Goal: Task Accomplishment & Management: Complete application form

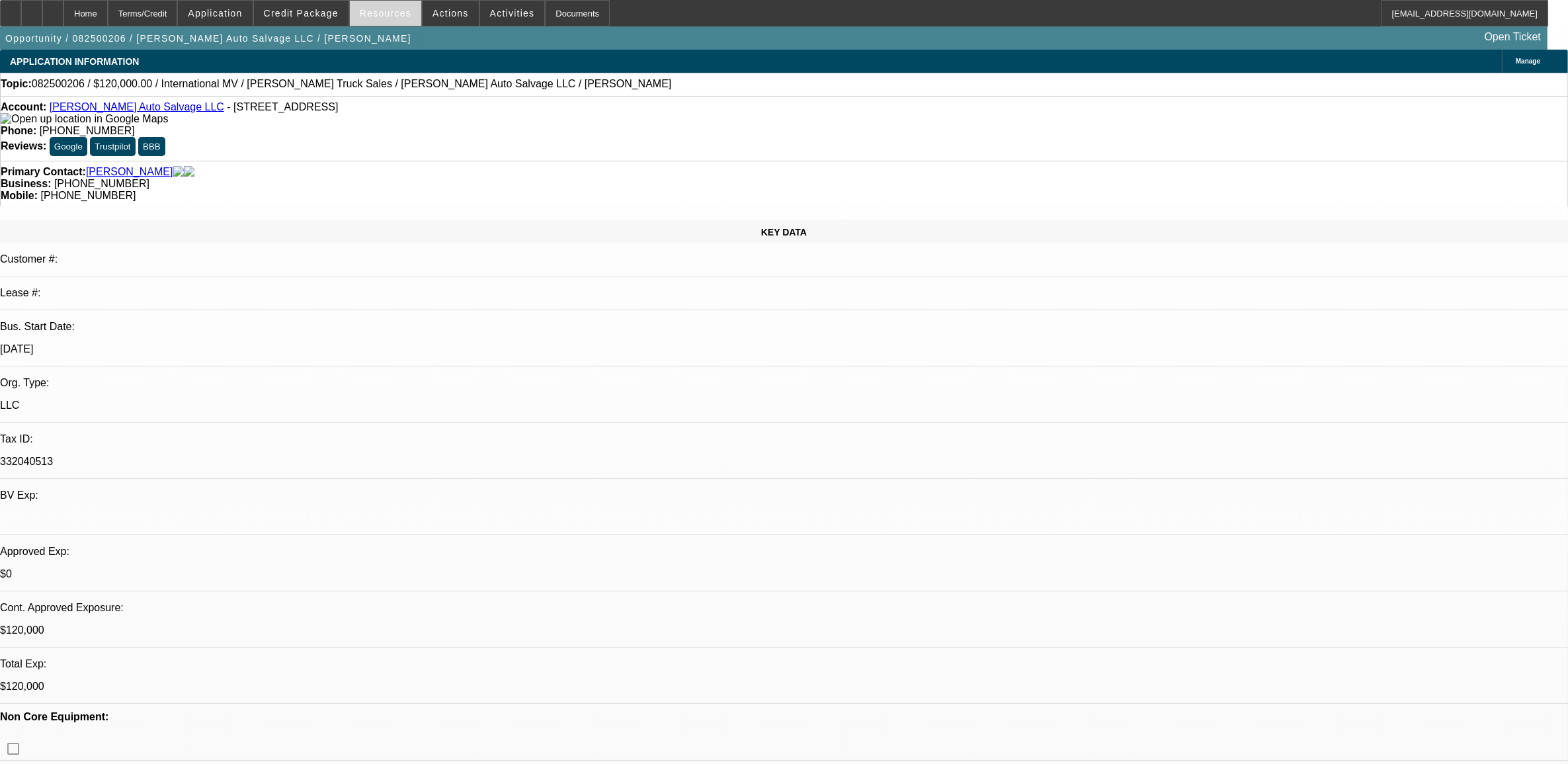
select select "0"
select select "2"
select select "0.1"
select select "0"
select select "2"
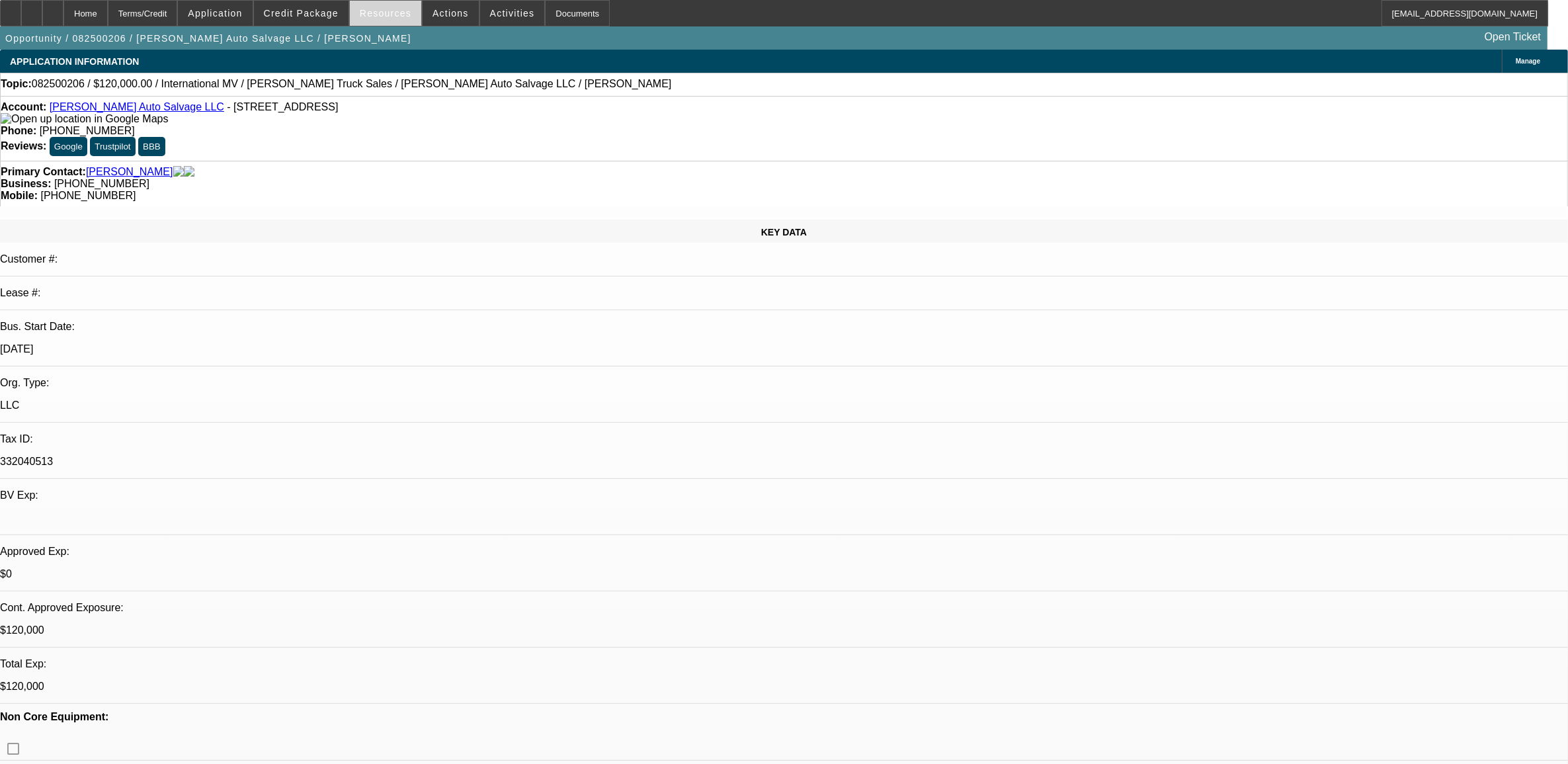
select select "0.1"
select select "0"
select select "2"
select select "0.1"
select select "0"
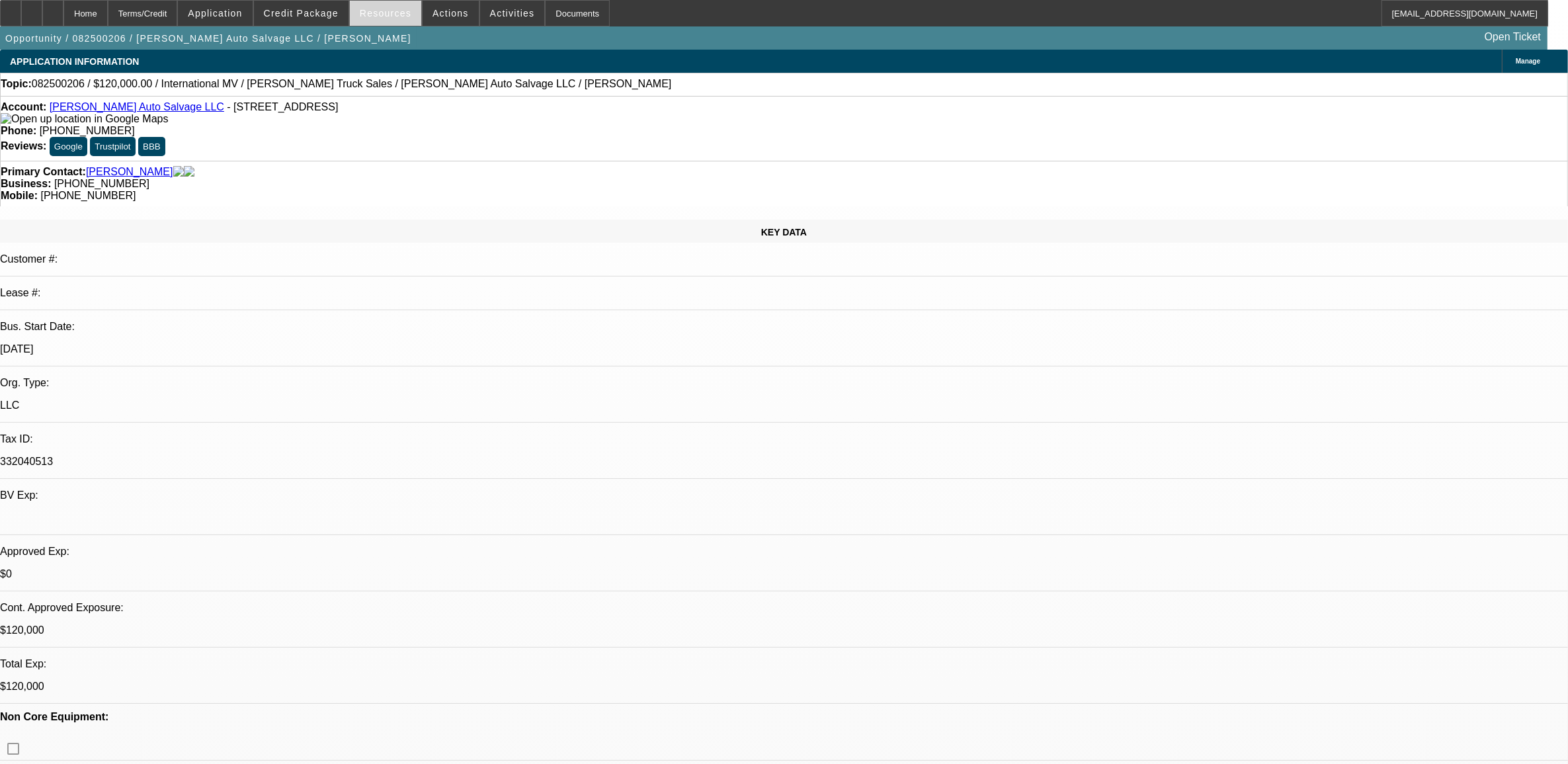
select select "2"
select select "0.1"
select select "1"
select select "2"
select select "4"
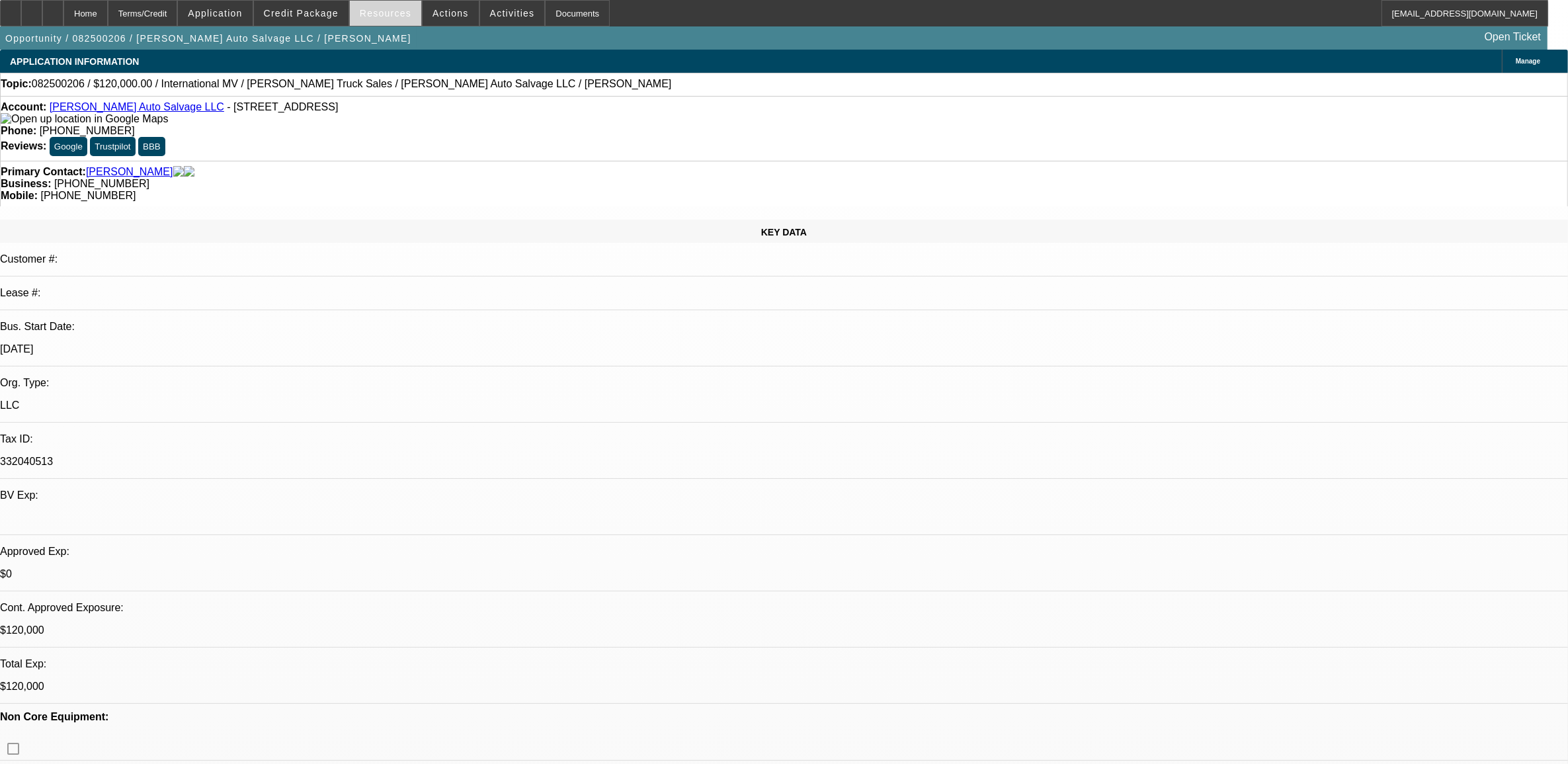
select select "1"
select select "2"
select select "4"
select select "1"
select select "2"
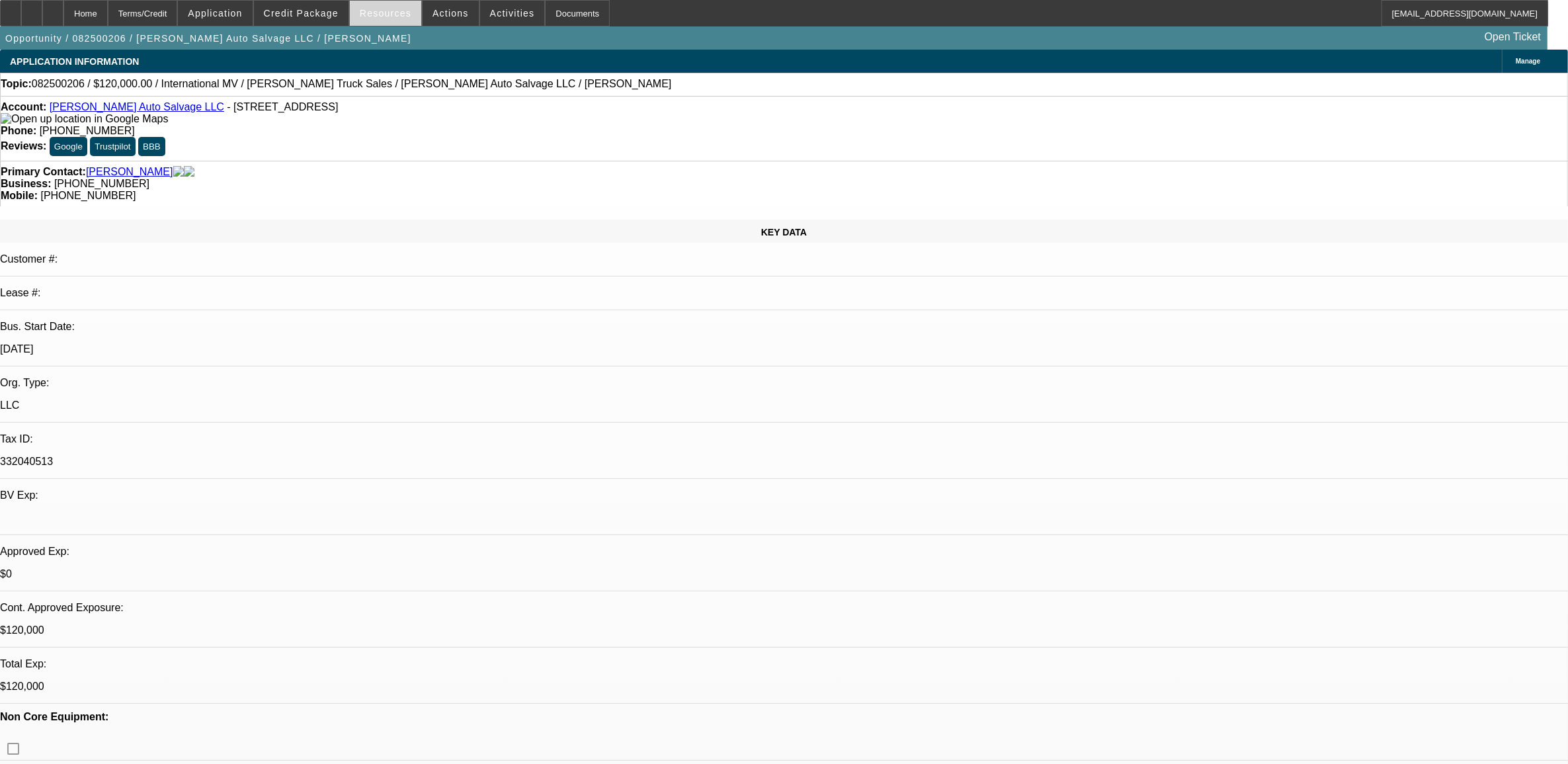
select select "4"
select select "1"
select select "2"
select select "4"
click at [438, 12] on span "Actions" at bounding box center [450, 14] width 36 height 11
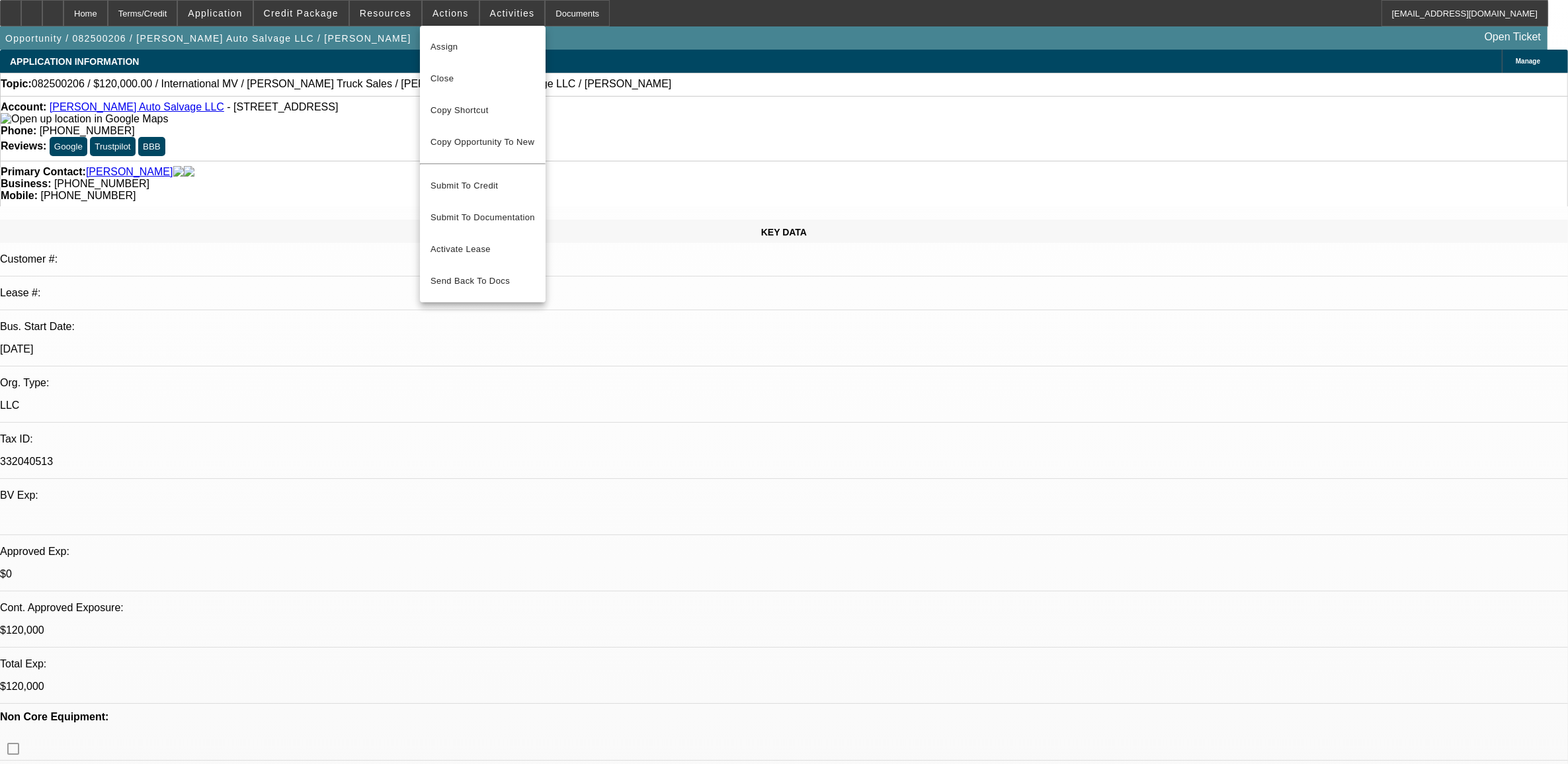
click at [404, 11] on div at bounding box center [784, 382] width 1568 height 764
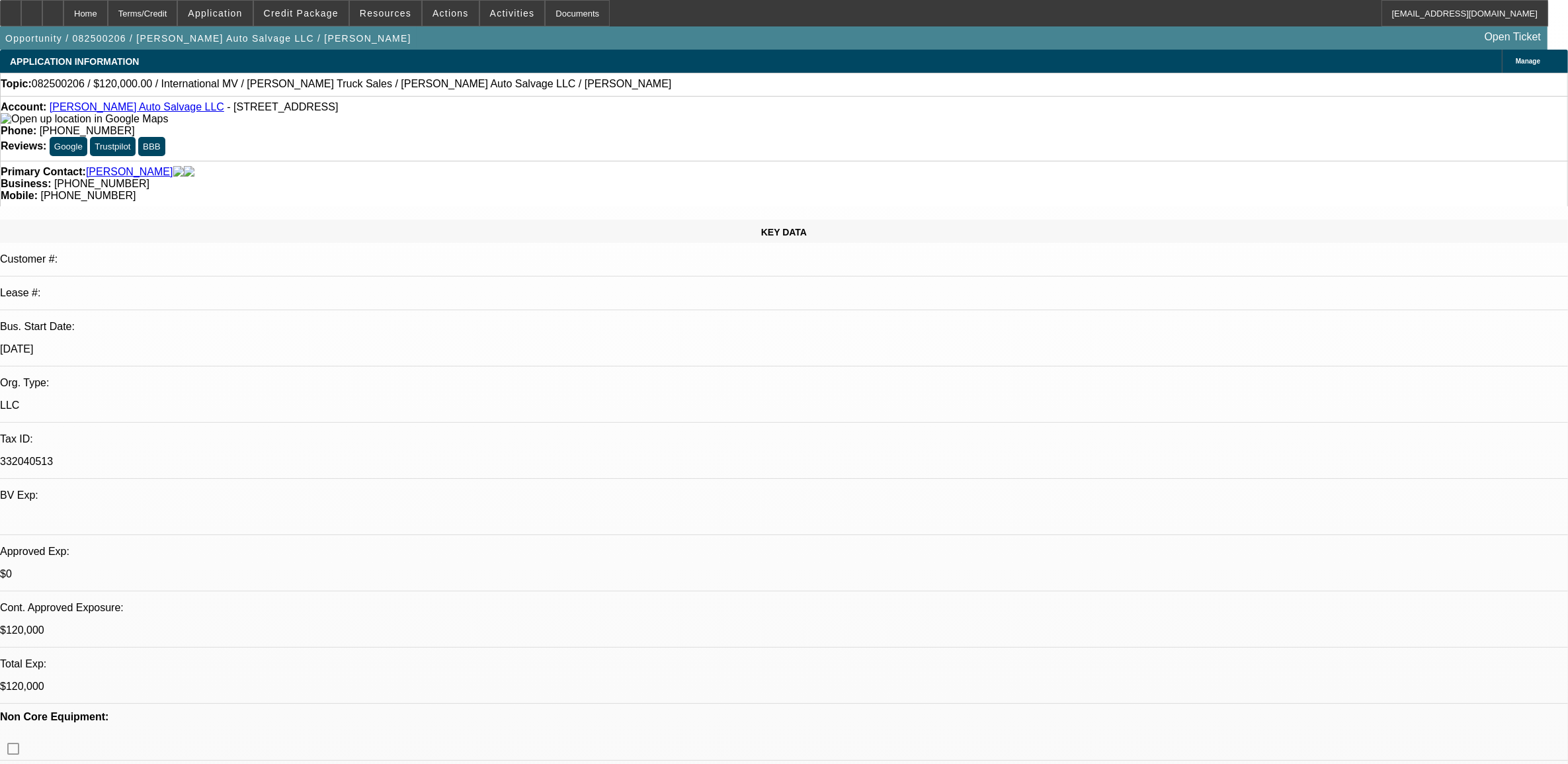
click at [404, 11] on span "Resources" at bounding box center [386, 14] width 51 height 11
click at [496, 5] on div at bounding box center [784, 382] width 1568 height 764
click at [494, 18] on span at bounding box center [512, 13] width 65 height 32
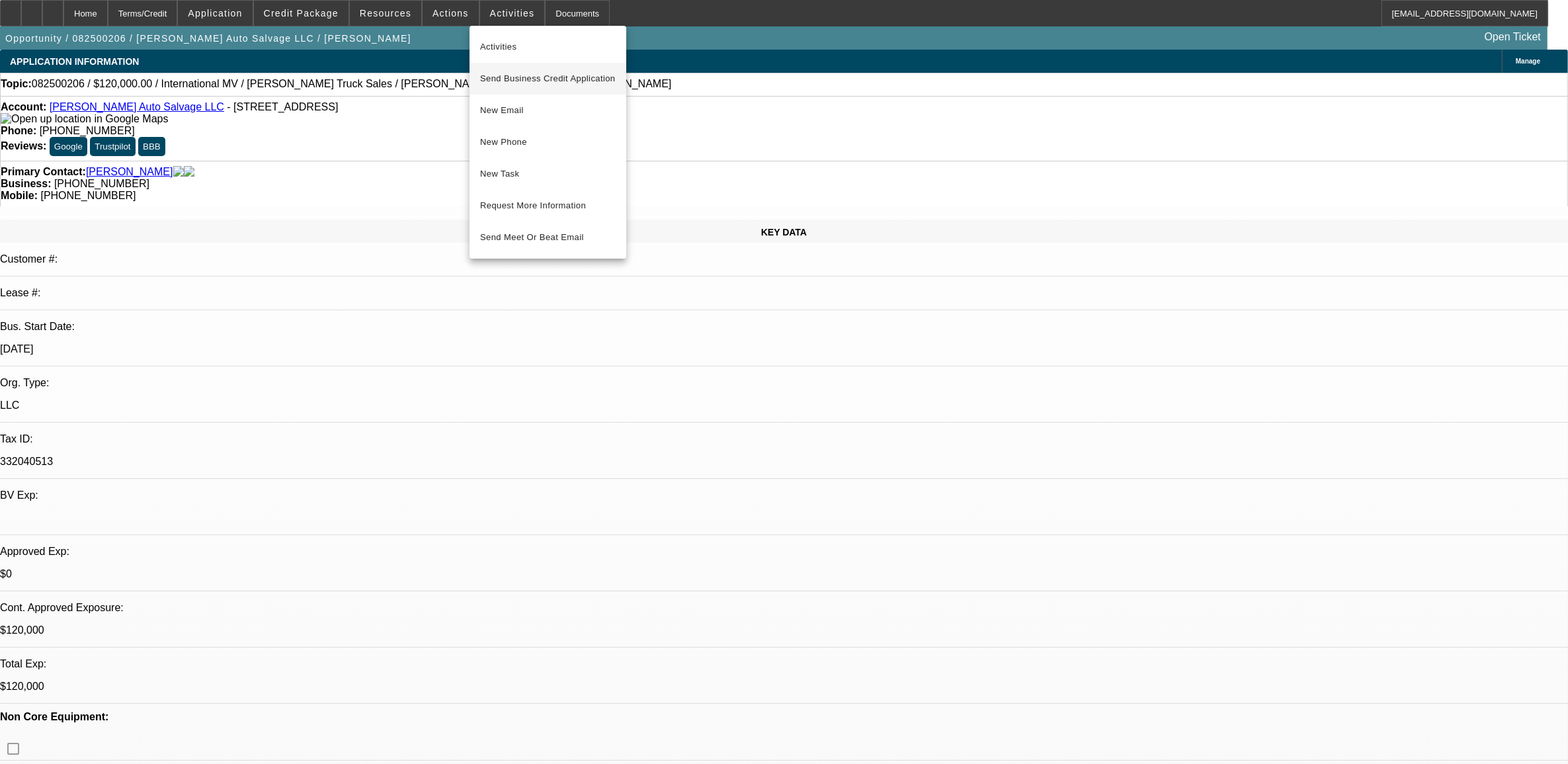
click at [504, 80] on span "Send Business Credit Application" at bounding box center [548, 78] width 136 height 16
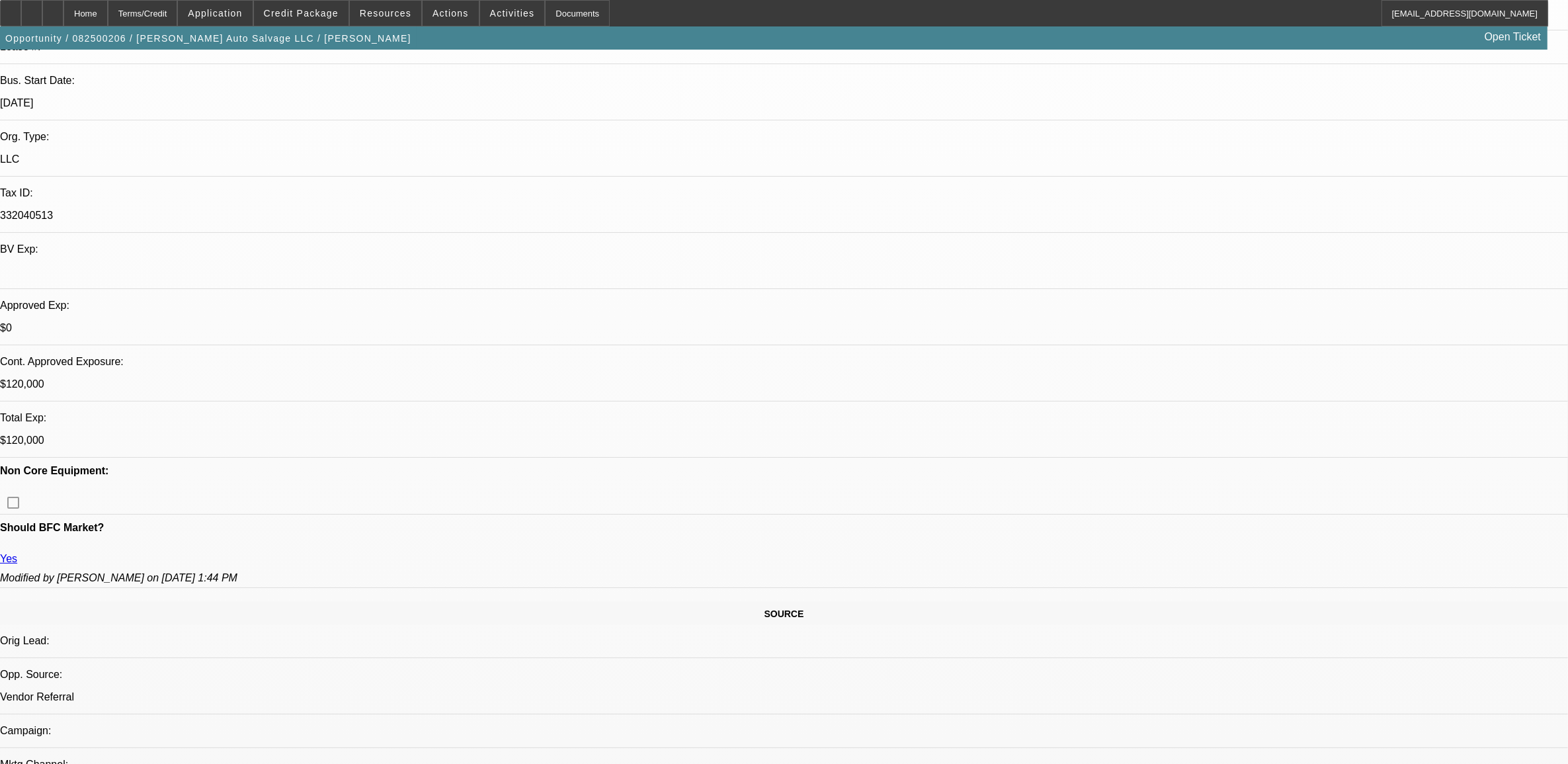
scroll to position [248, 0]
click at [317, 19] on span at bounding box center [301, 13] width 95 height 32
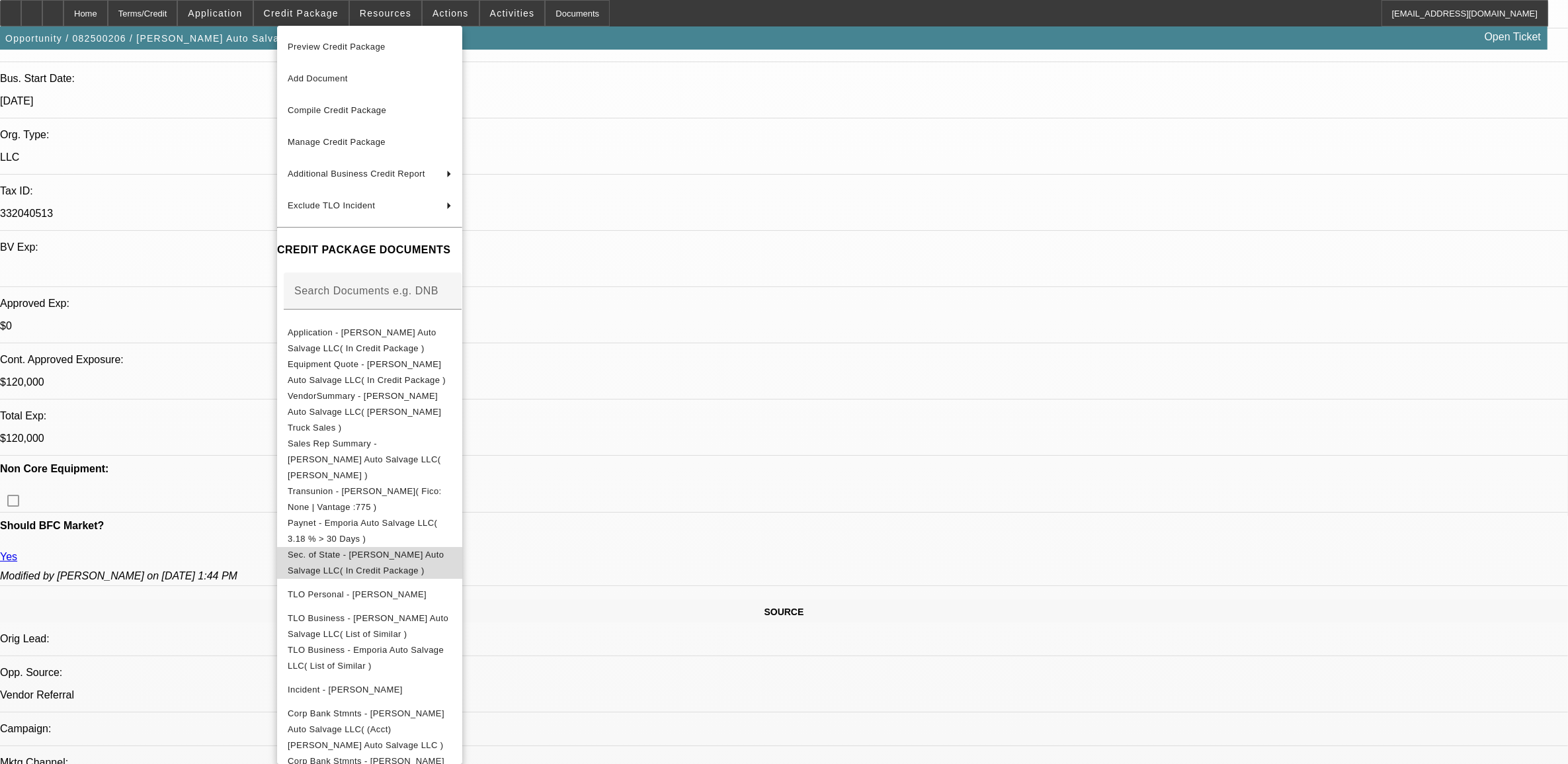
click at [328, 549] on span "Sec. of State - [PERSON_NAME] Auto Salvage LLC( In Credit Package )" at bounding box center [365, 562] width 156 height 26
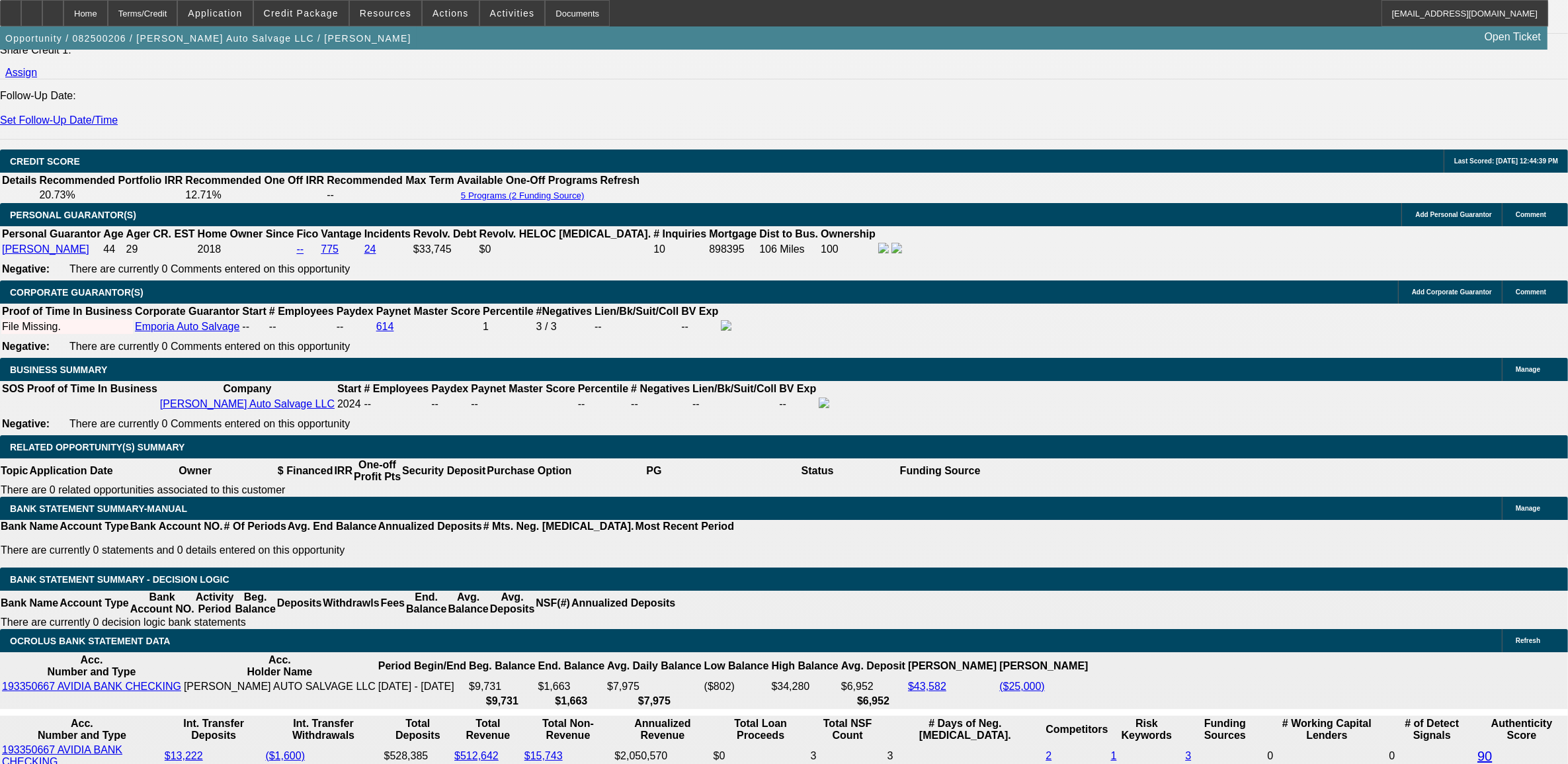
scroll to position [1737, 0]
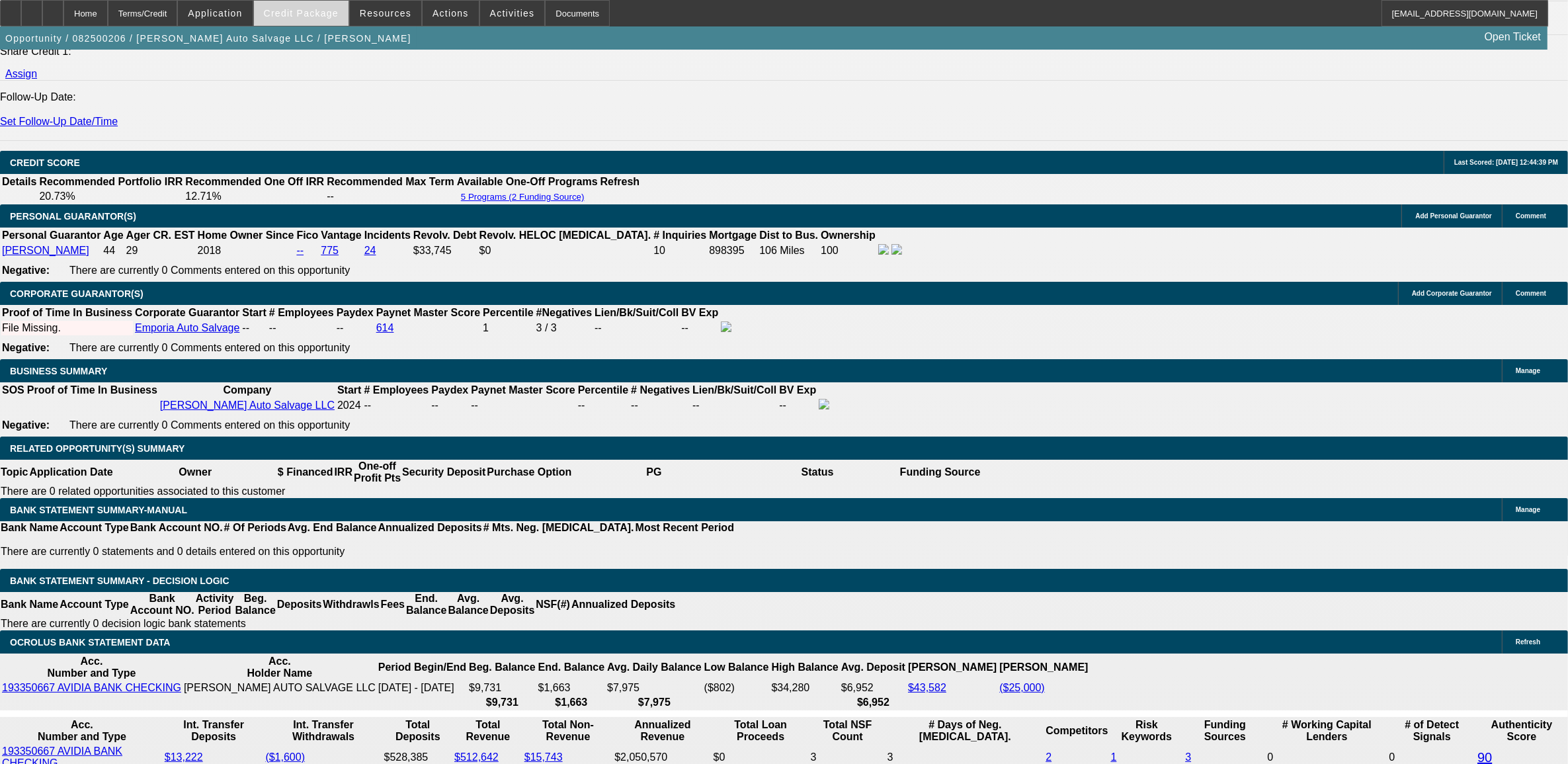
click at [307, 11] on span "Credit Package" at bounding box center [300, 14] width 75 height 11
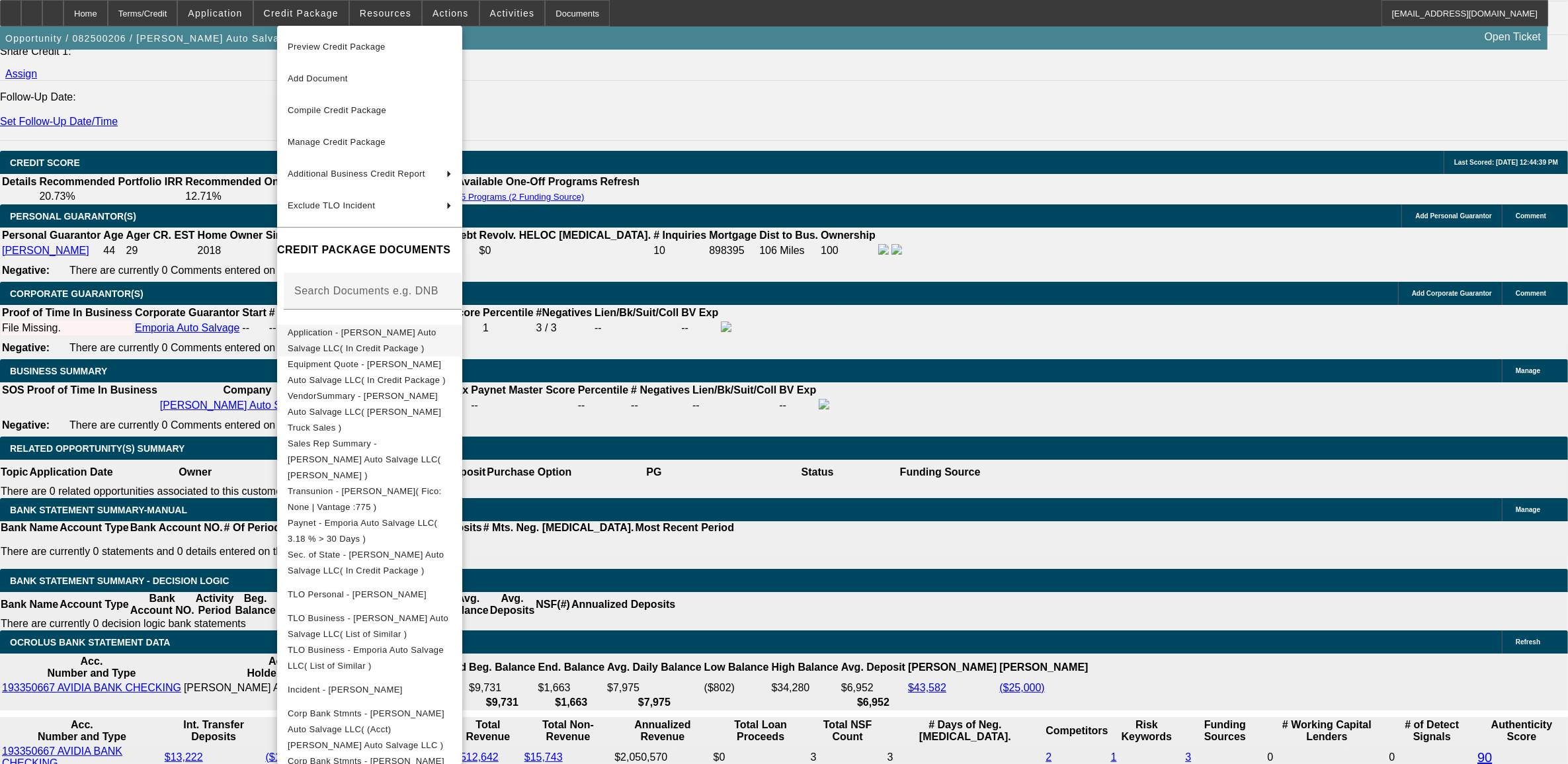
click at [343, 375] on button "Equipment Quote - [PERSON_NAME] Auto Salvage LLC( In Credit Package )" at bounding box center [370, 371] width 185 height 32
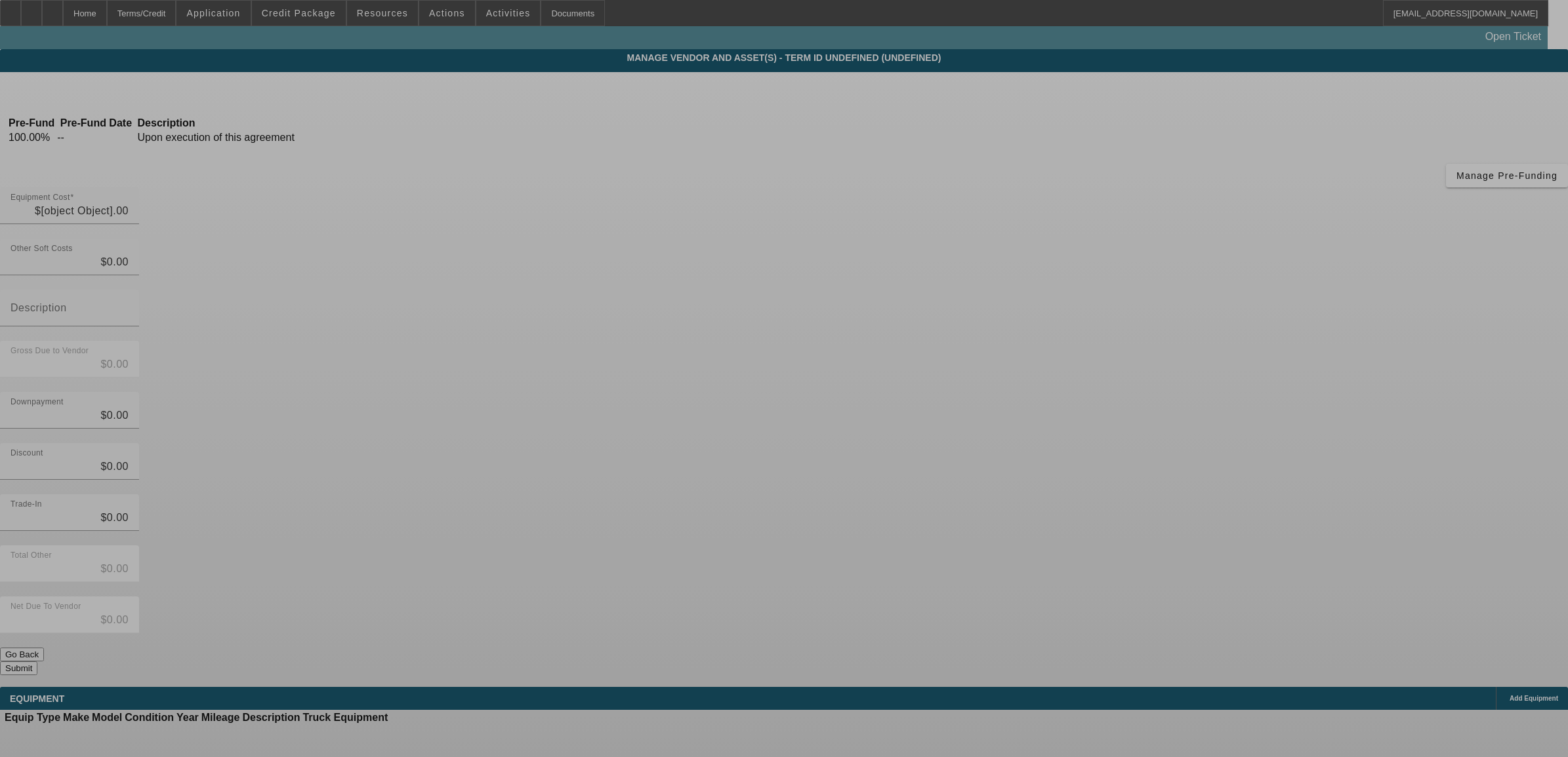
type input "$140,000.00"
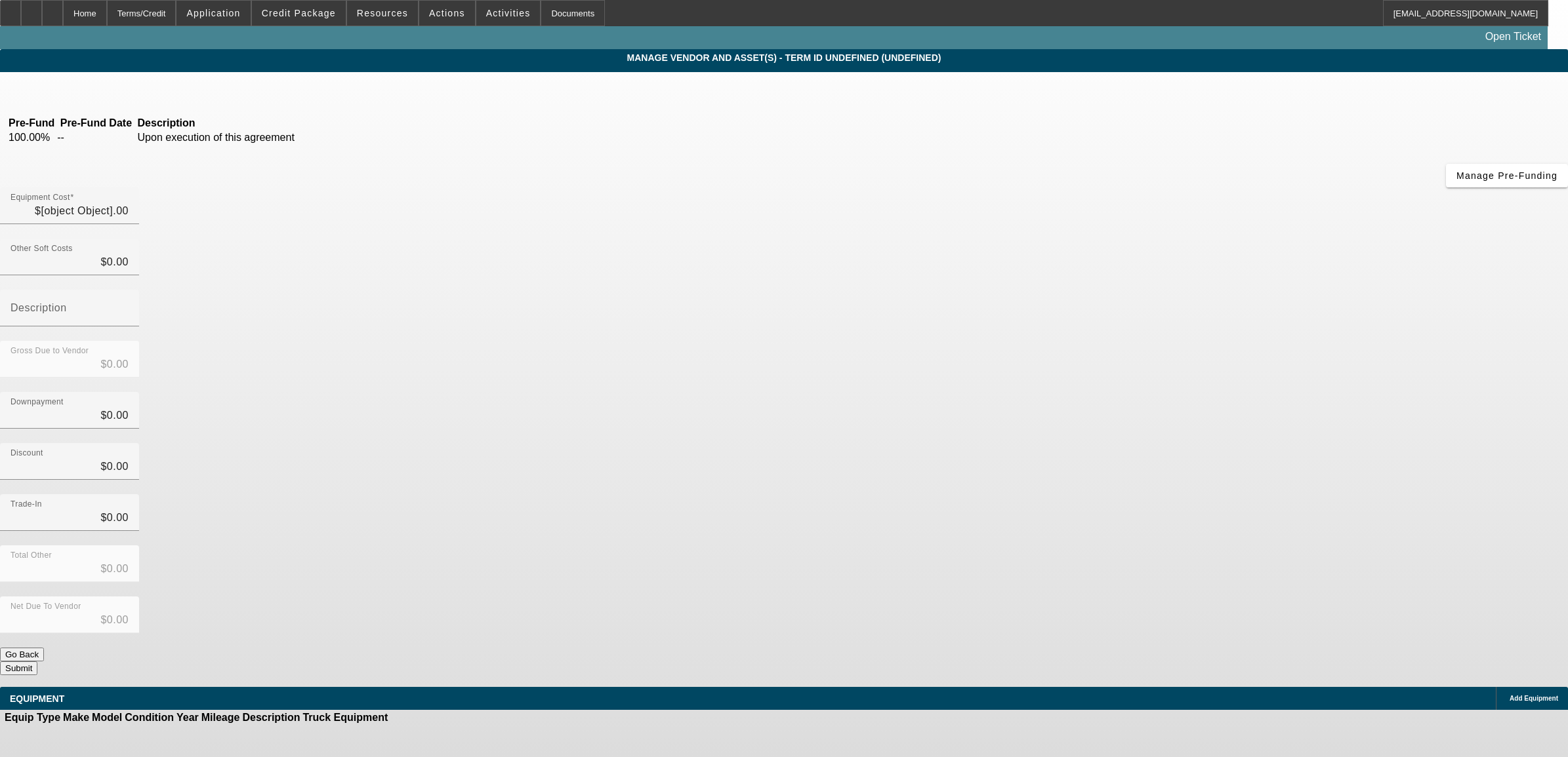
type input "$140,000.00"
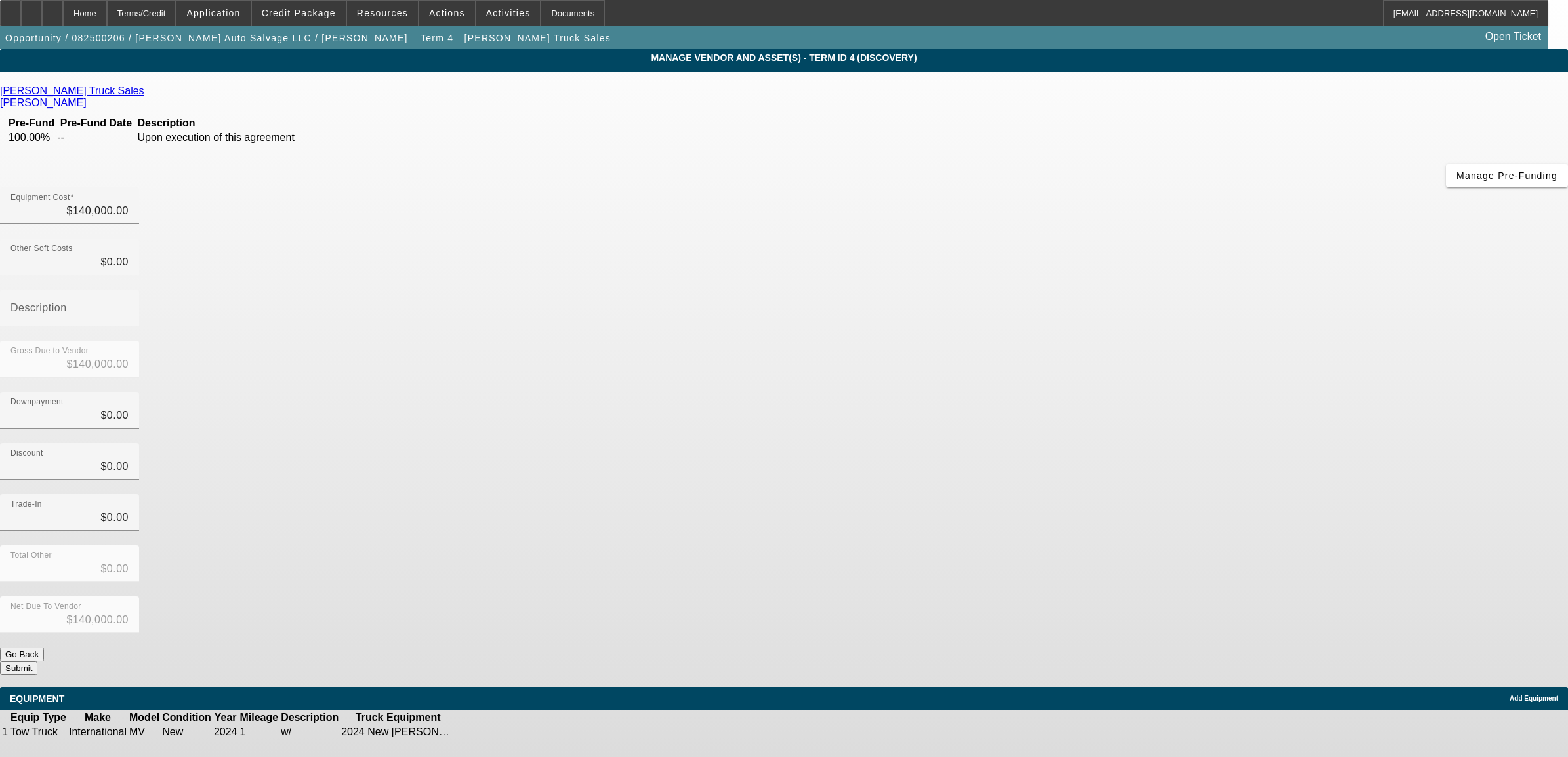
click at [497, 732] on icon at bounding box center [497, 732] width 0 height 0
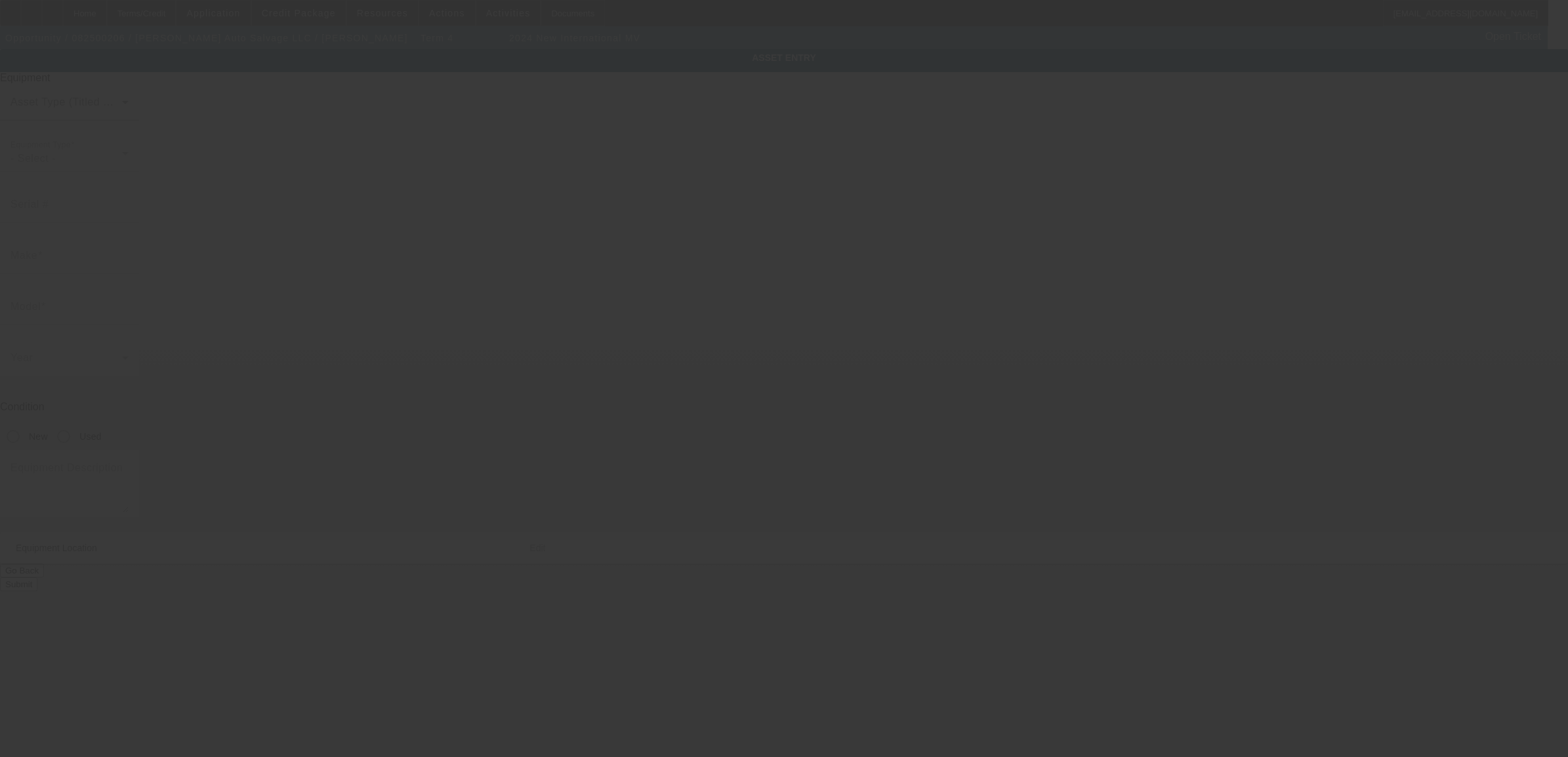
type input "International"
type input "MV"
radio input "true"
type textarea "w/"
type input "[STREET_ADDRESS]"
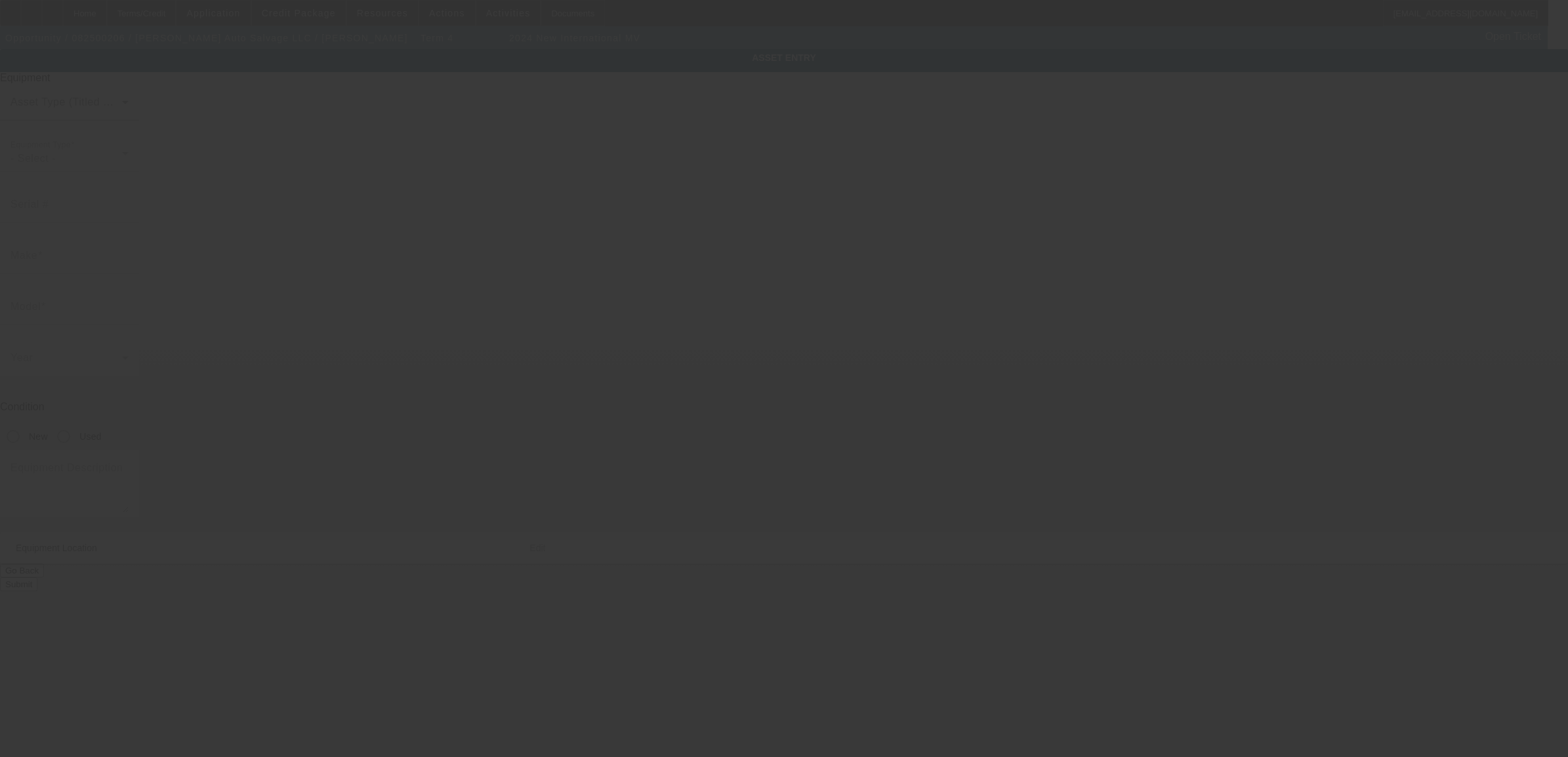
type input "[PERSON_NAME]"
type input "01510"
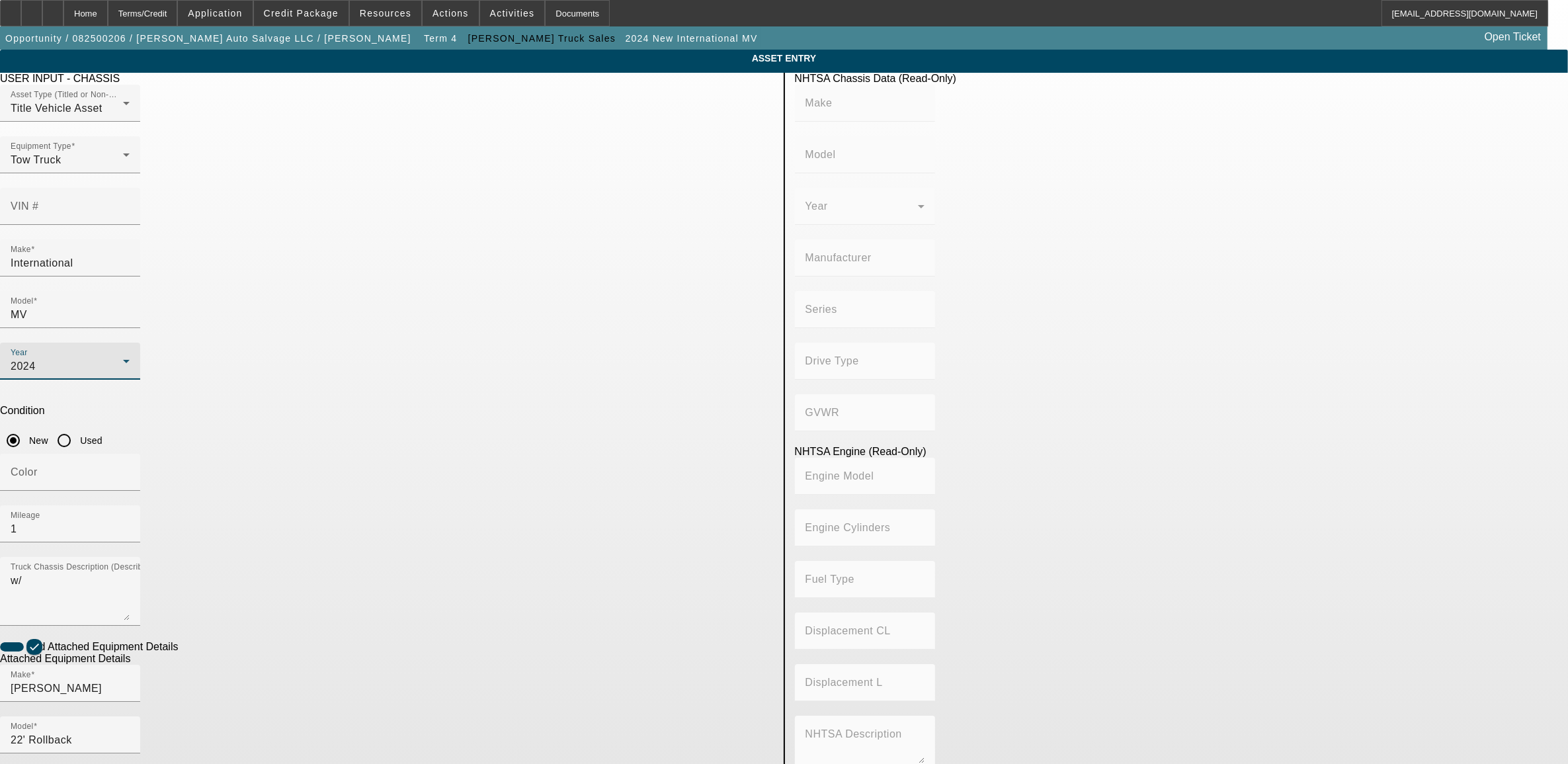
click at [123, 359] on div "2024" at bounding box center [66, 366] width 112 height 16
click at [467, 426] on mat-option "2025" at bounding box center [494, 422] width 172 height 32
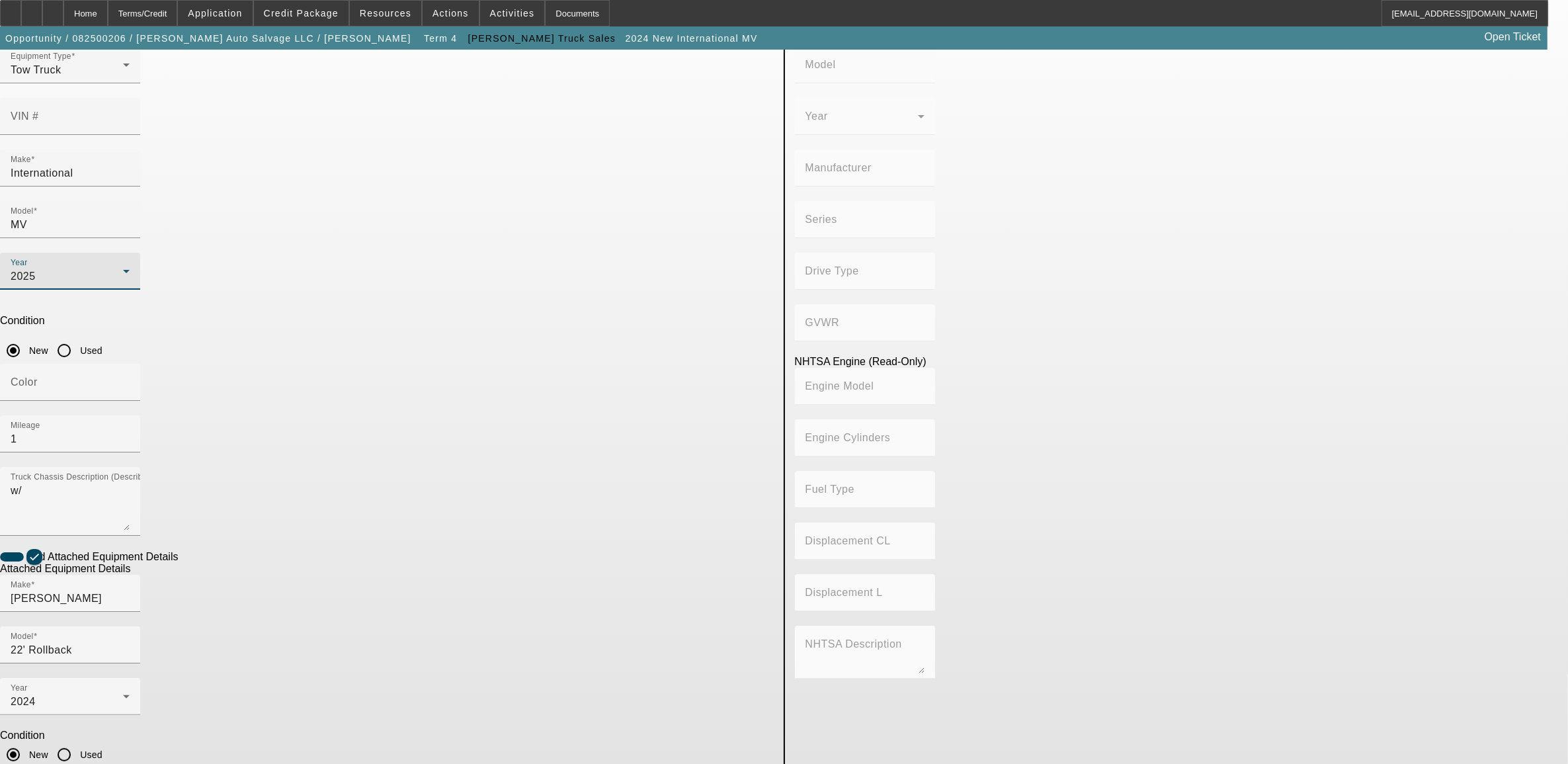
scroll to position [90, 0]
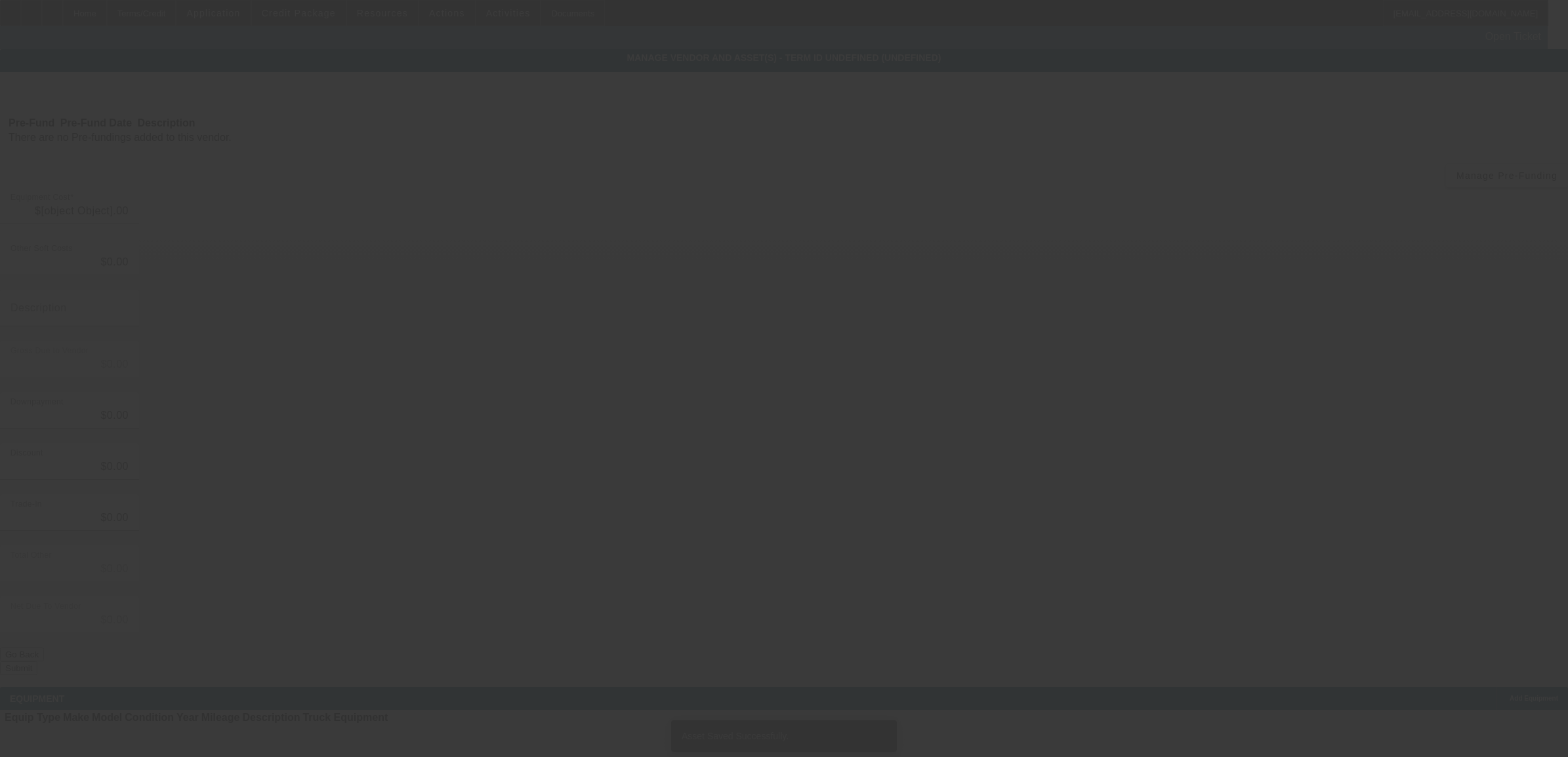
type input "$140,000.00"
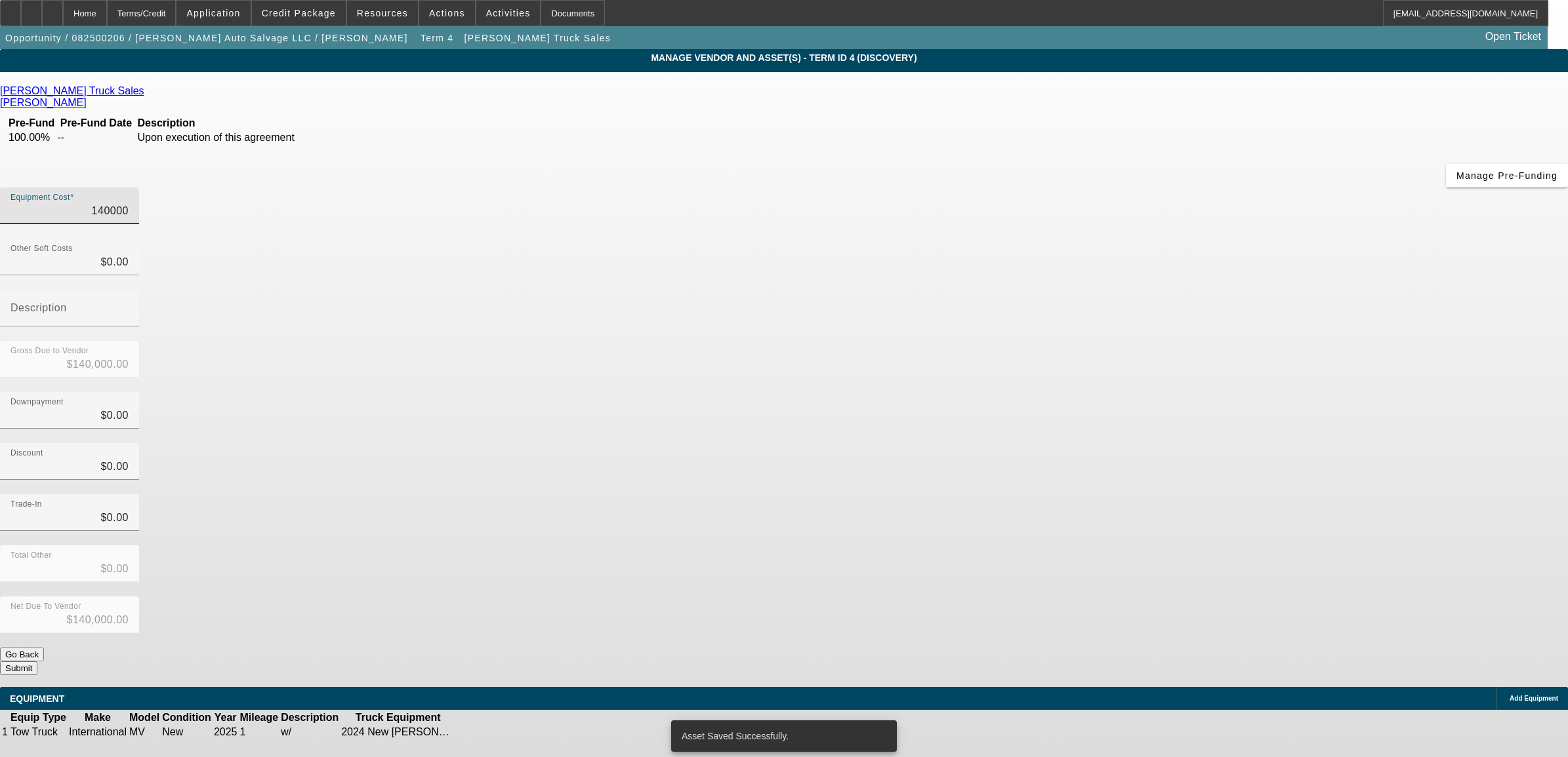
click at [128, 203] on input "140000" at bounding box center [69, 211] width 118 height 16
type input "1"
type input "$1.00"
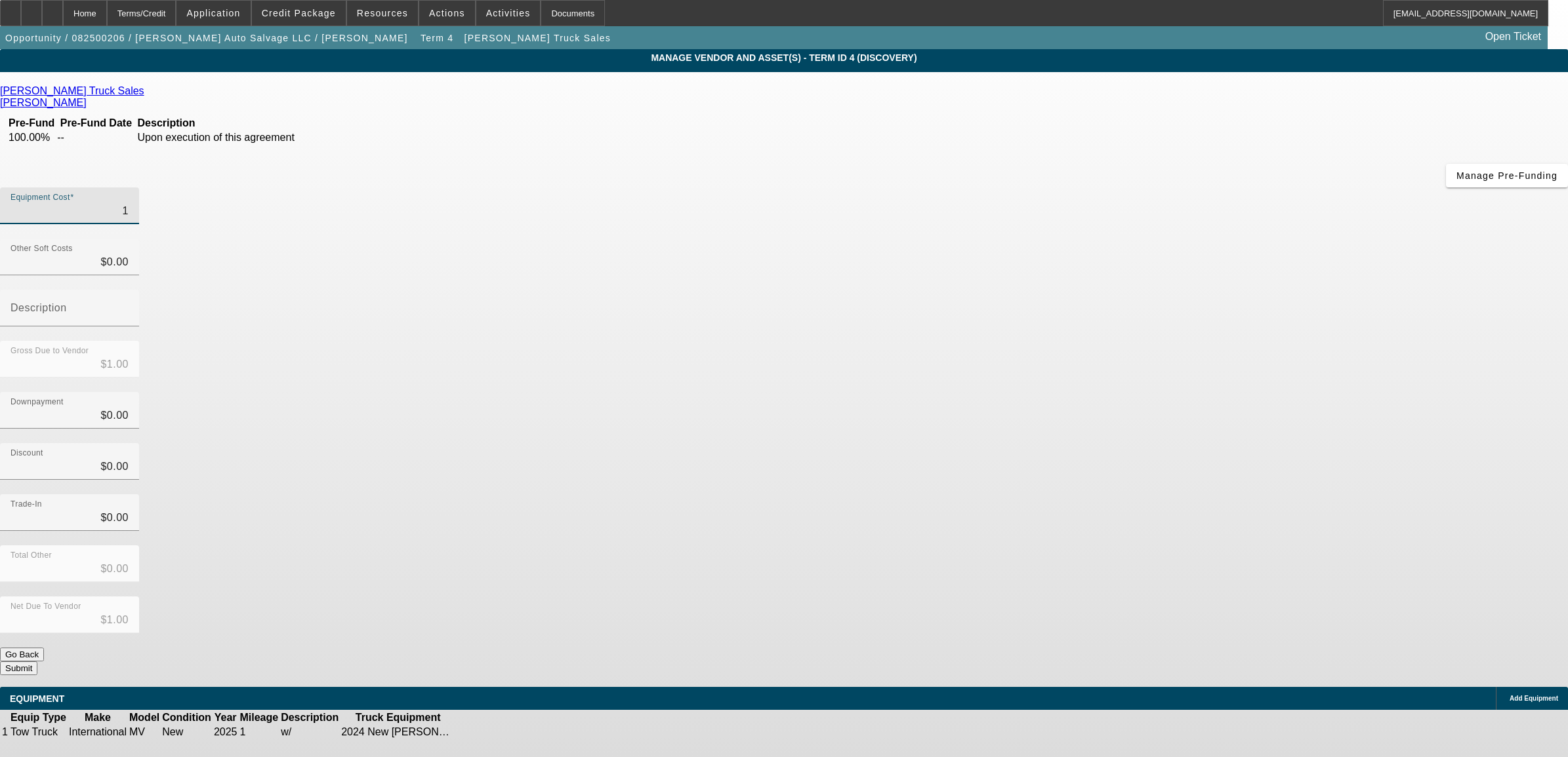
type input "14"
type input "$14.00"
type input "145"
type input "$145.00"
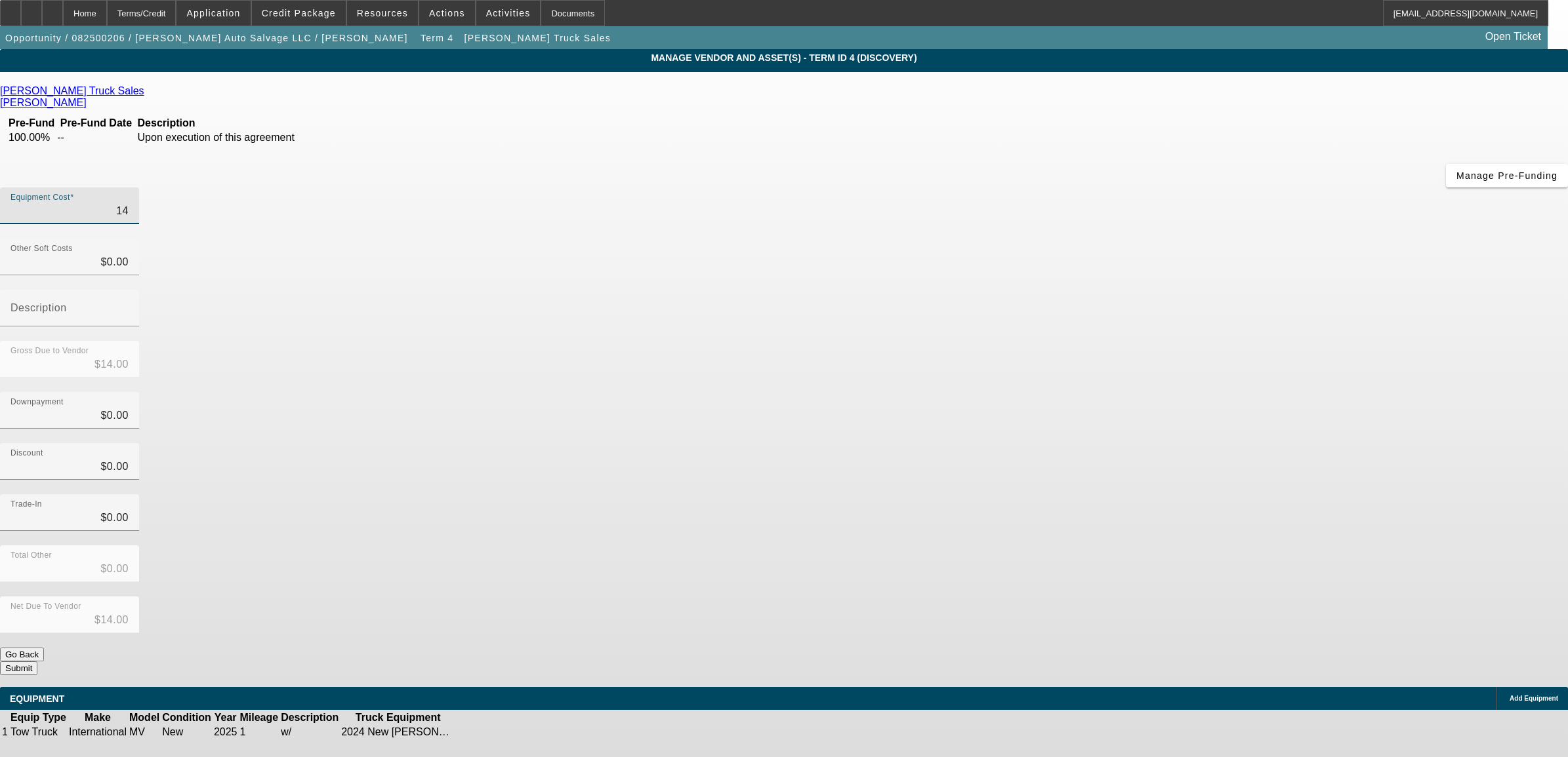
type input "$145.00"
type input "1450"
type input "$1,450.00"
type input "14500"
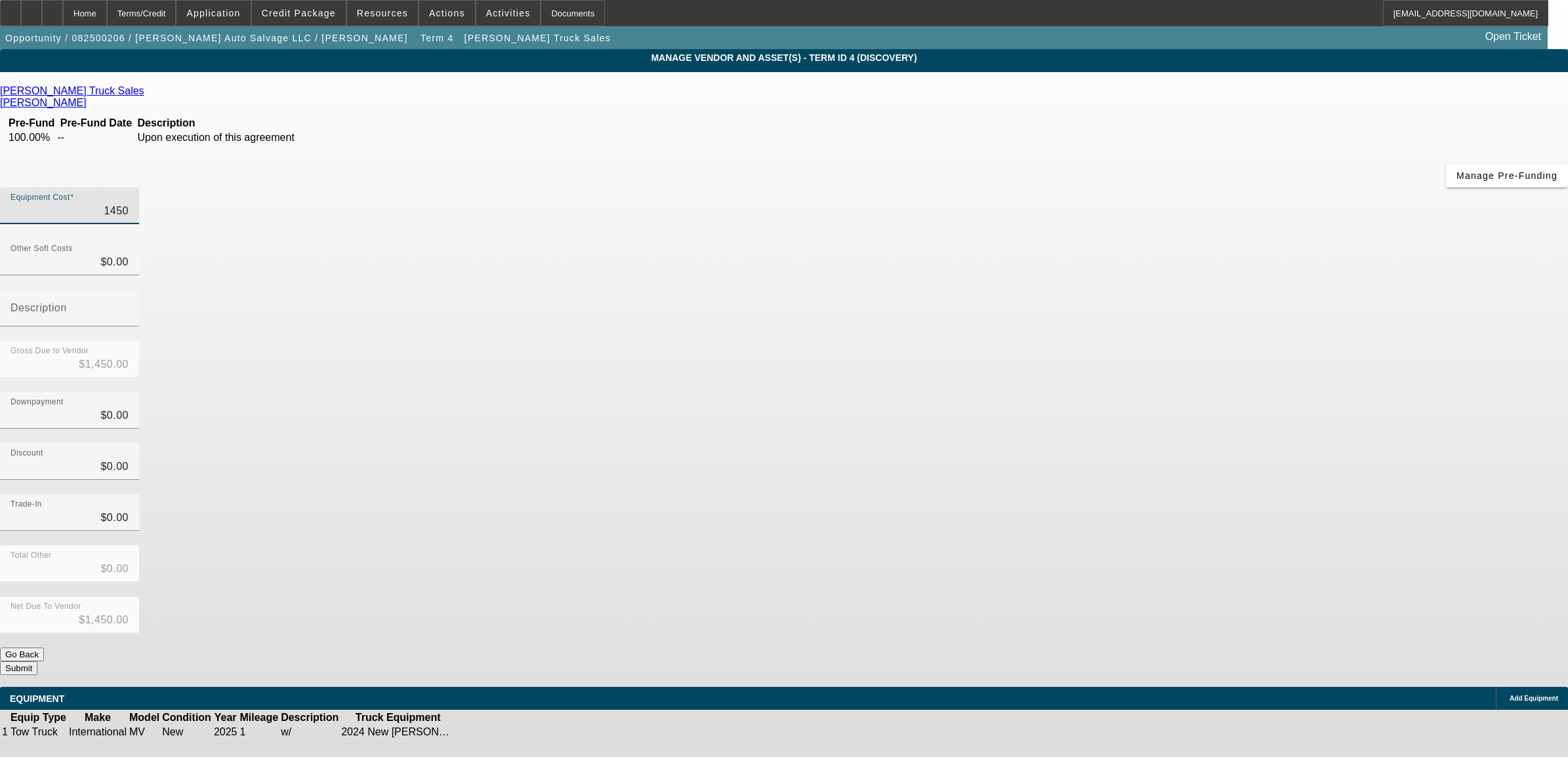
type input "$14,500.00"
type input "145000"
type input "$145,000.00"
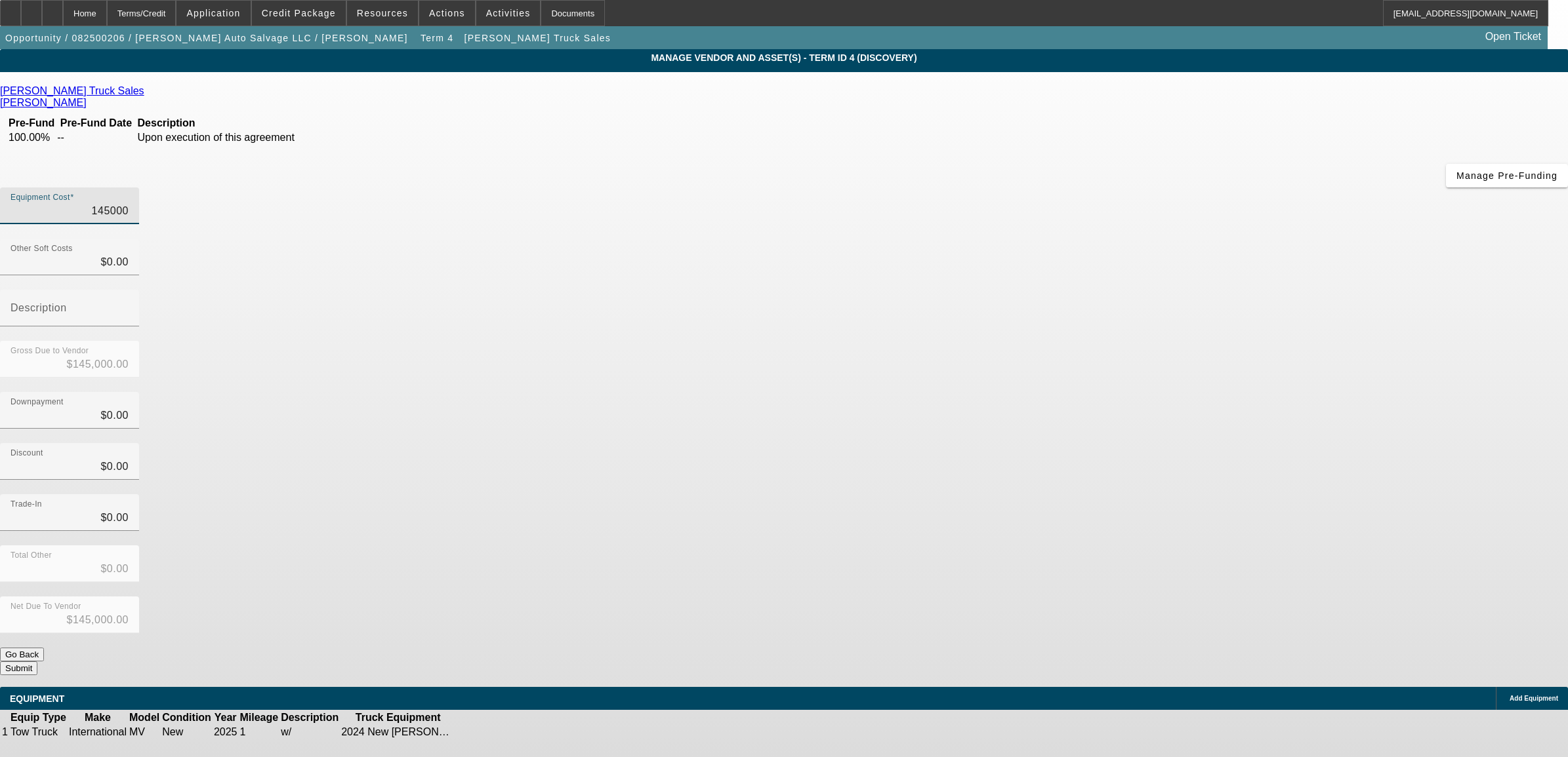
type input "145000"
type input "0"
type input "$145,000.00"
type input "$0.00"
click at [1097, 596] on div "Net Due To Vendor $145,000.00" at bounding box center [784, 622] width 1568 height 51
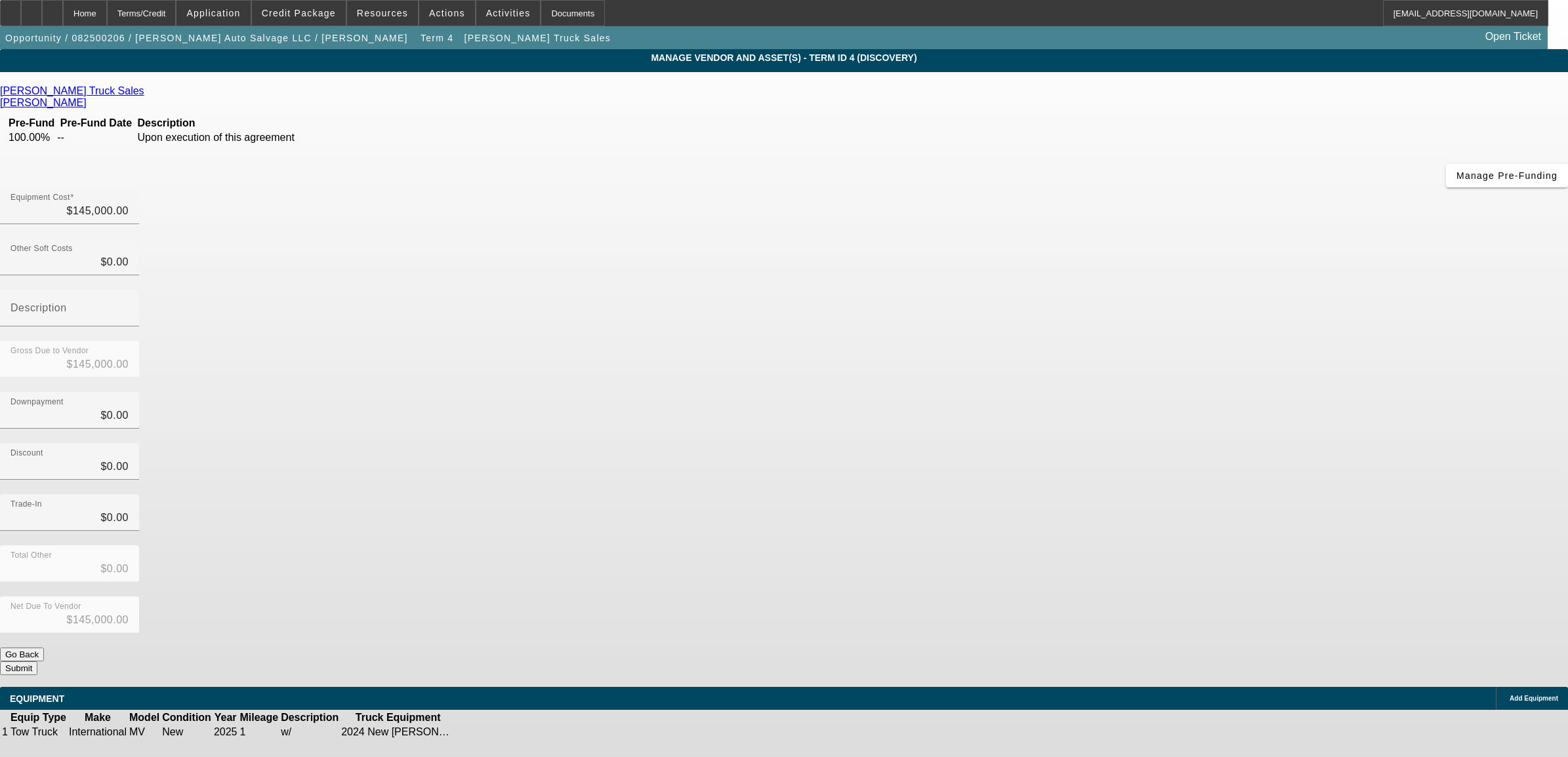
click at [37, 661] on button "Submit" at bounding box center [19, 668] width 37 height 13
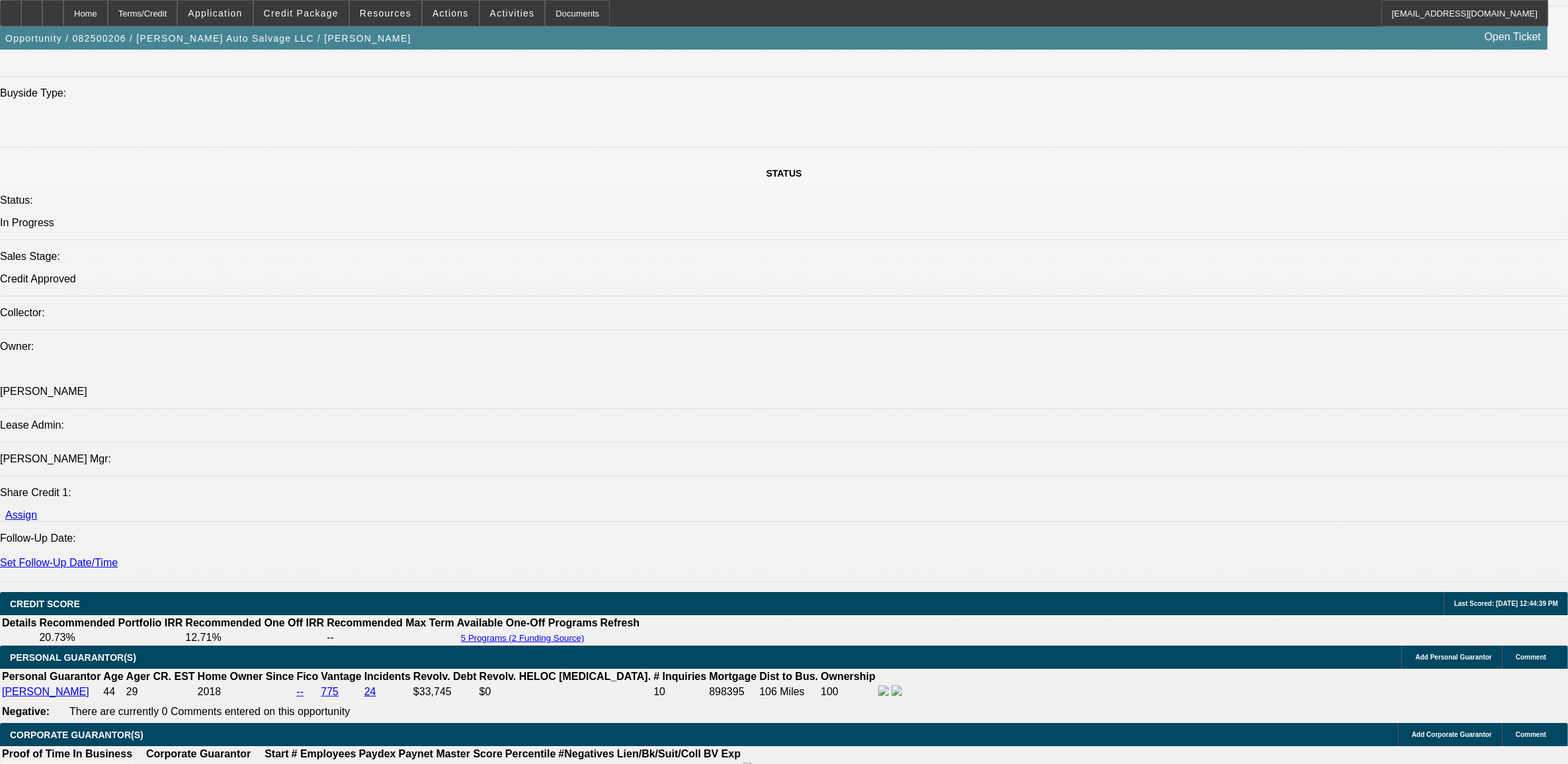
select select "0"
select select "2"
select select "0.1"
select select "4"
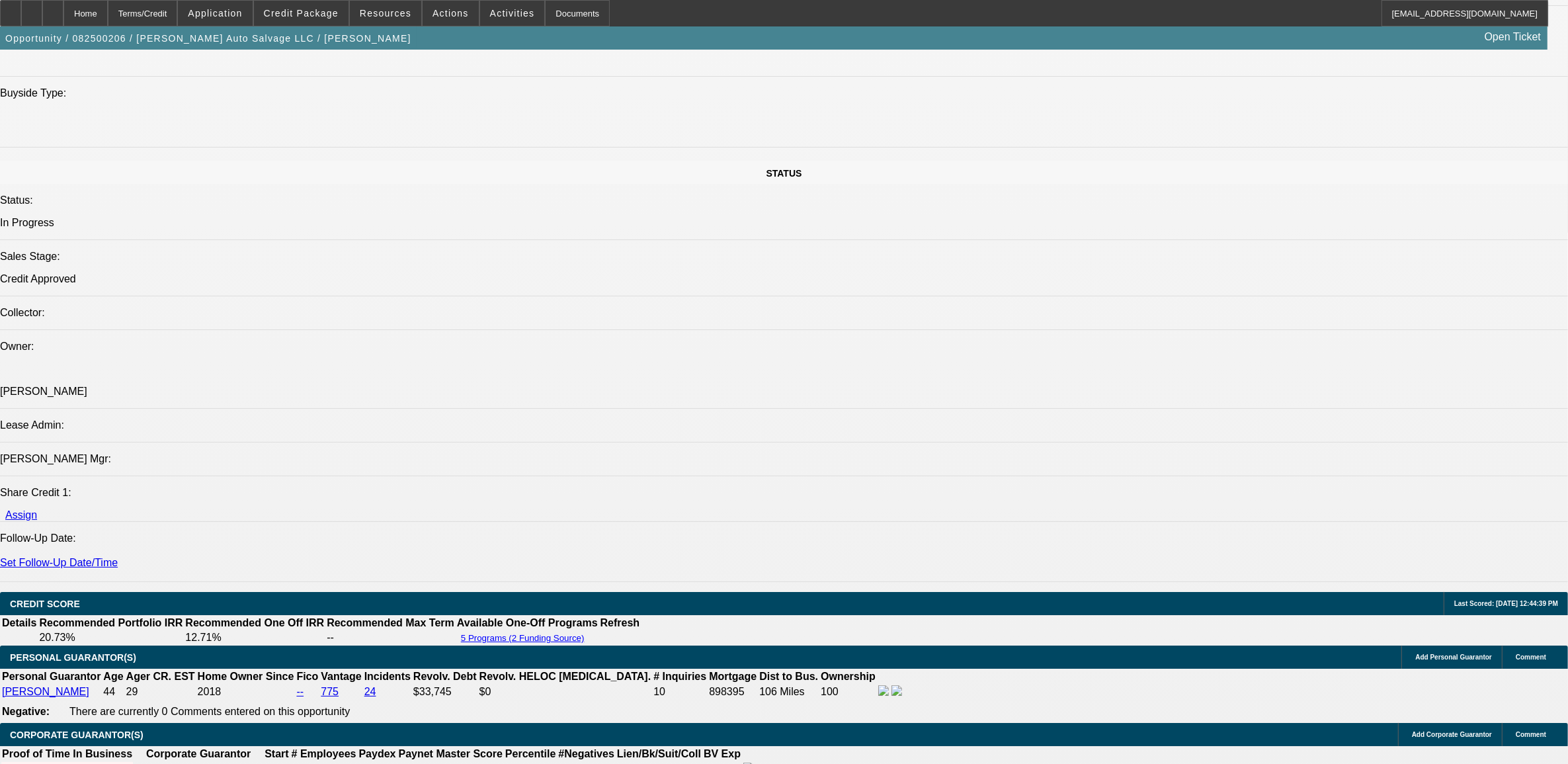
select select "0"
select select "2"
select select "0.1"
select select "4"
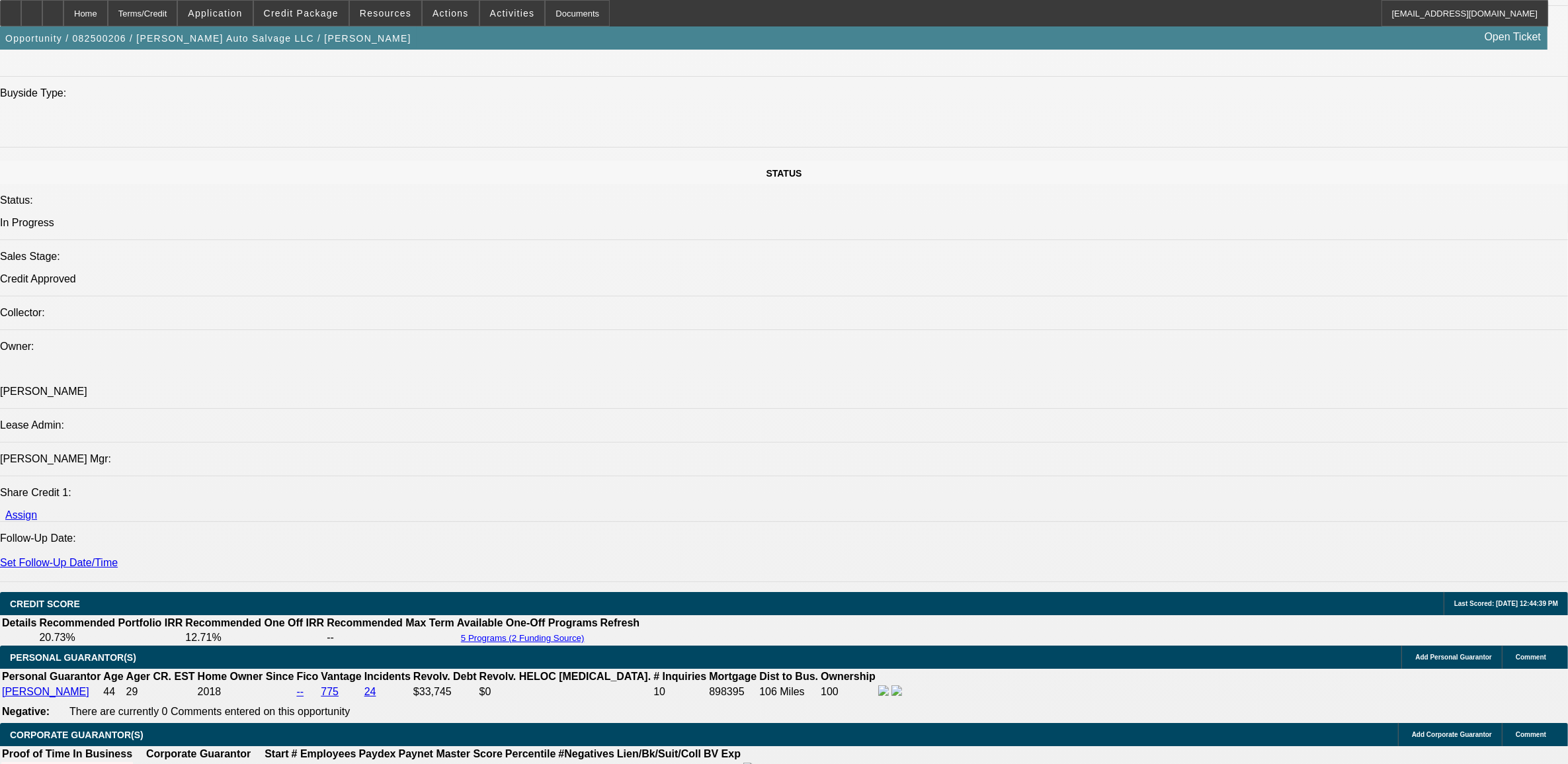
select select "0"
select select "2"
select select "0.1"
select select "4"
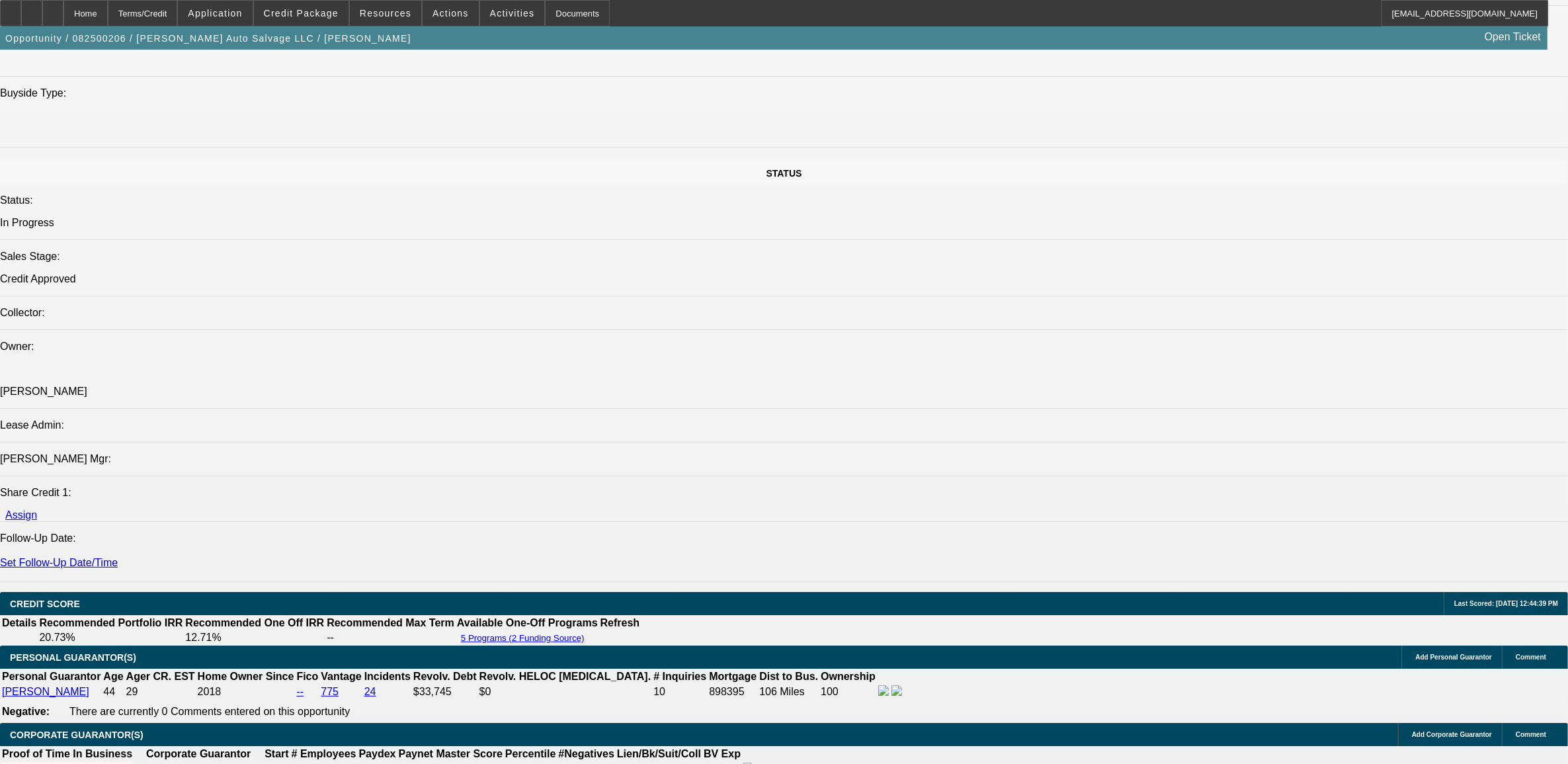
select select "0"
select select "2"
select select "0.1"
select select "4"
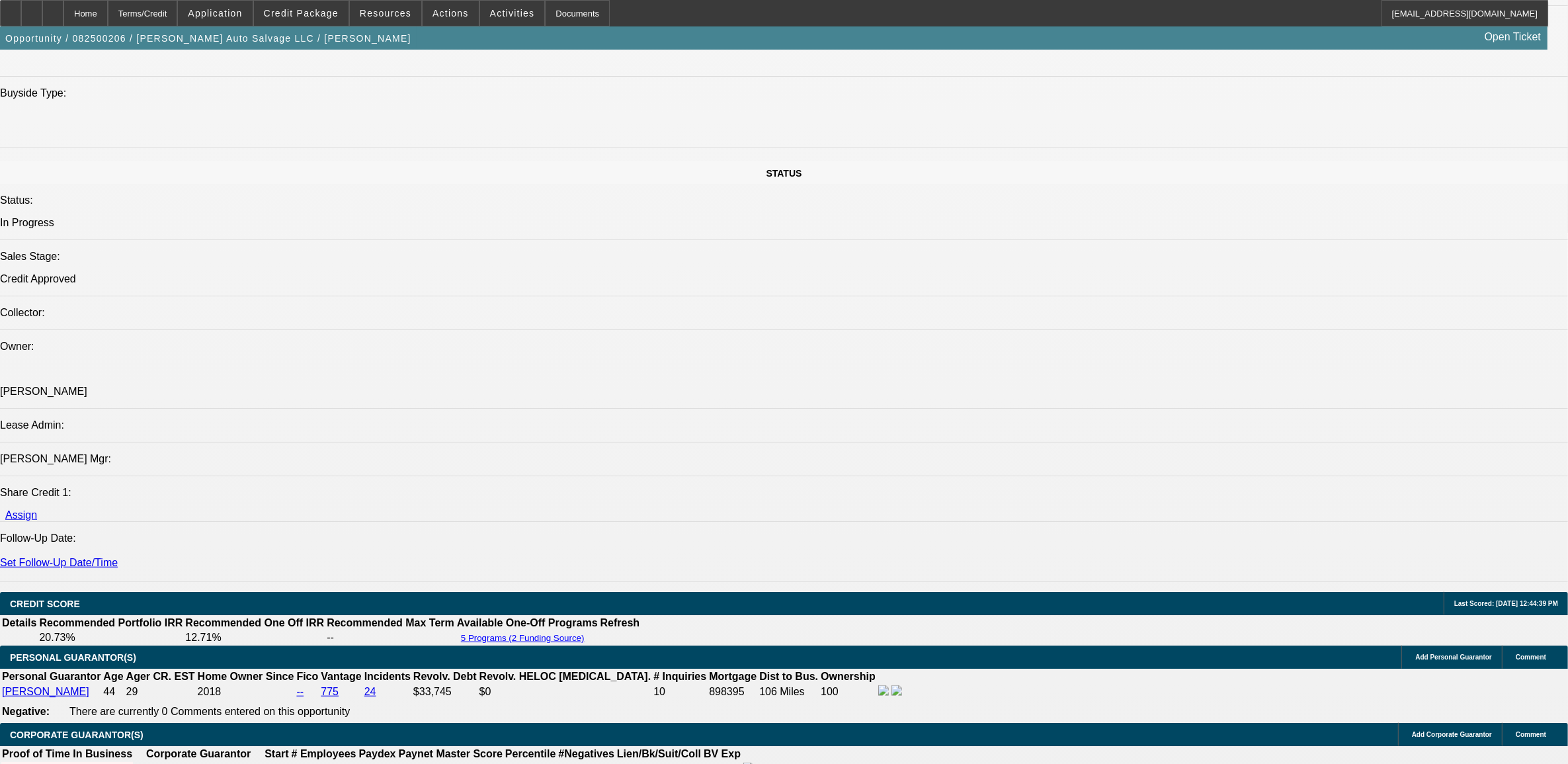
scroll to position [1401, 0]
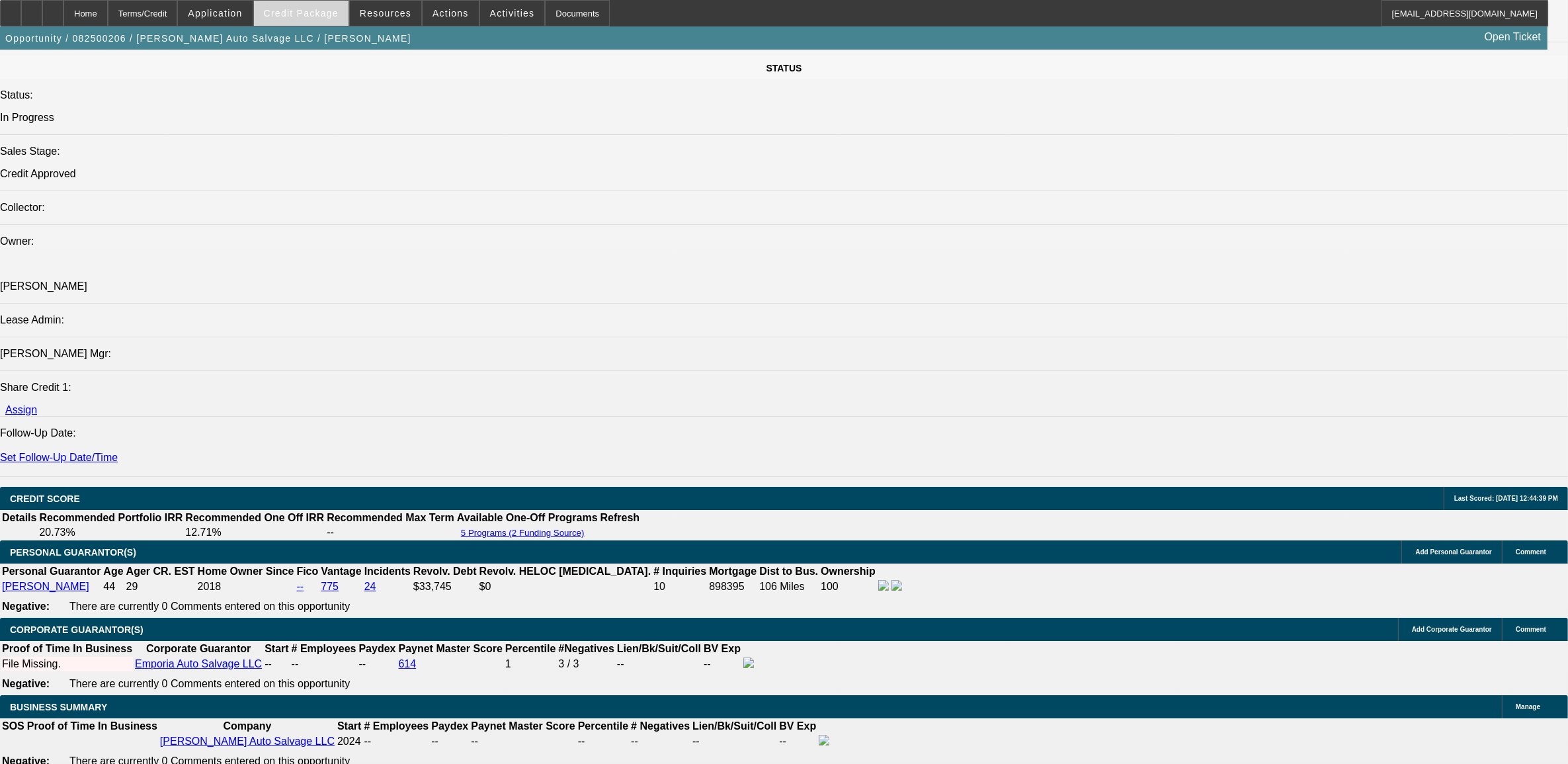
click at [314, 14] on span "Credit Package" at bounding box center [300, 14] width 75 height 11
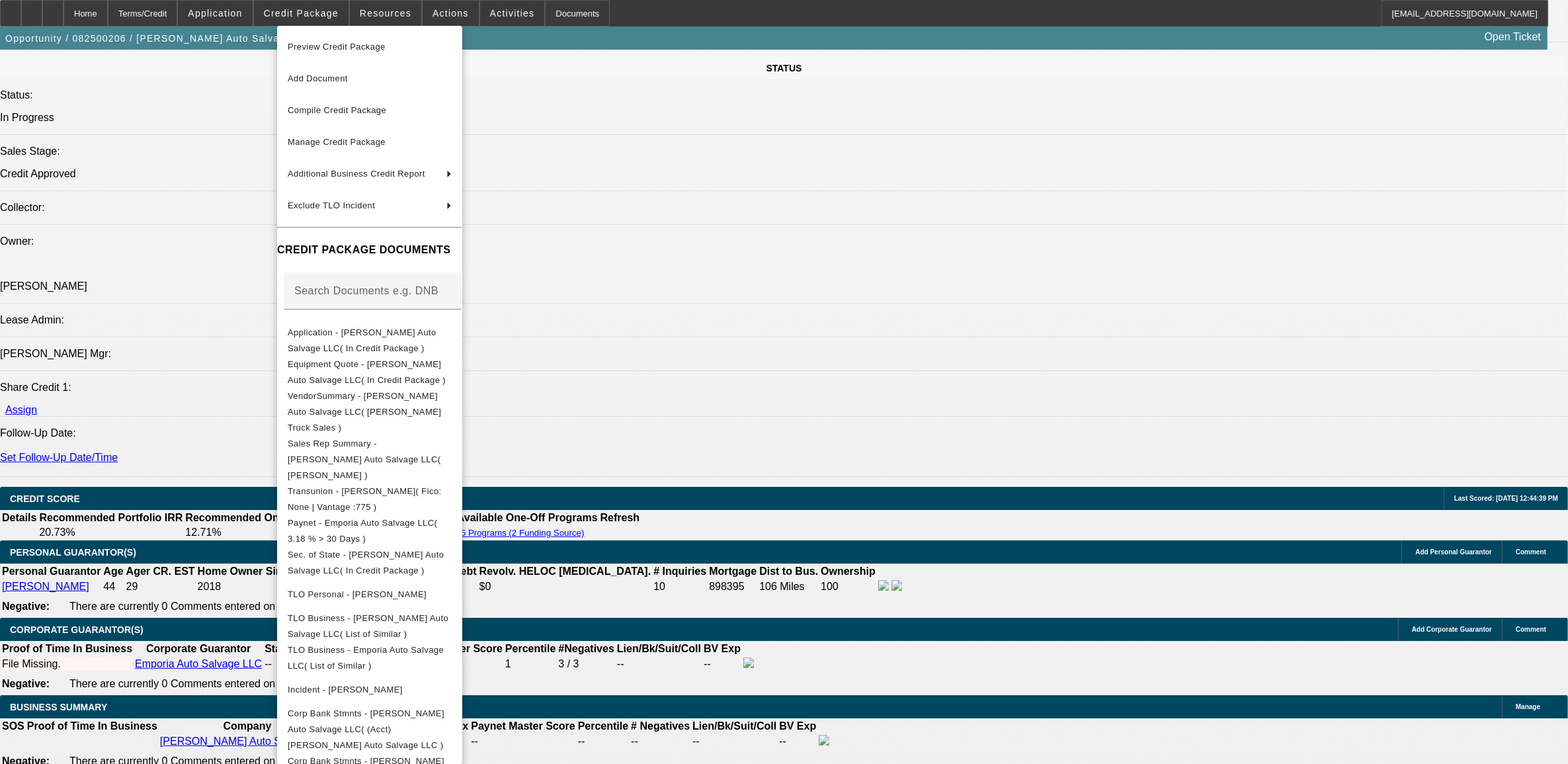
click at [333, 41] on span "Preview Credit Package" at bounding box center [337, 46] width 98 height 10
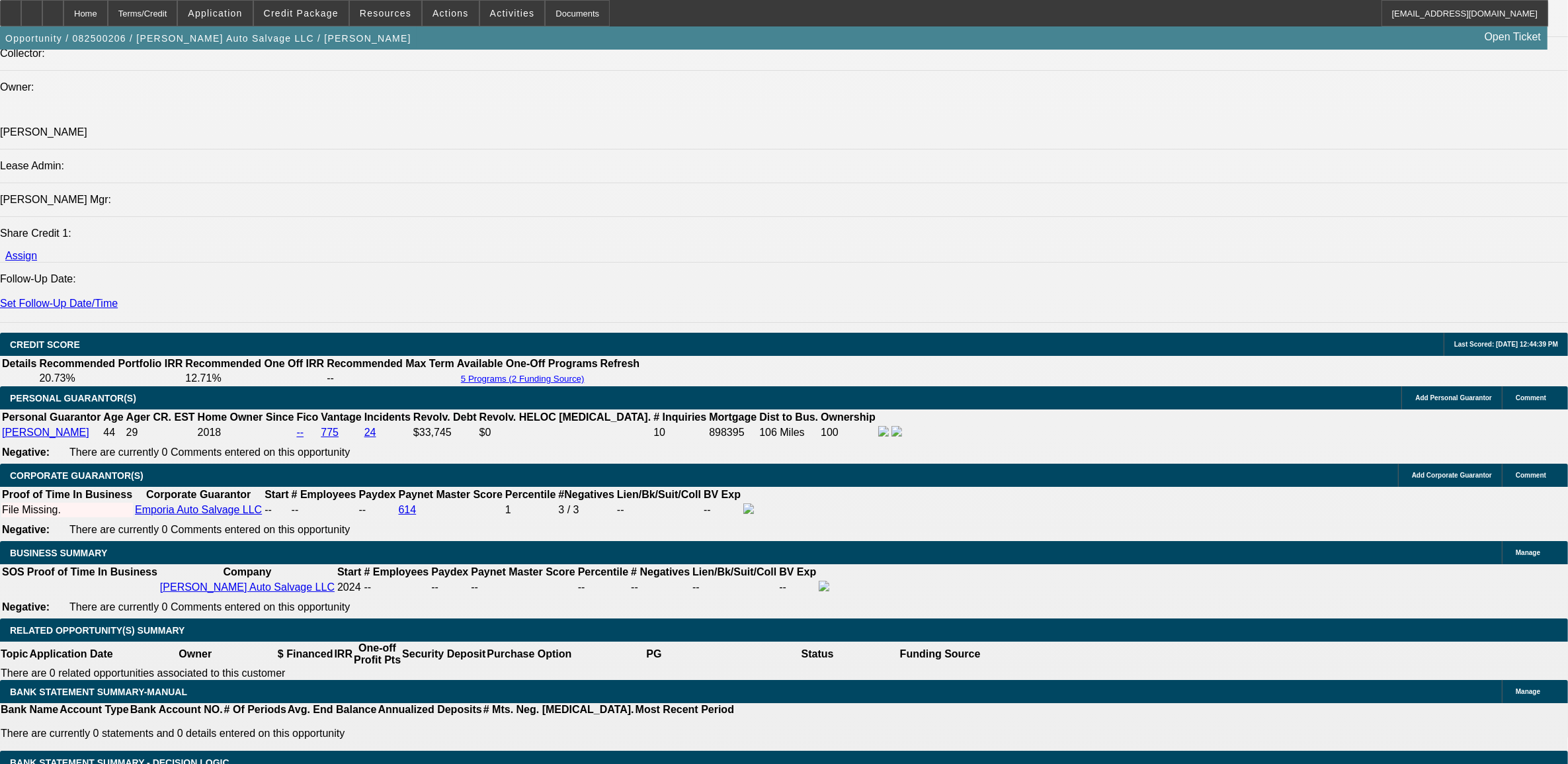
scroll to position [1731, 0]
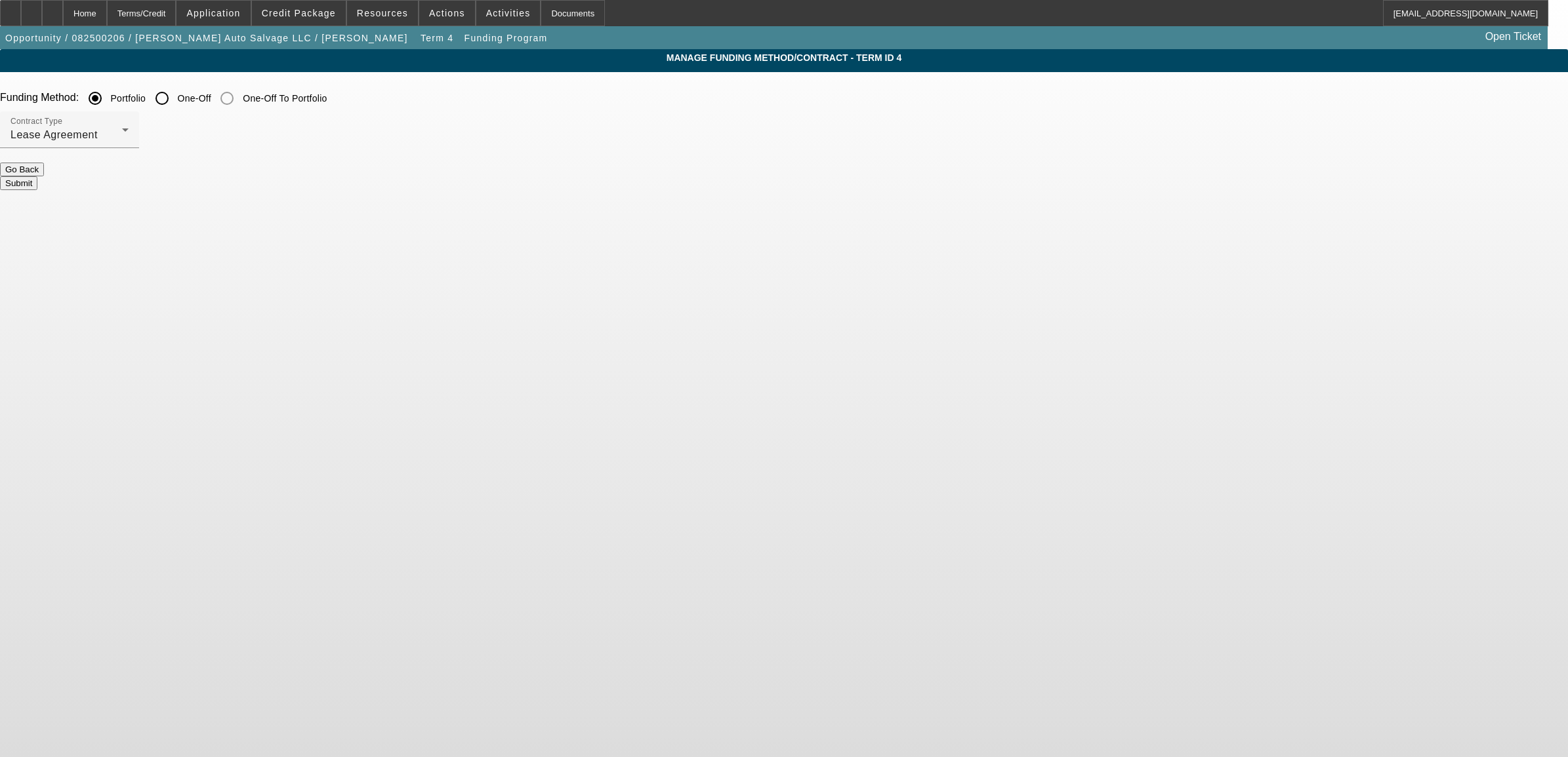
click at [175, 96] on input "One-Off" at bounding box center [161, 98] width 26 height 26
radio input "true"
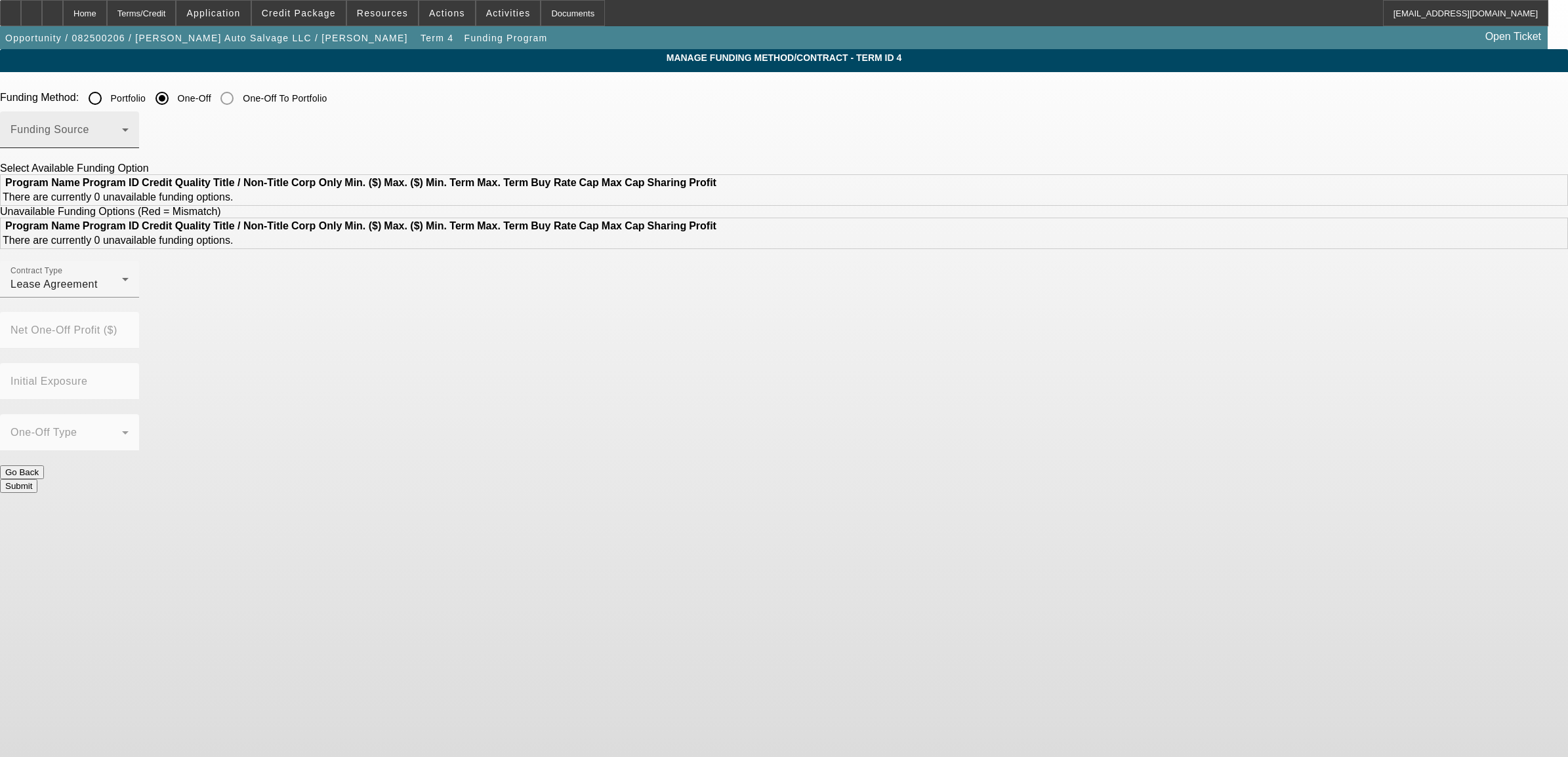
click at [122, 142] on span at bounding box center [66, 134] width 111 height 16
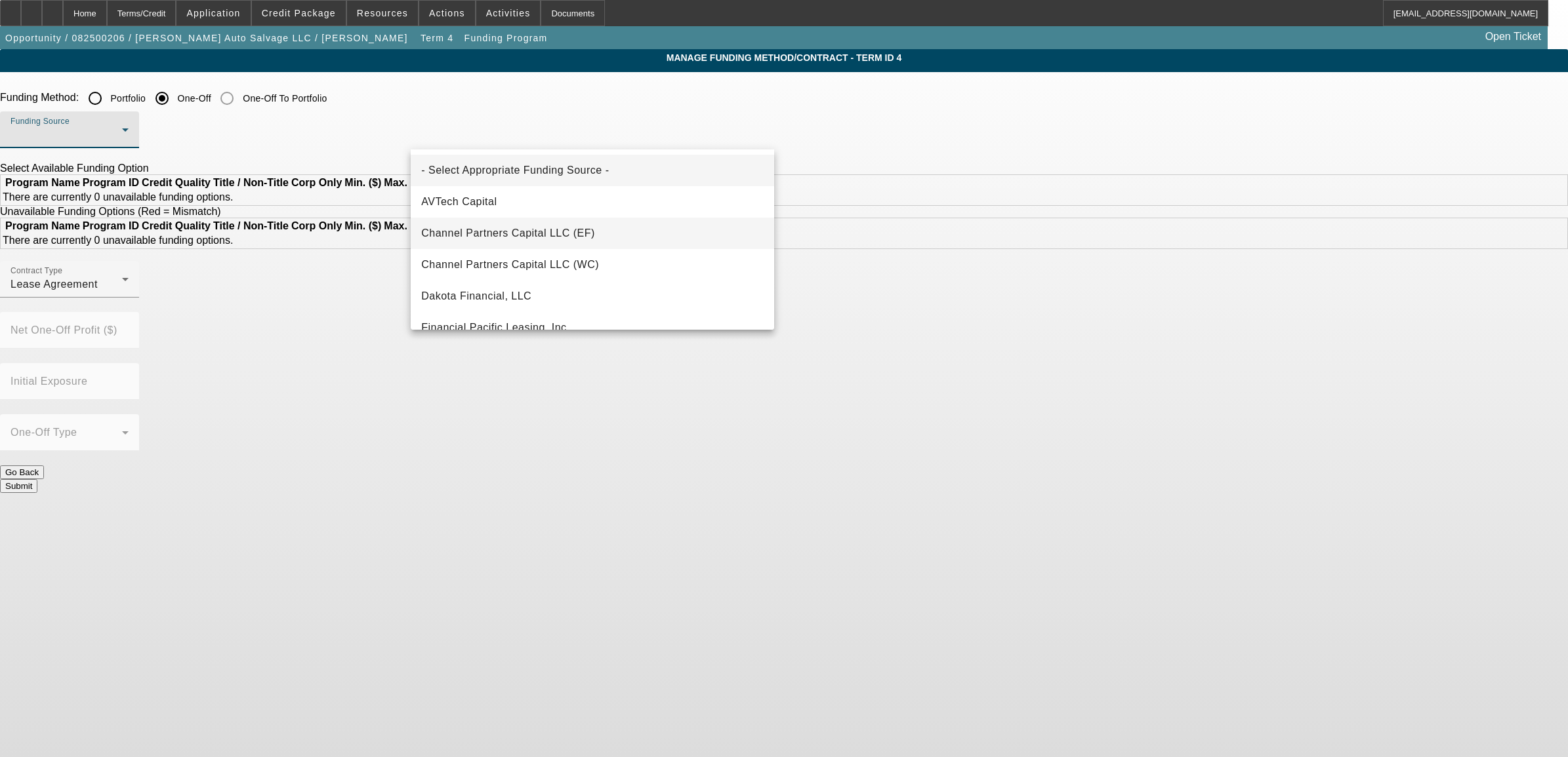
click at [503, 233] on span "Channel Partners Capital LLC (EF)" at bounding box center [508, 233] width 174 height 16
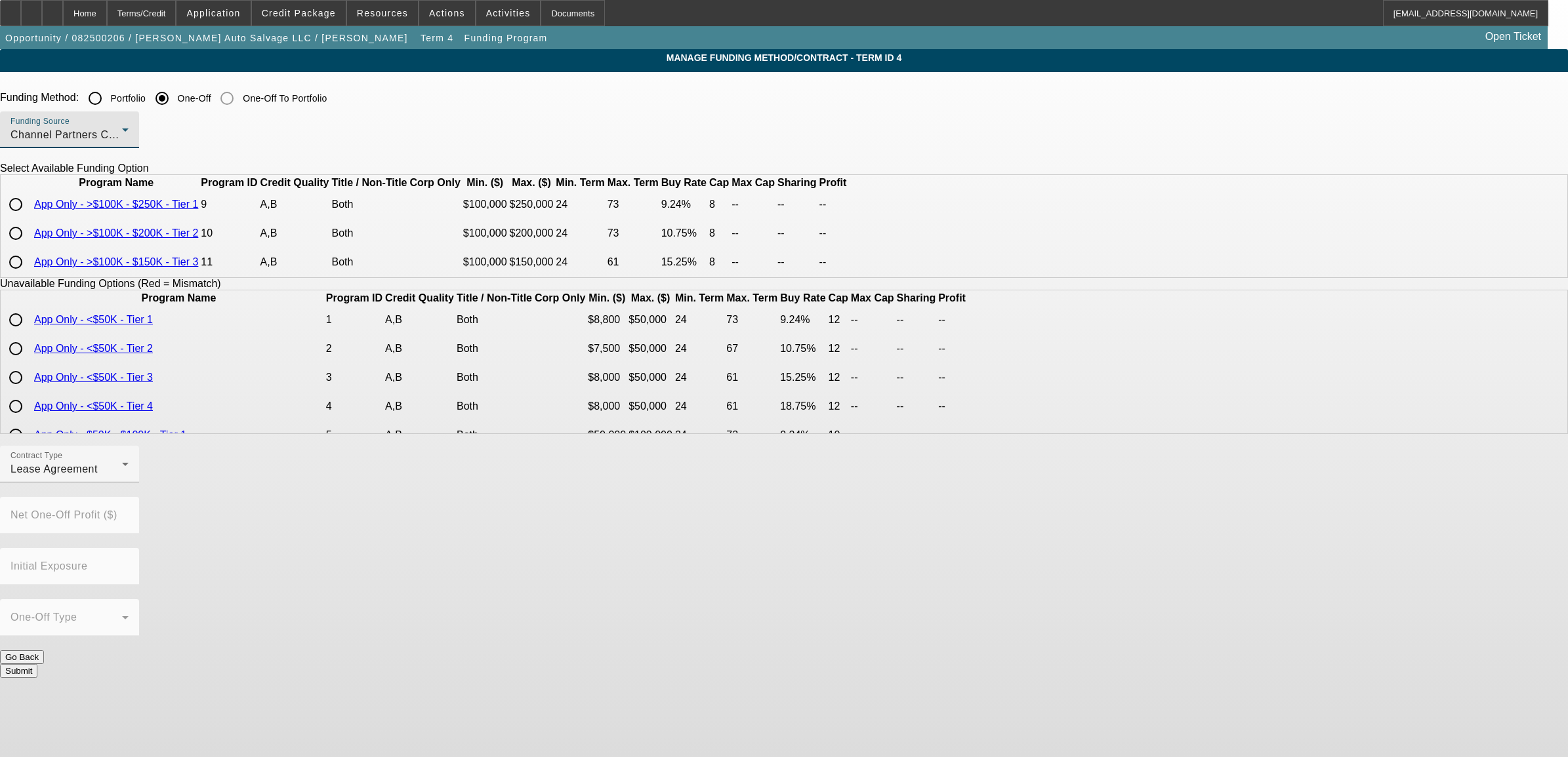
click at [29, 246] on input "radio" at bounding box center [16, 233] width 26 height 26
radio input "true"
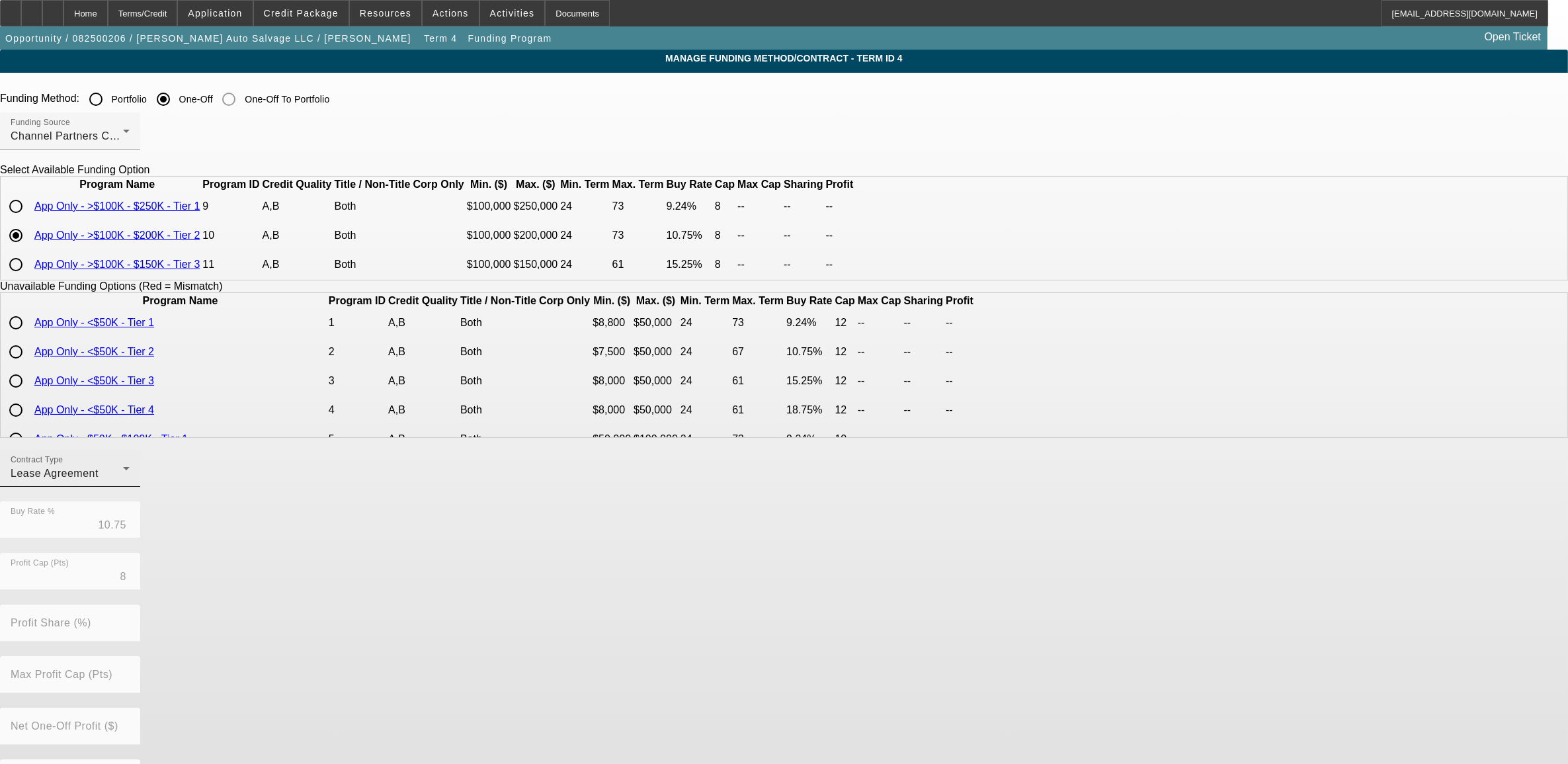
click at [123, 481] on div "Lease Agreement" at bounding box center [66, 473] width 112 height 16
drag, startPoint x: 497, startPoint y: 583, endPoint x: 513, endPoint y: 589, distance: 17.1
click at [501, 583] on span "Equipment Finance Agreement" at bounding box center [495, 582] width 152 height 32
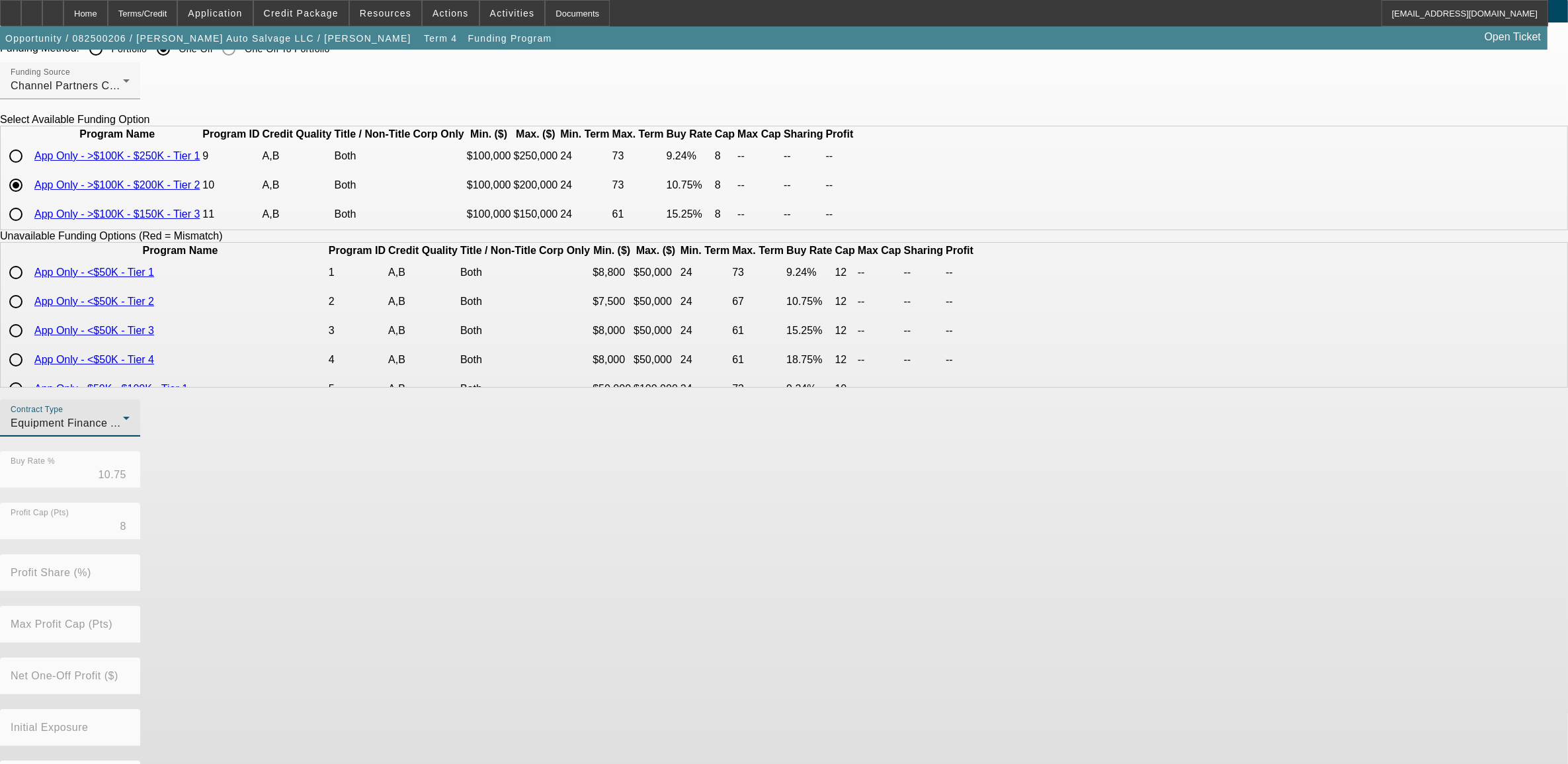
scroll to position [131, 0]
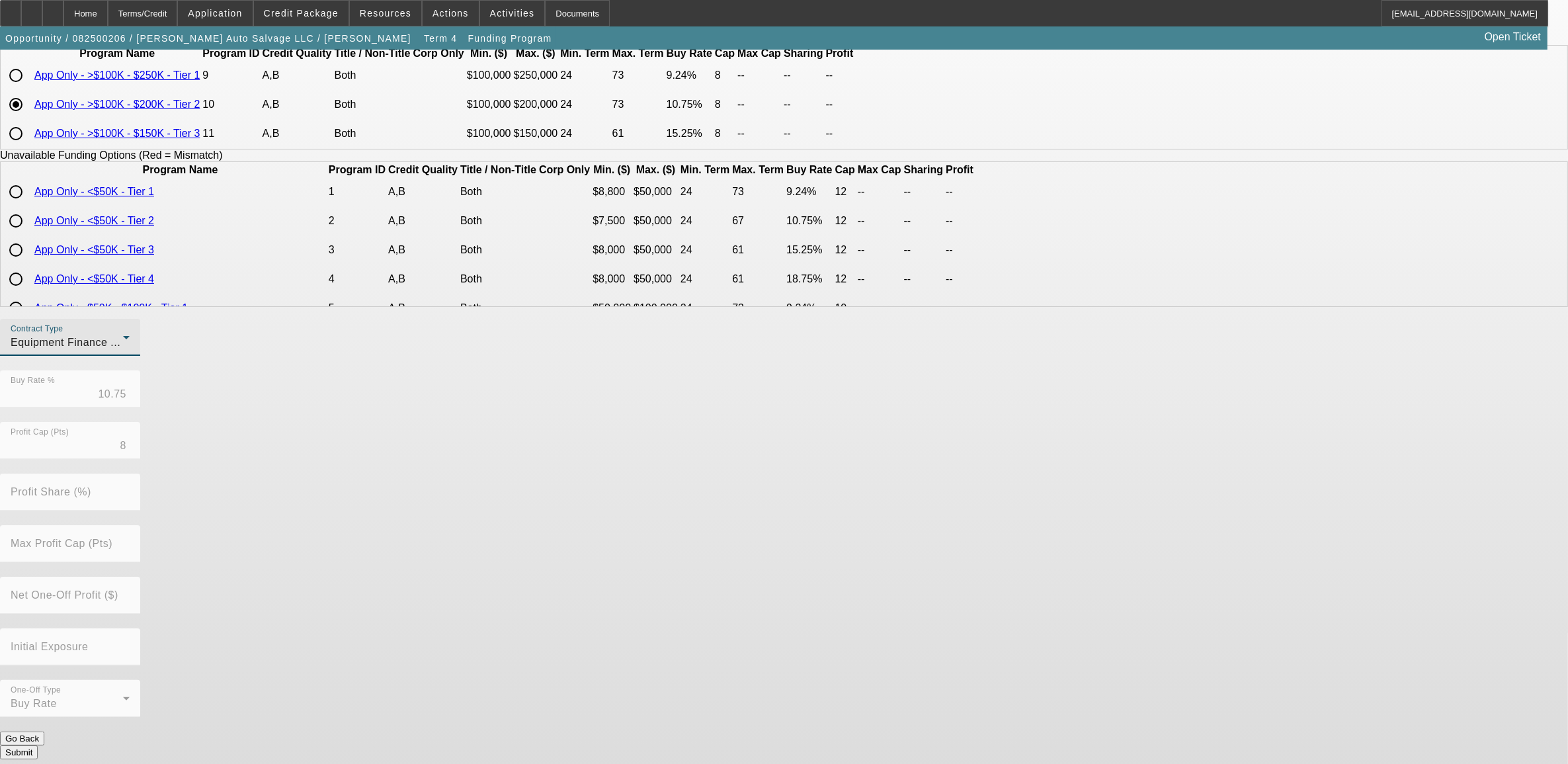
click at [38, 746] on button "Submit" at bounding box center [19, 753] width 38 height 14
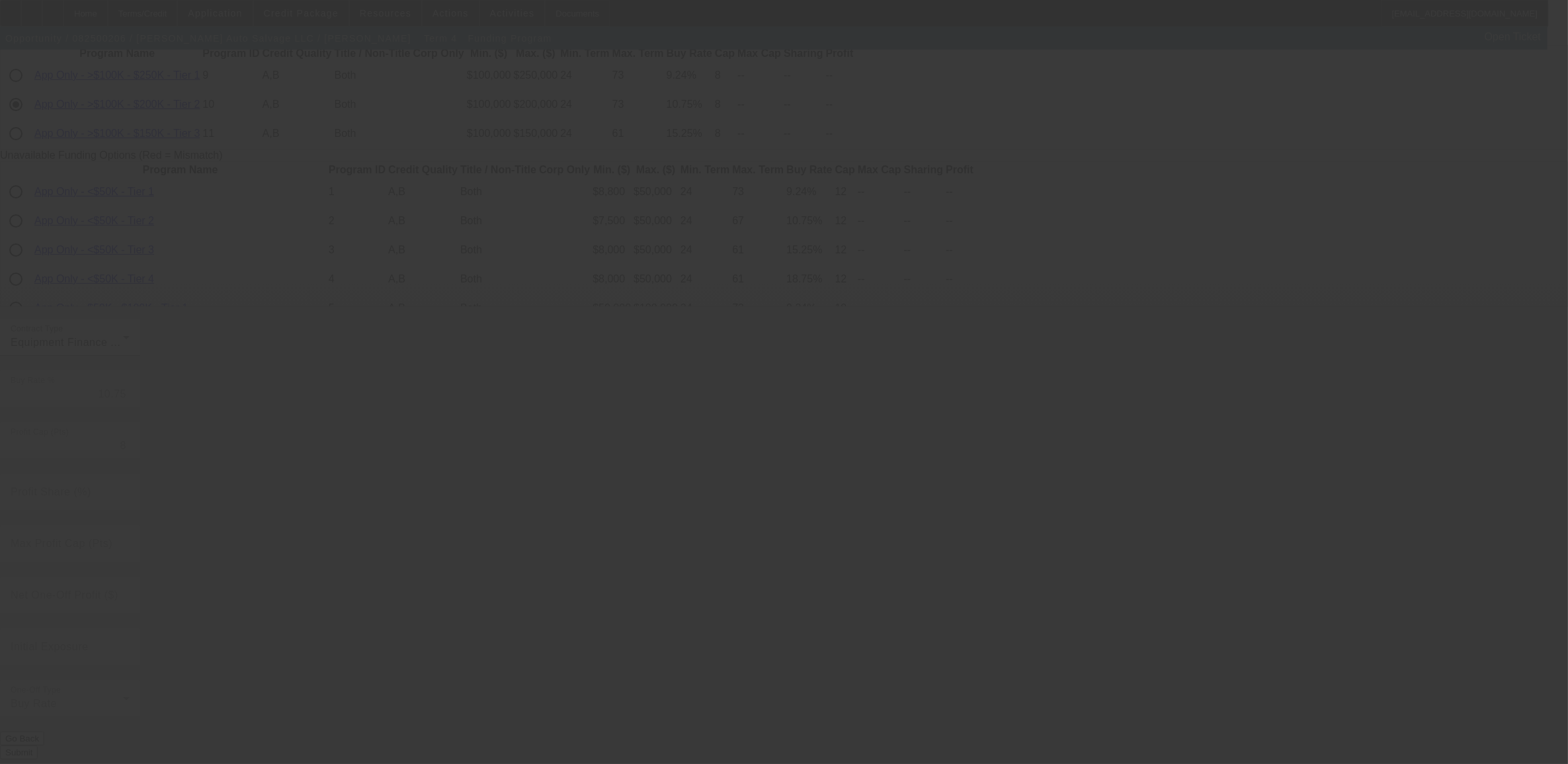
radio input "true"
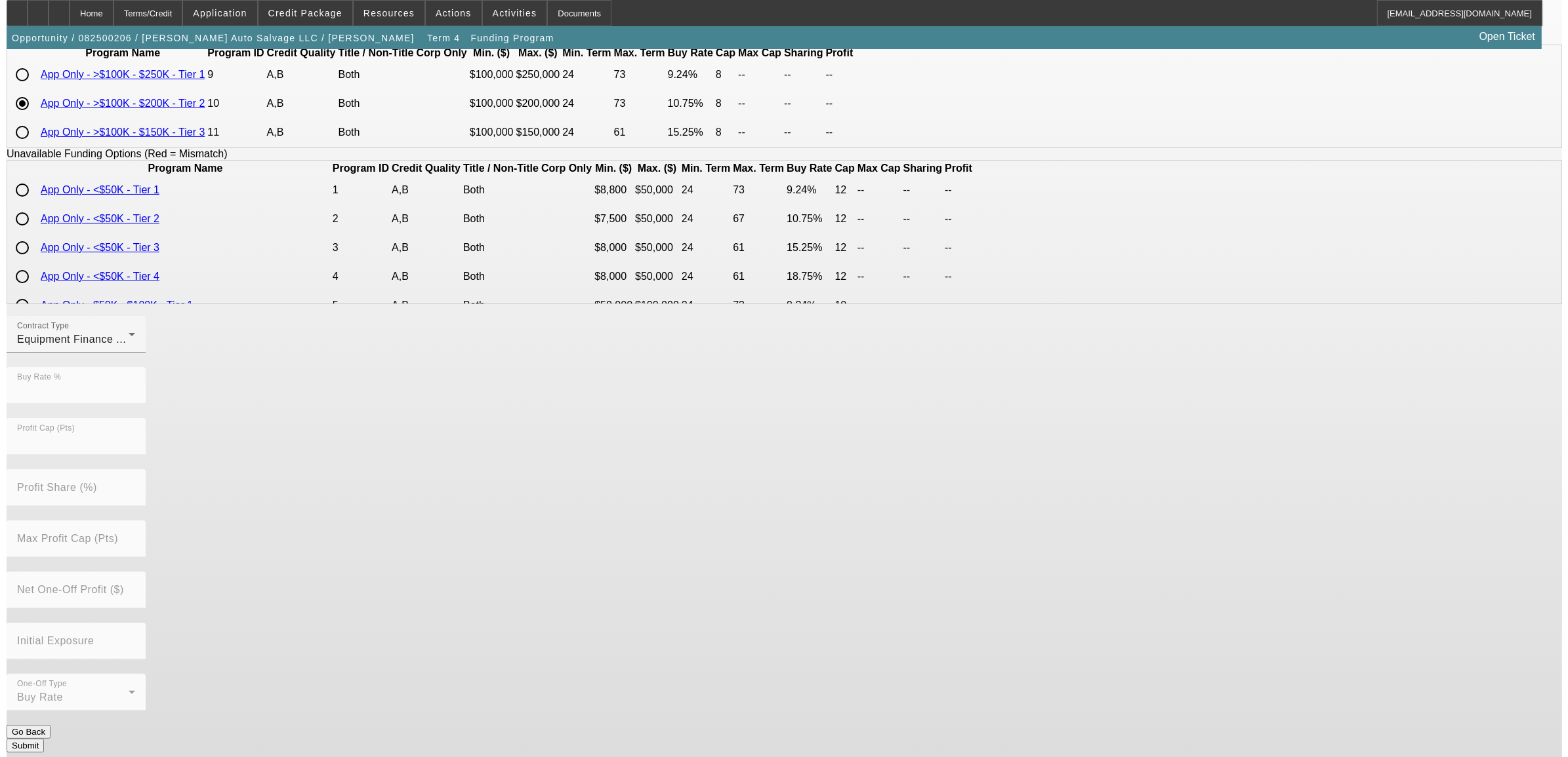
scroll to position [0, 0]
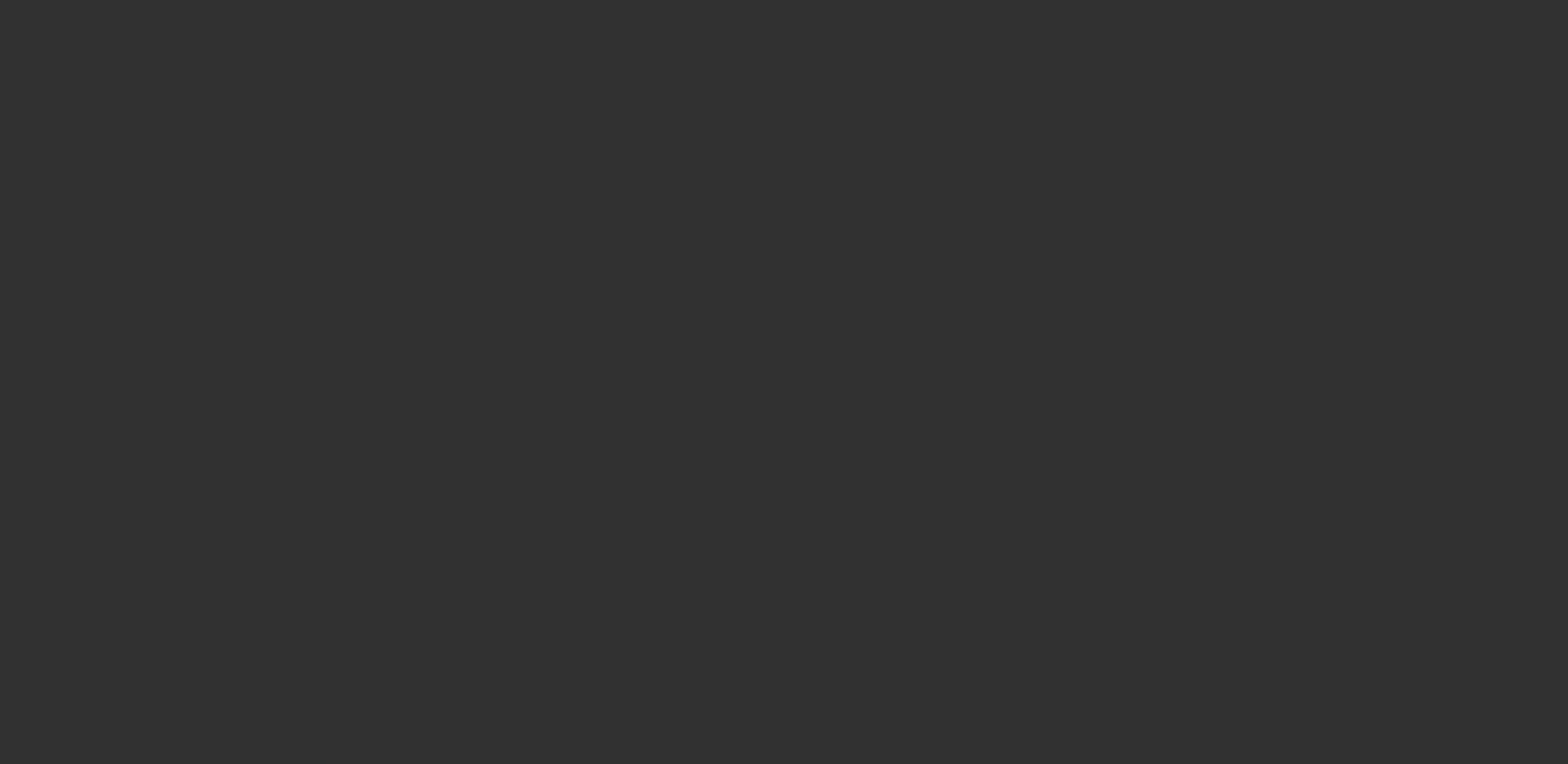
scroll to position [331, 0]
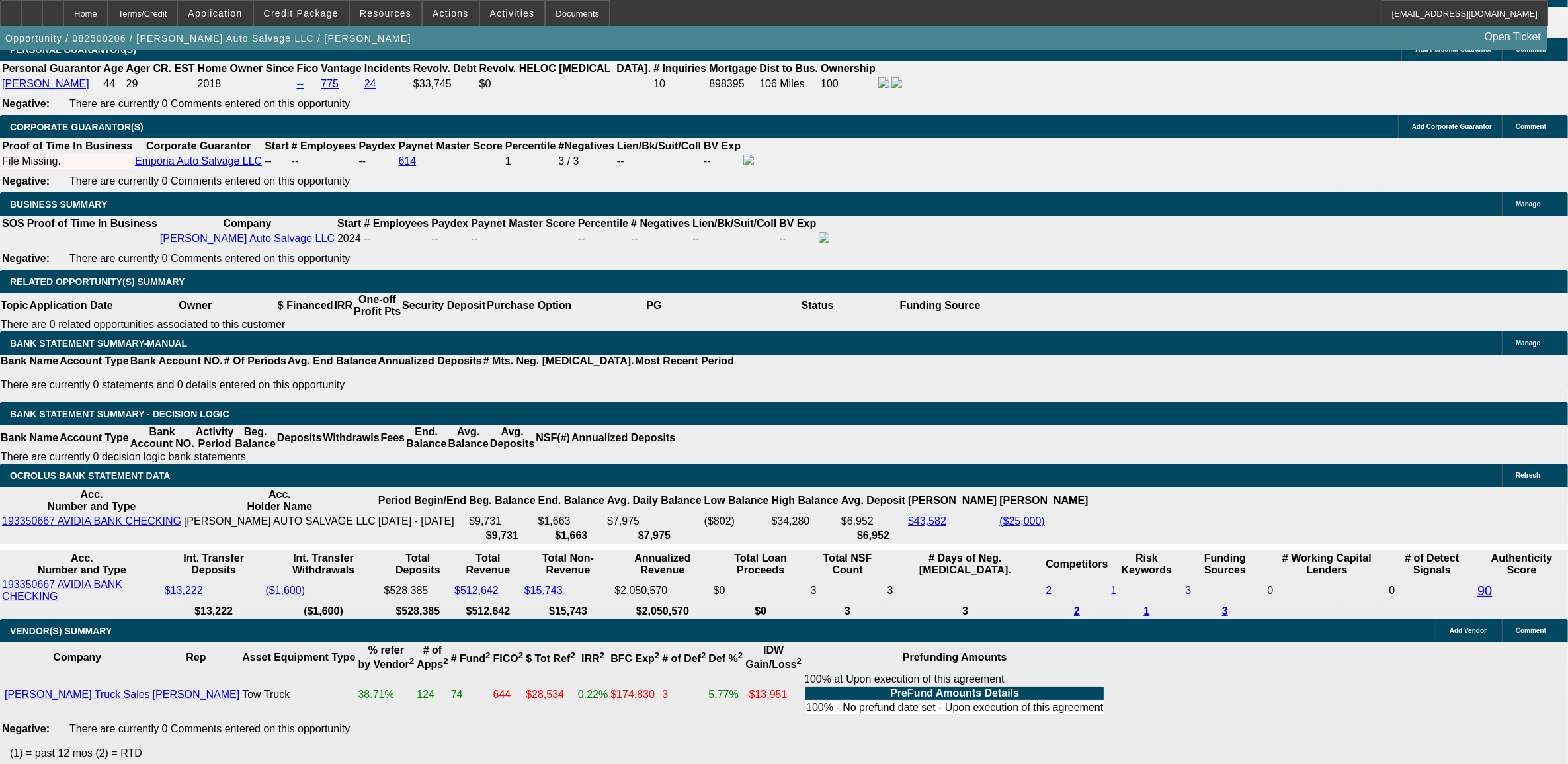
select select "0"
select select "2"
select select "0"
select select "6"
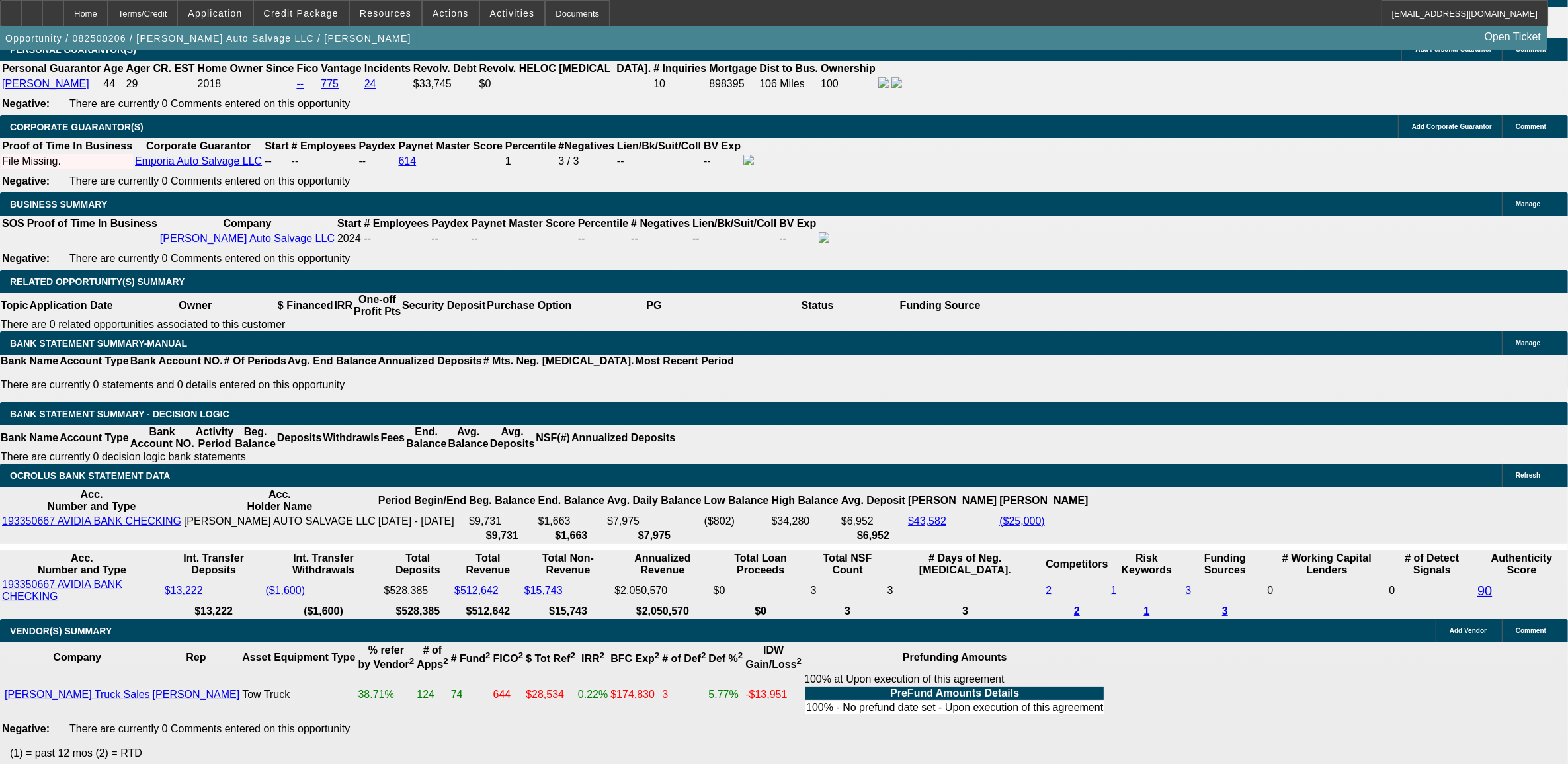
select select "0"
select select "2"
select select "0.1"
select select "4"
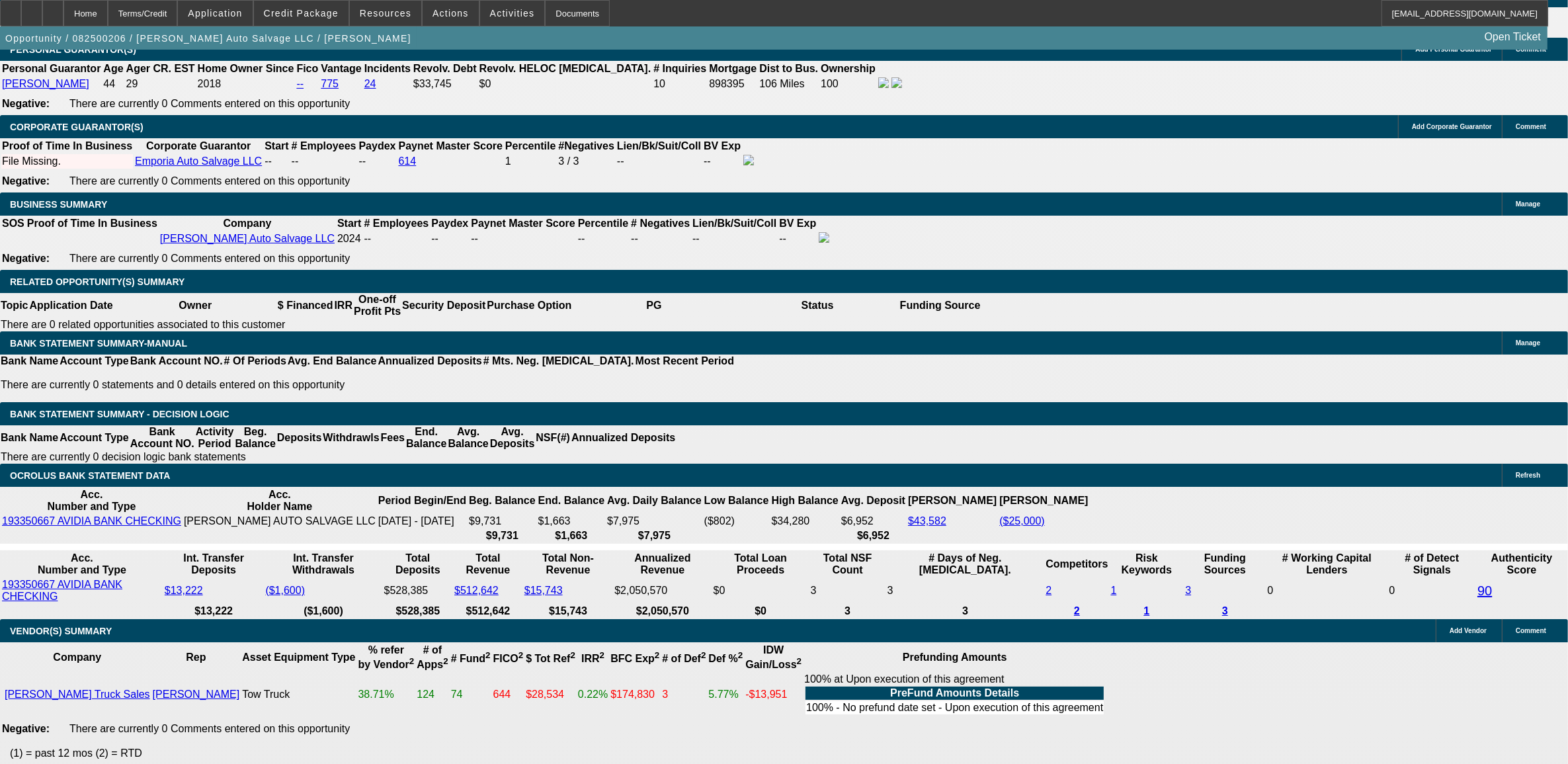
select select "0"
select select "2"
select select "0.1"
select select "4"
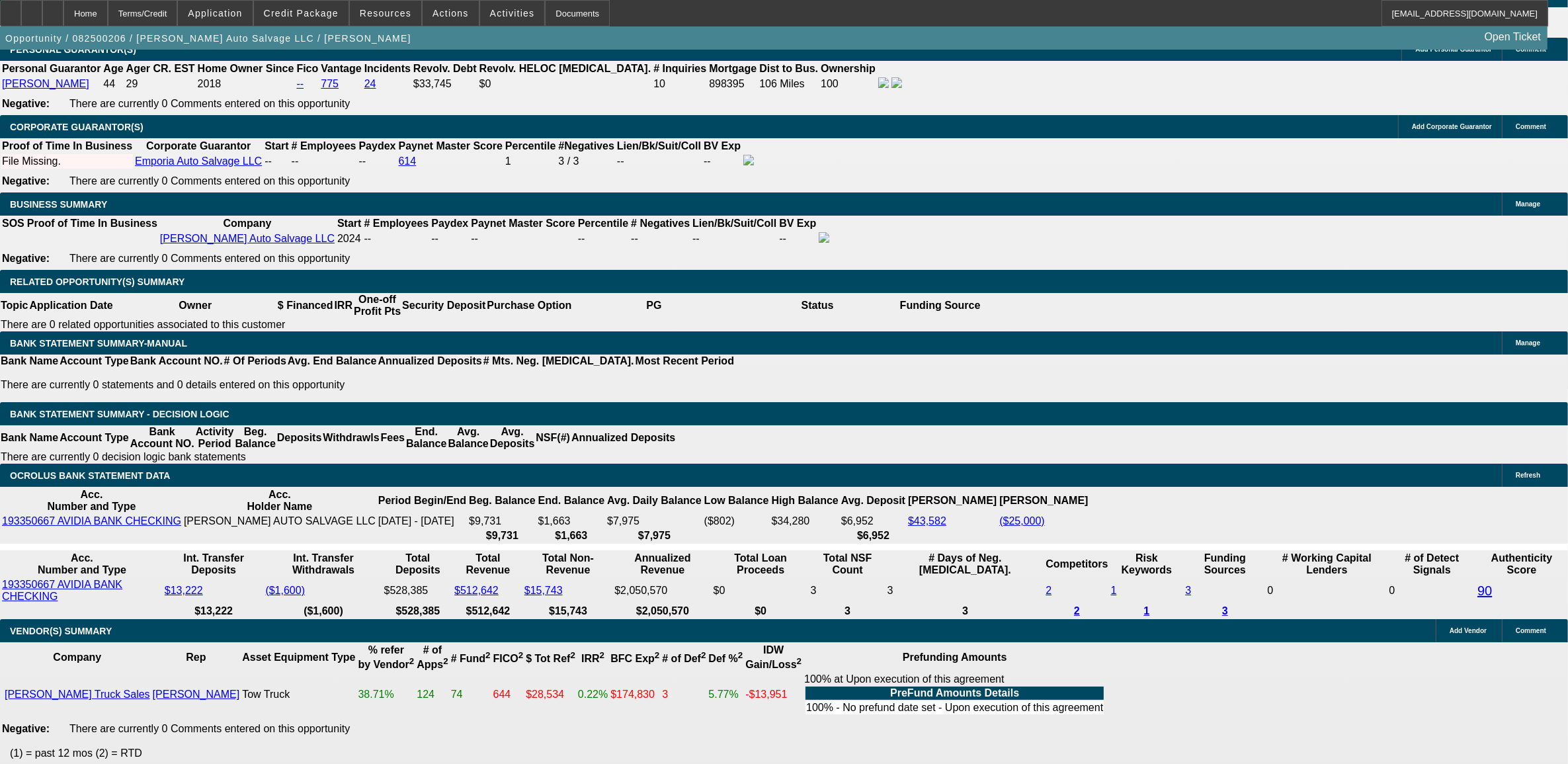
select select "0"
select select "2"
select select "0.1"
select select "4"
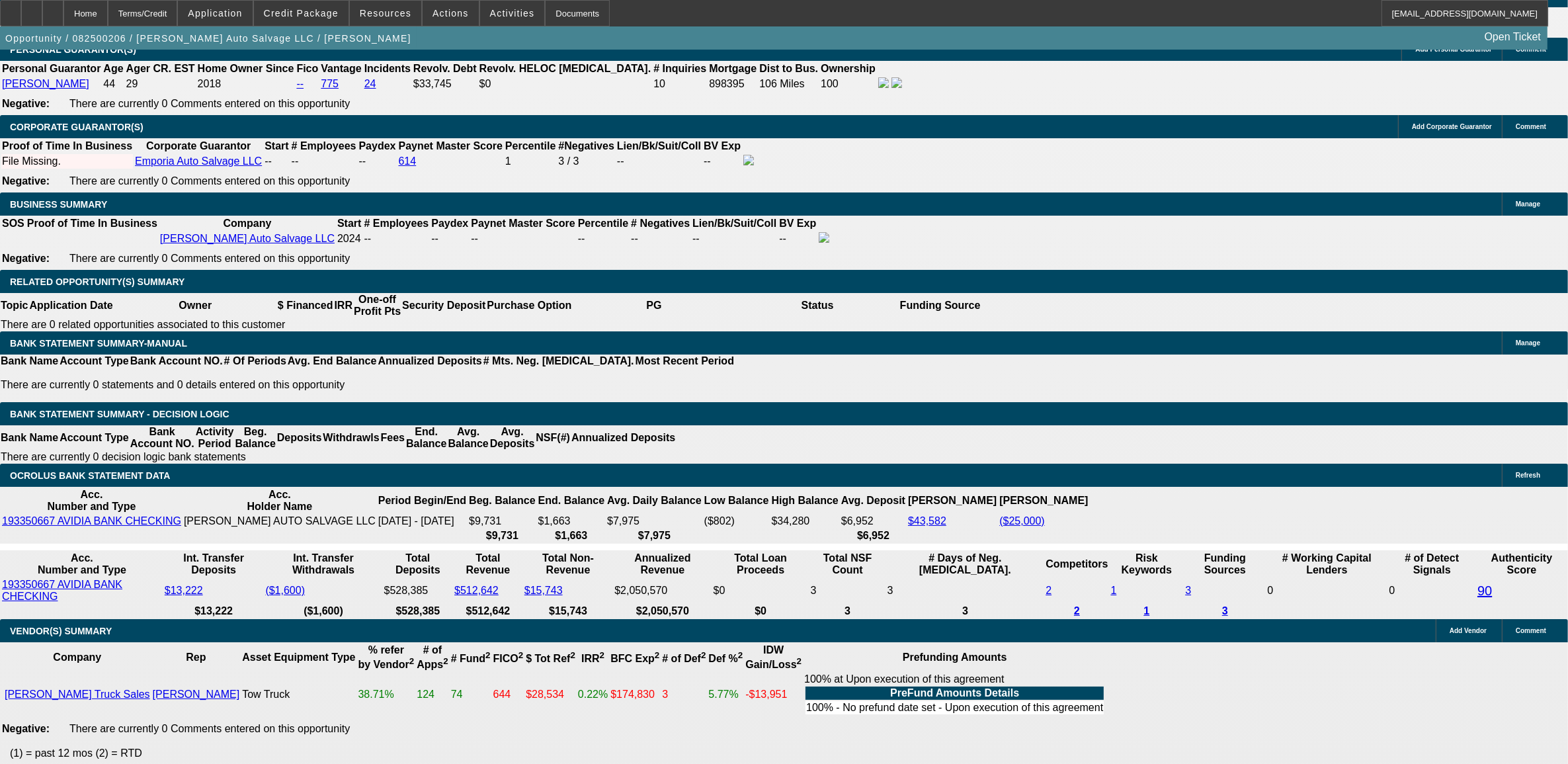
scroll to position [1890, 0]
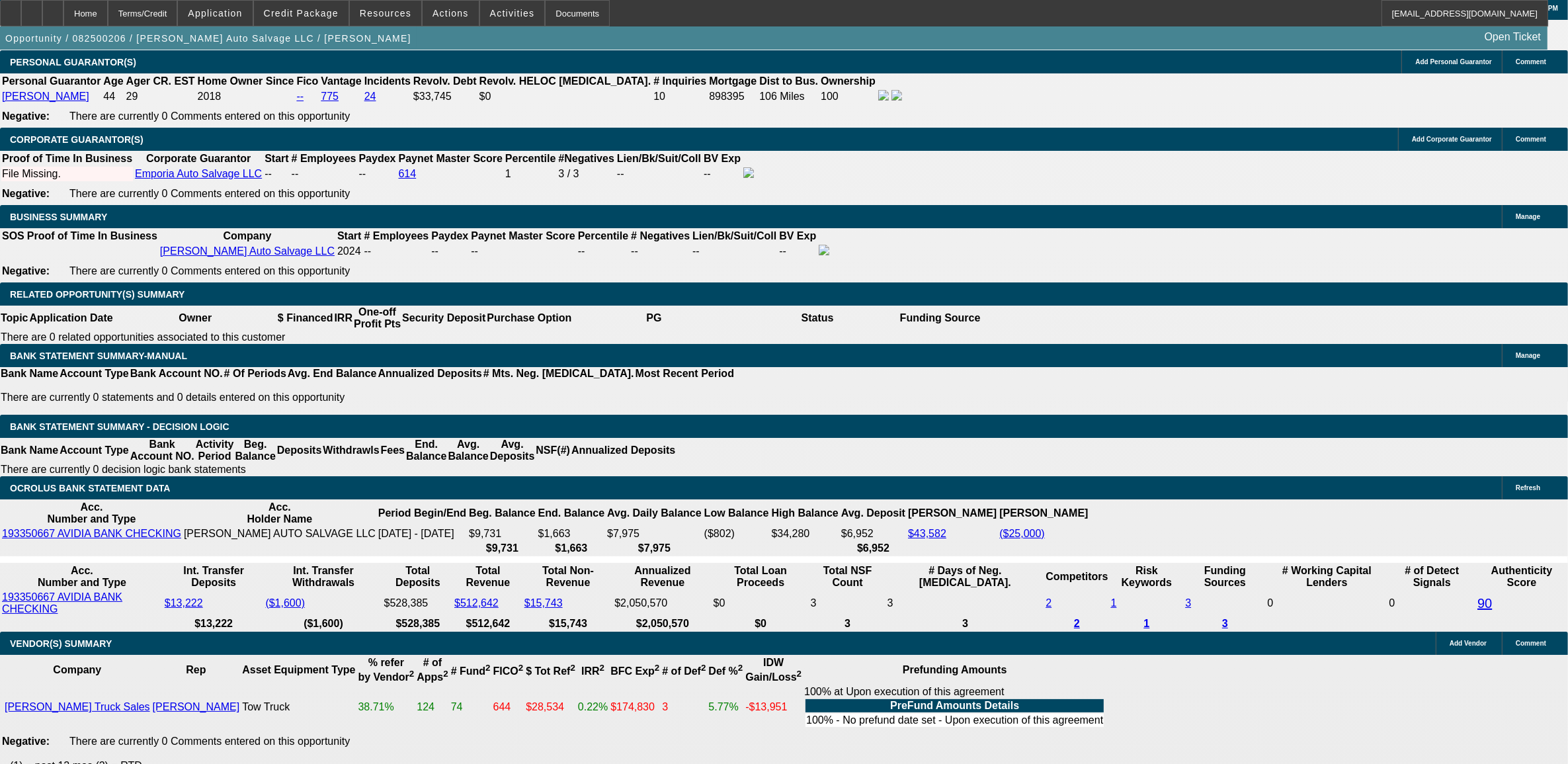
drag, startPoint x: 328, startPoint y: 402, endPoint x: 321, endPoint y: 409, distance: 9.9
select select "0"
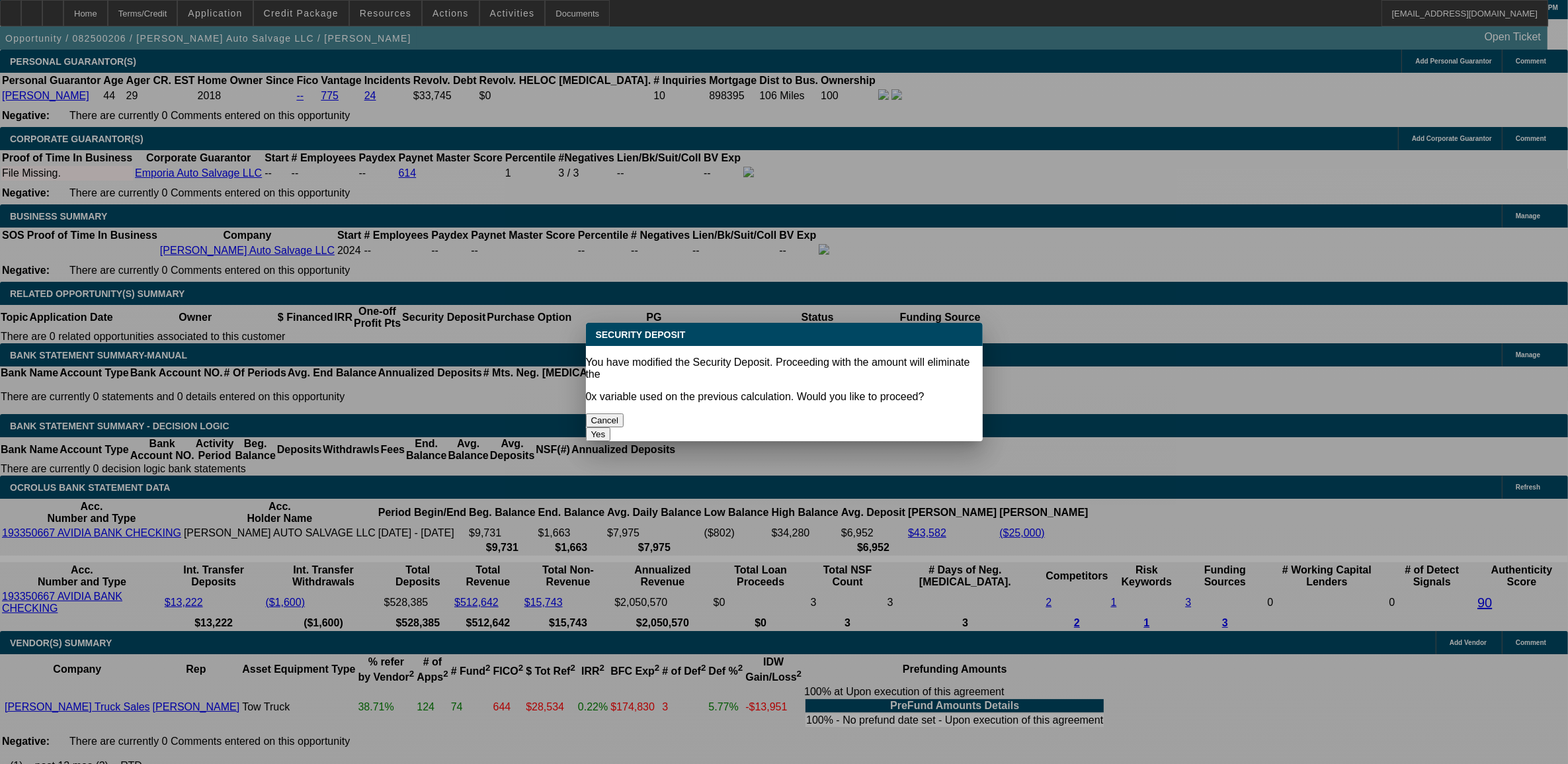
scroll to position [0, 0]
click at [611, 427] on button "Yes" at bounding box center [598, 434] width 25 height 14
type input "$0.00"
type input "UNKNOWN"
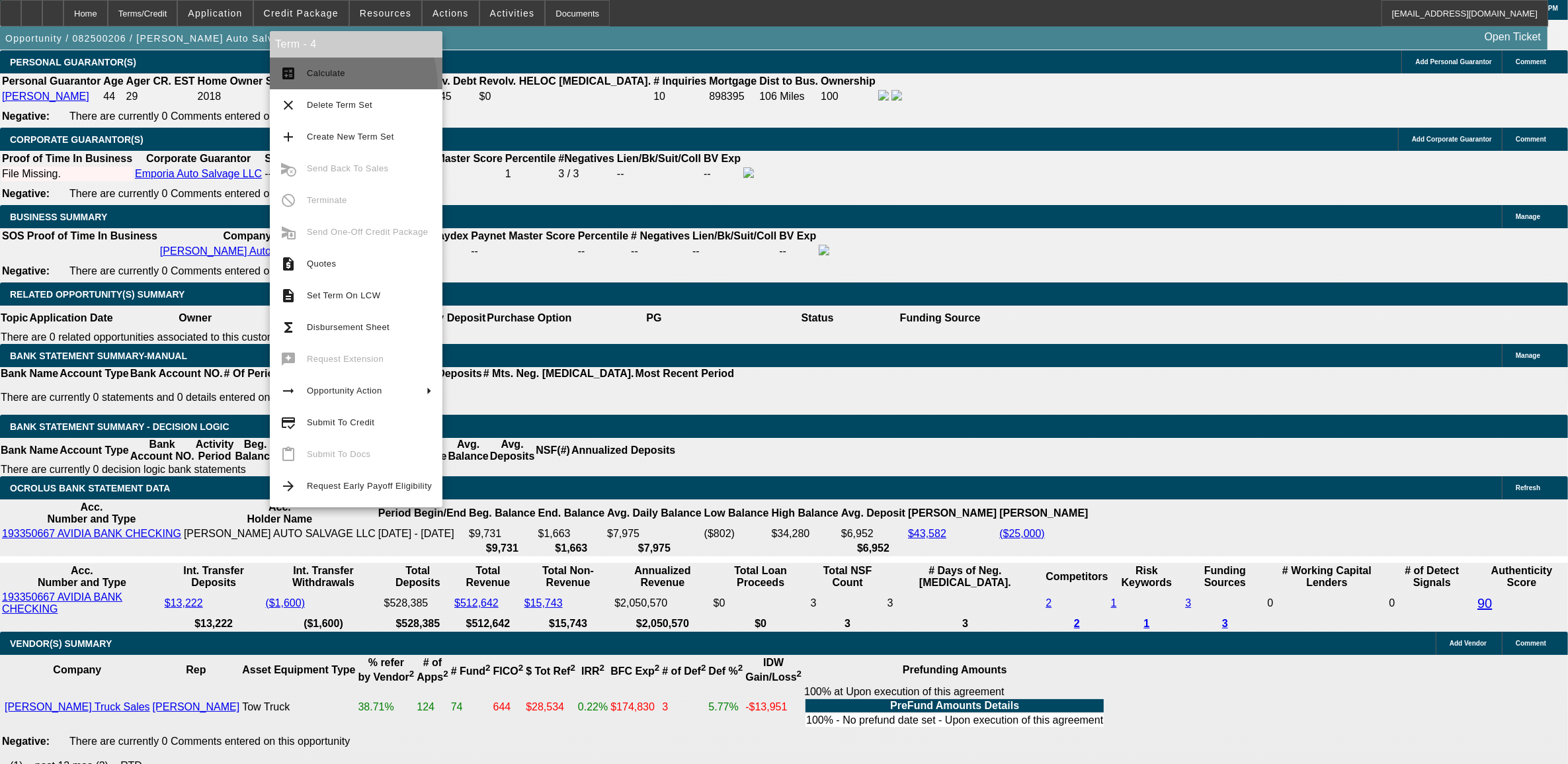
click at [328, 84] on button "calculate Calculate" at bounding box center [355, 73] width 172 height 32
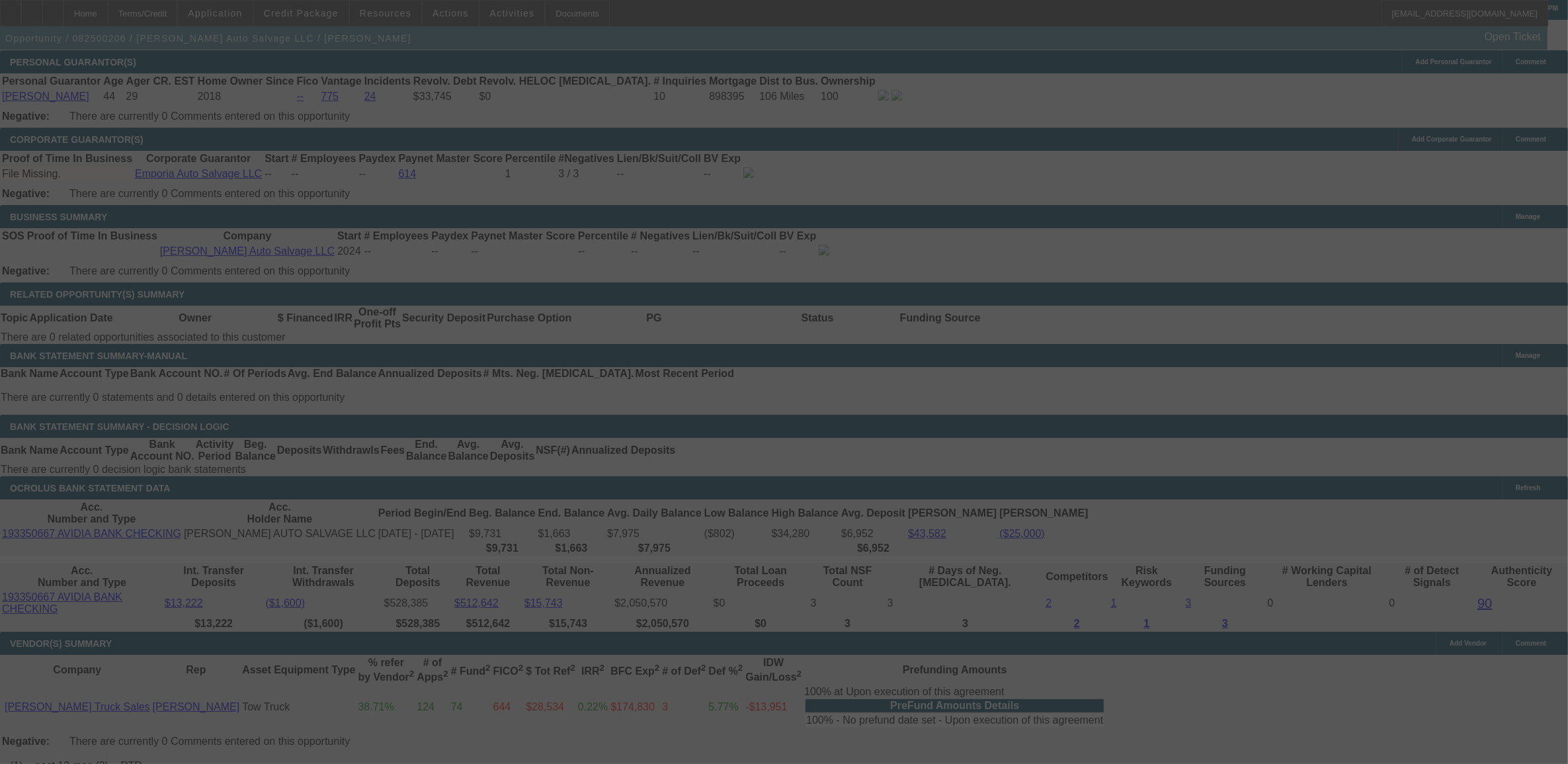
select select "0"
select select "2"
select select "0"
select select "6"
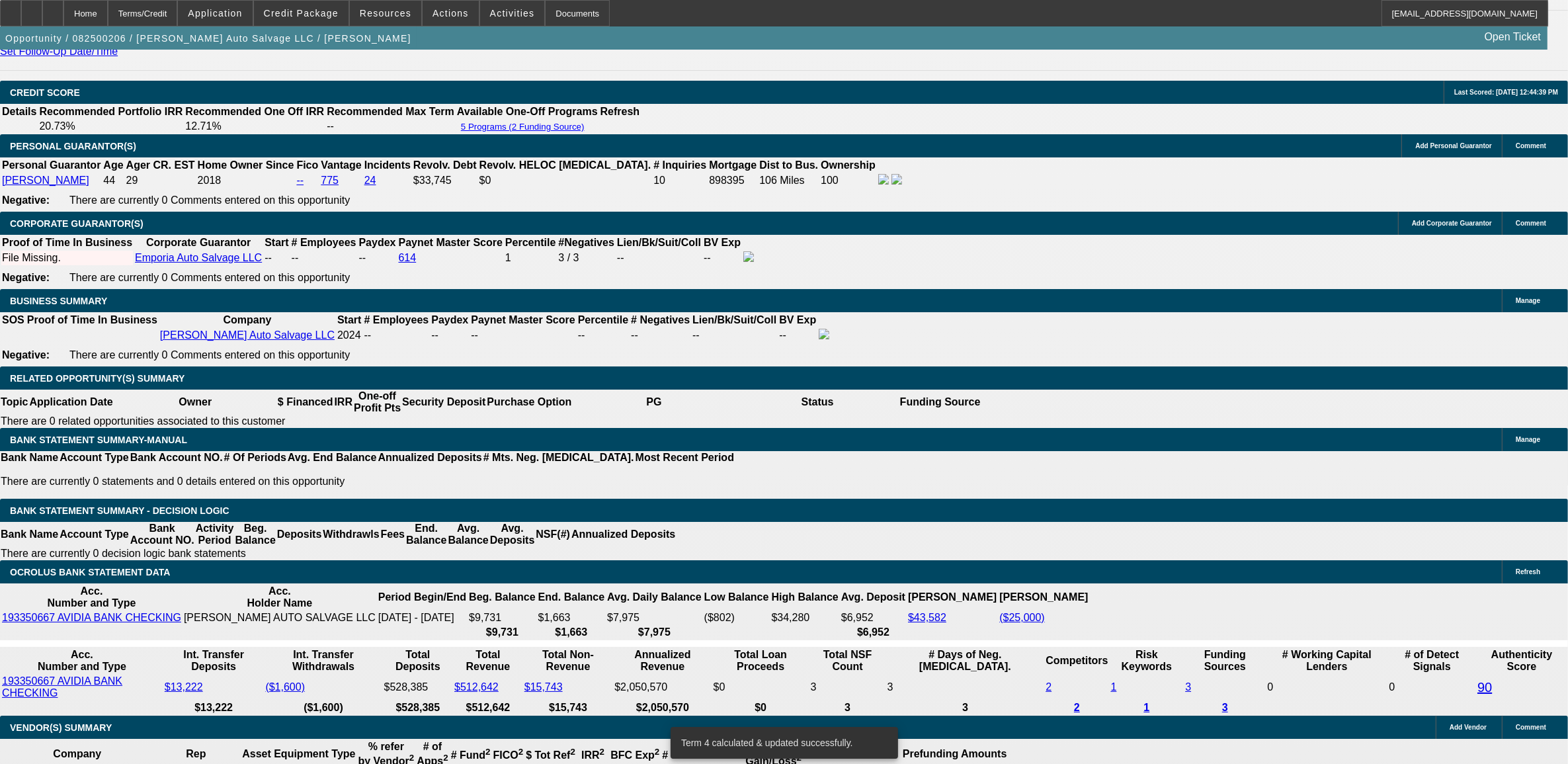
scroll to position [1725, 0]
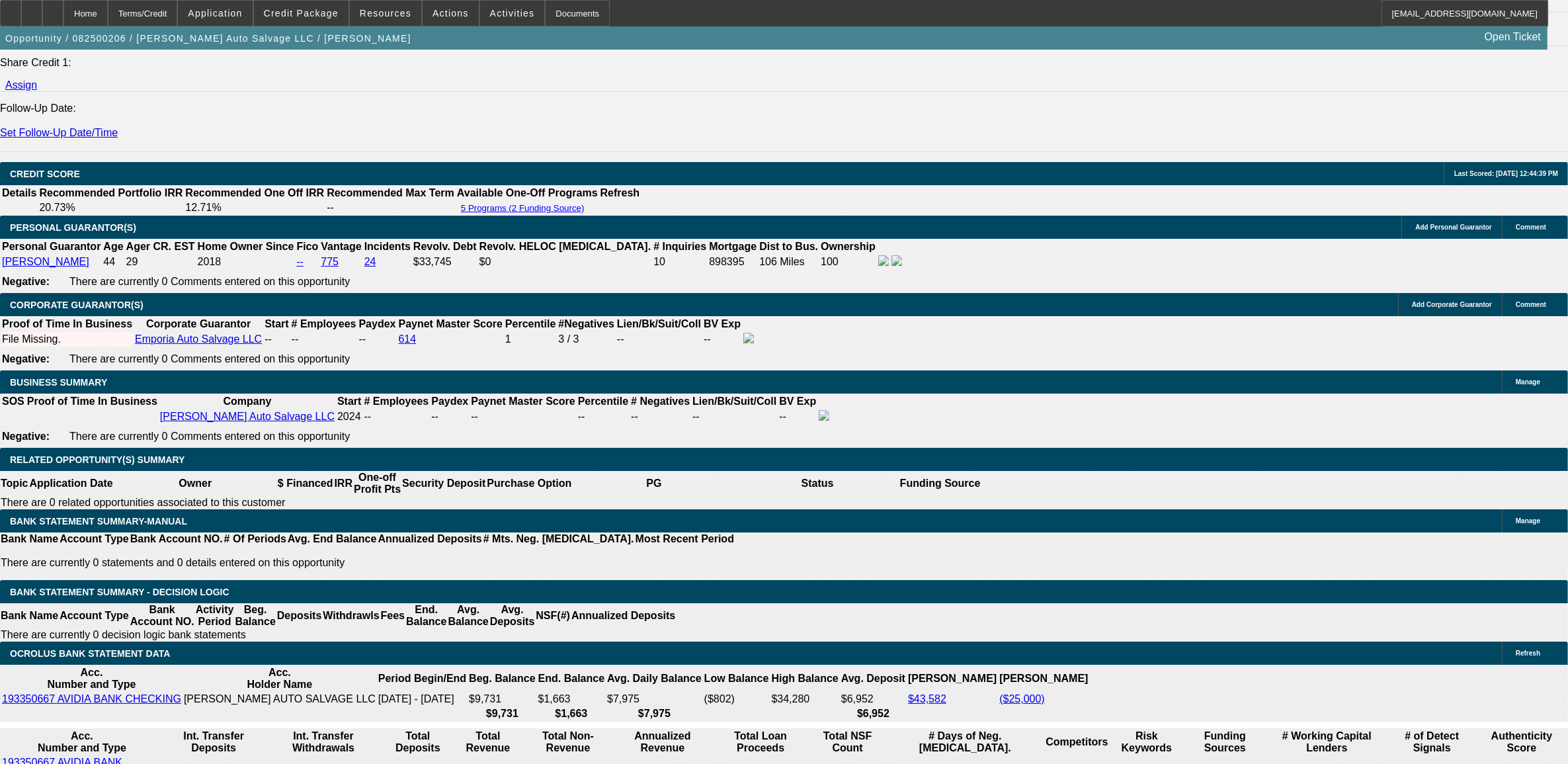
type input "UNKNOWN"
type input "16"
type input "$3,039.76"
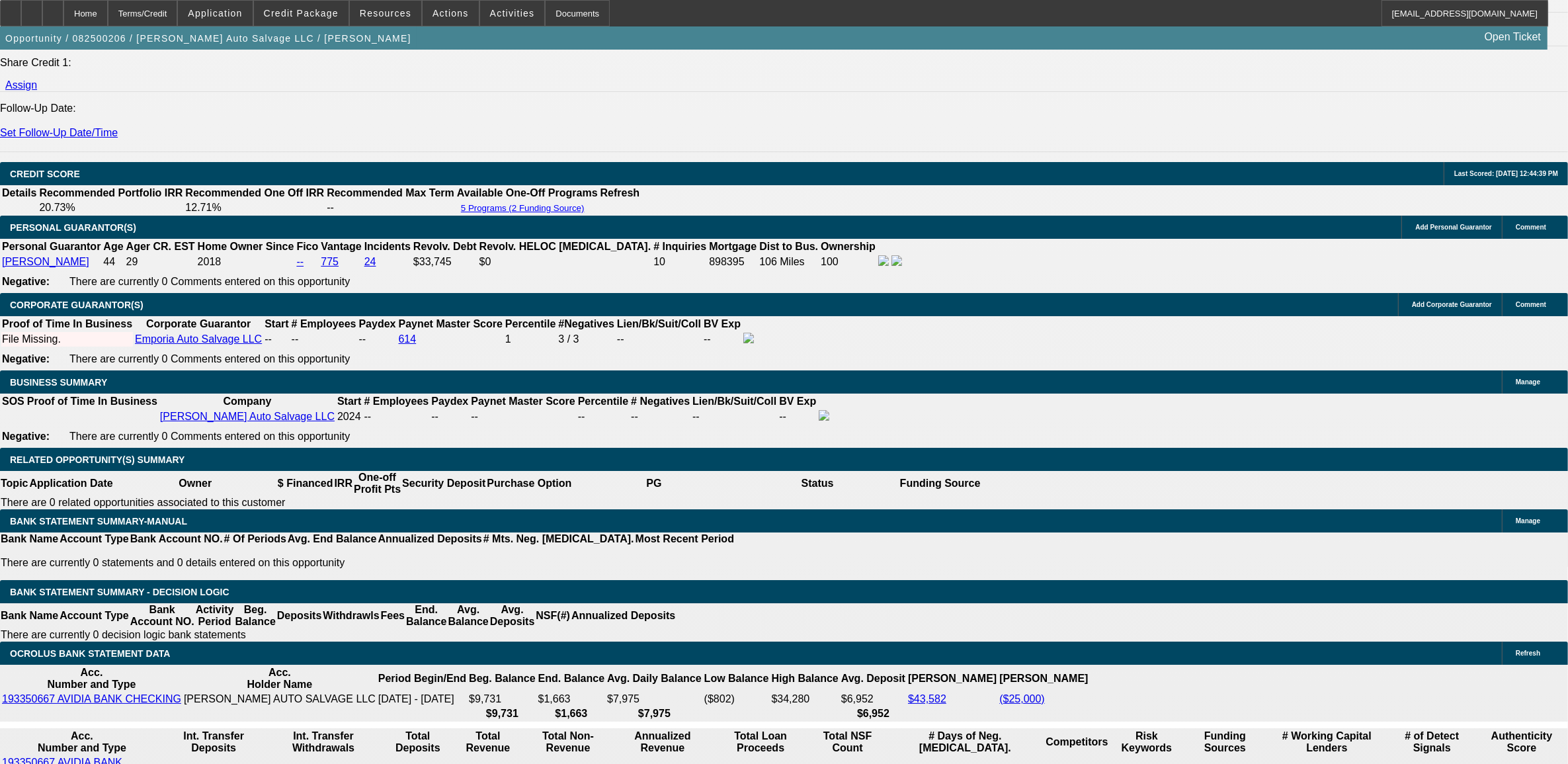
type input "16.25"
type input "$3,056.39"
type input "16.25"
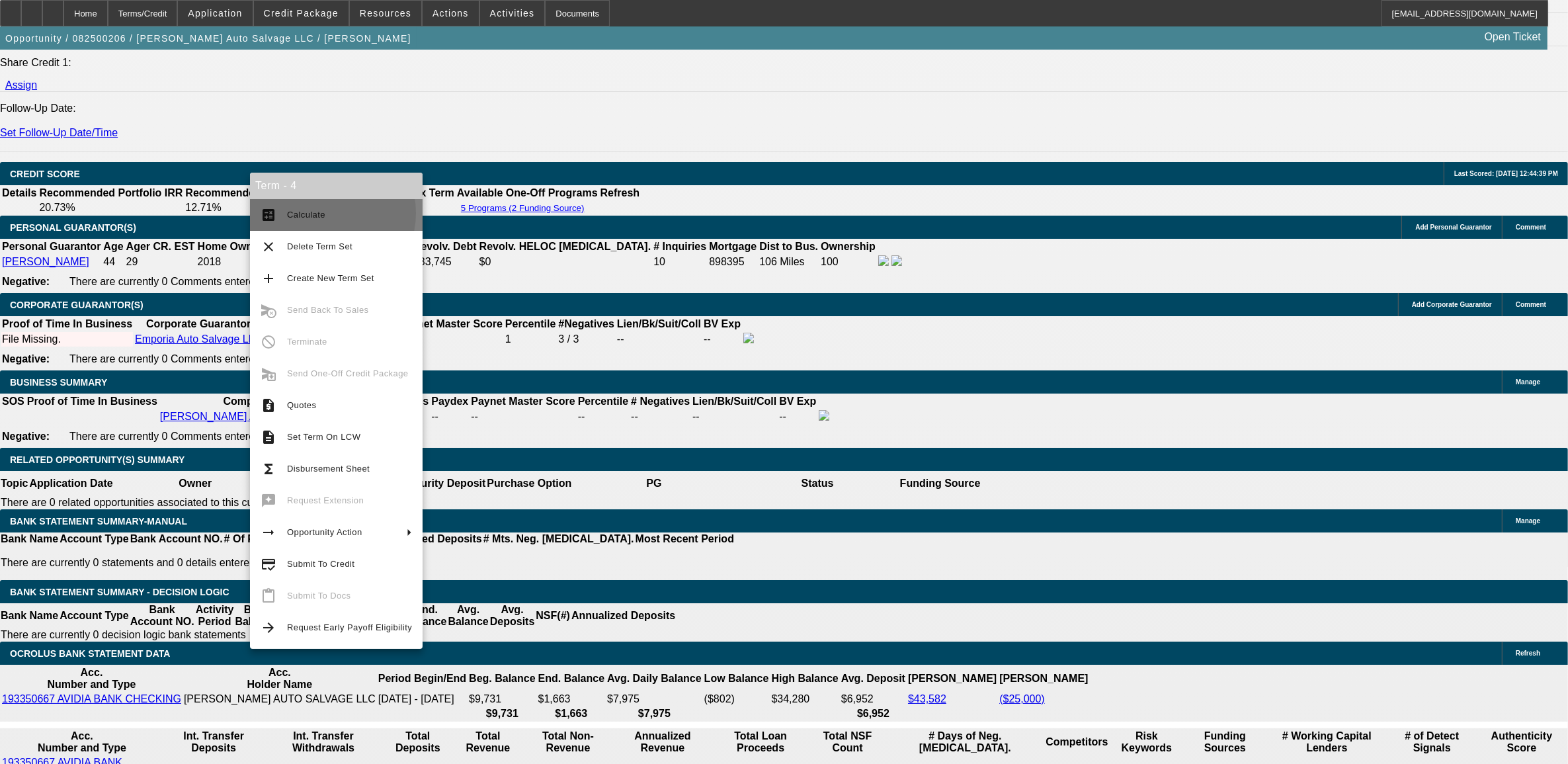
click at [325, 213] on span "Calculate" at bounding box center [349, 215] width 125 height 16
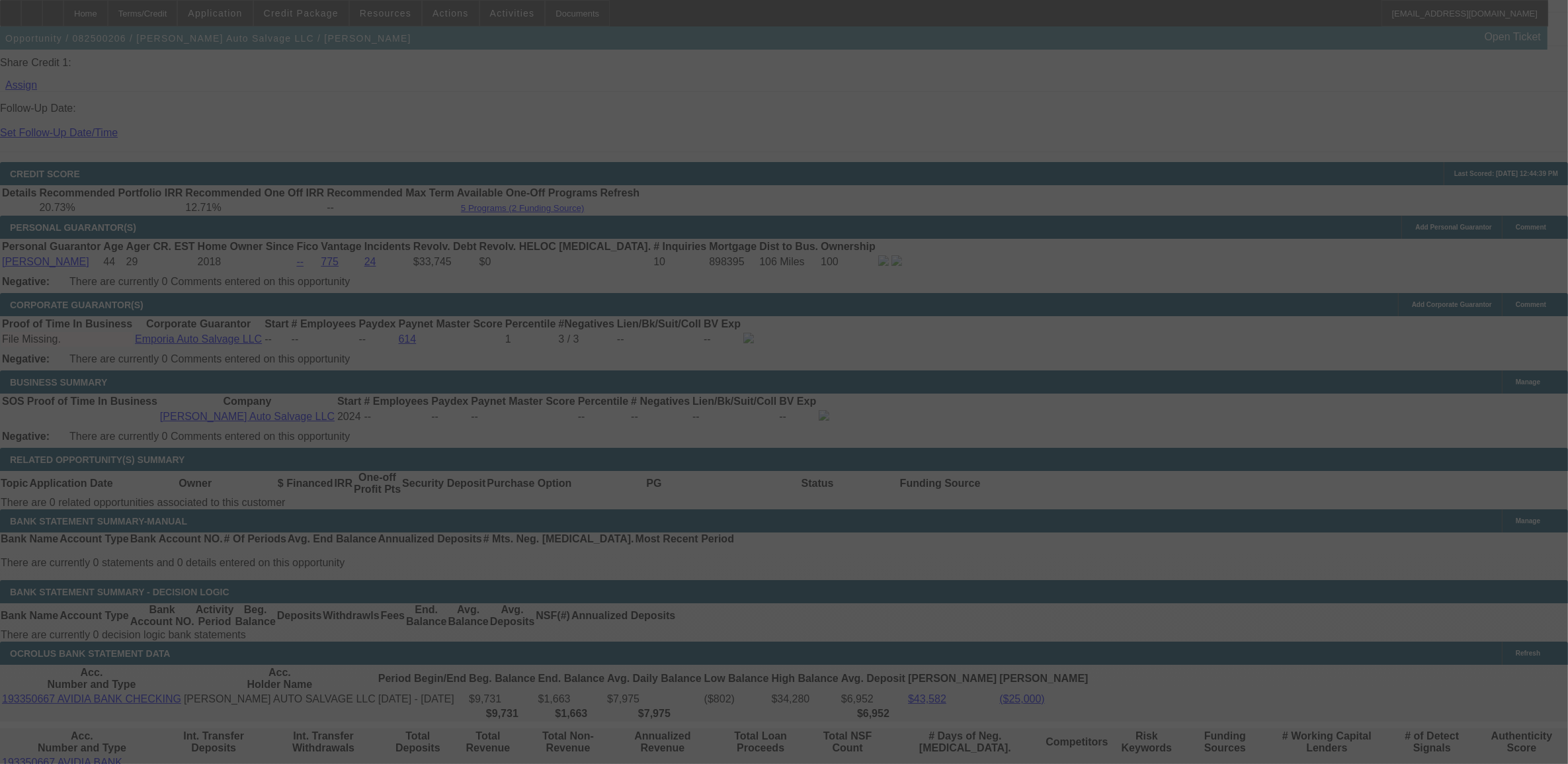
select select "0"
select select "2"
select select "0"
select select "6"
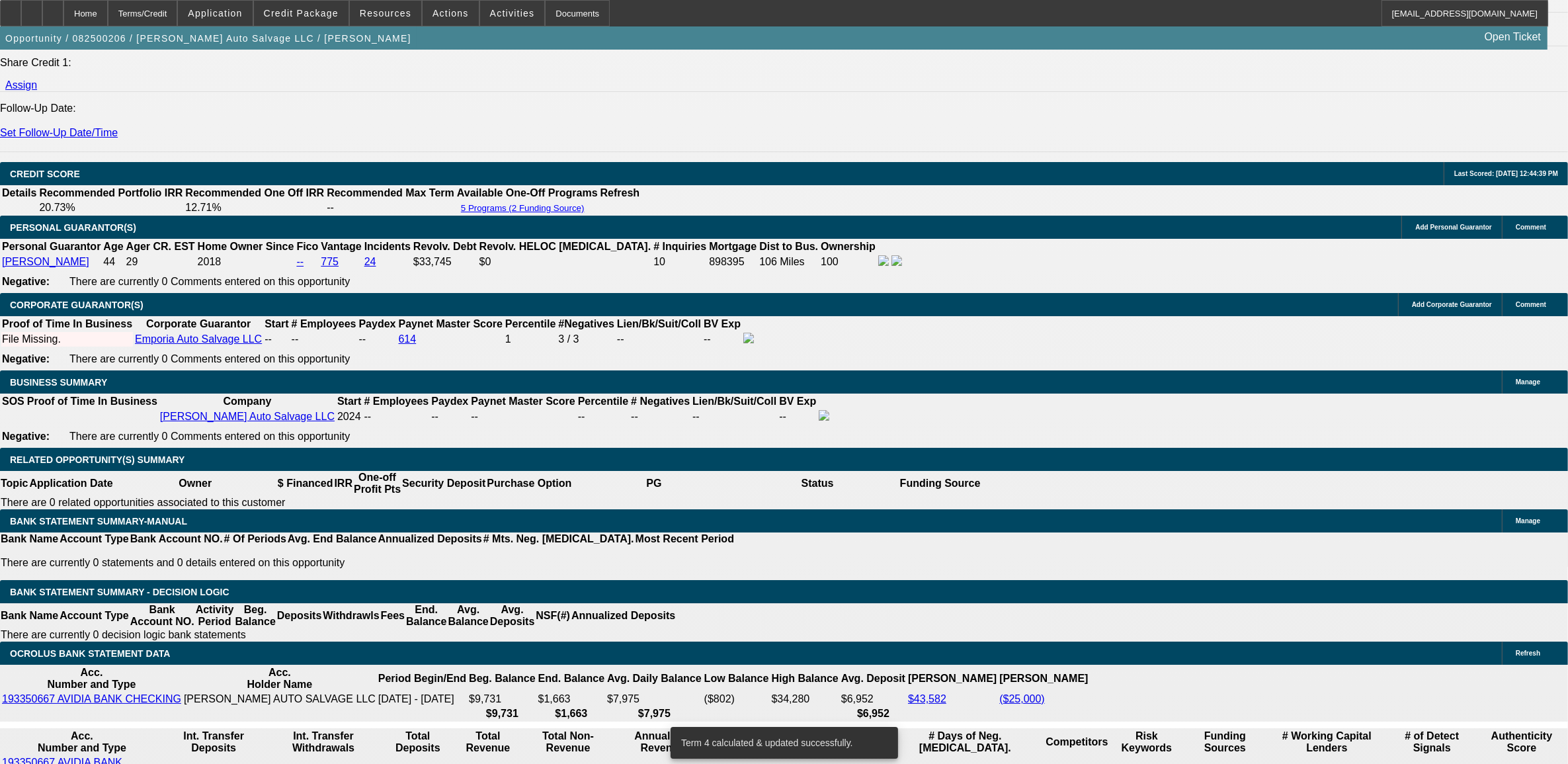
scroll to position [1808, 0]
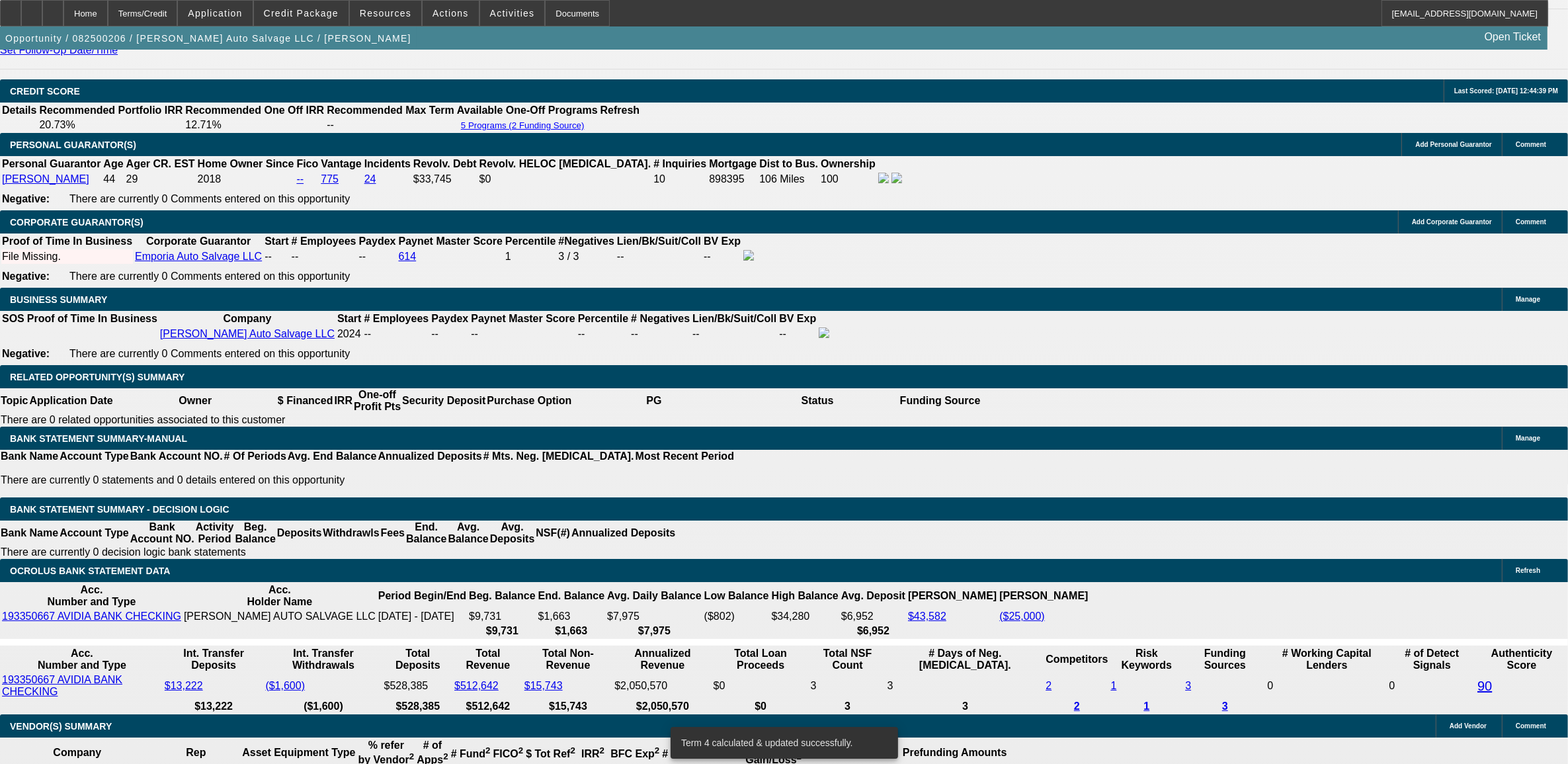
type input "UNKNOWN"
type input "1"
type input "$2,136.72"
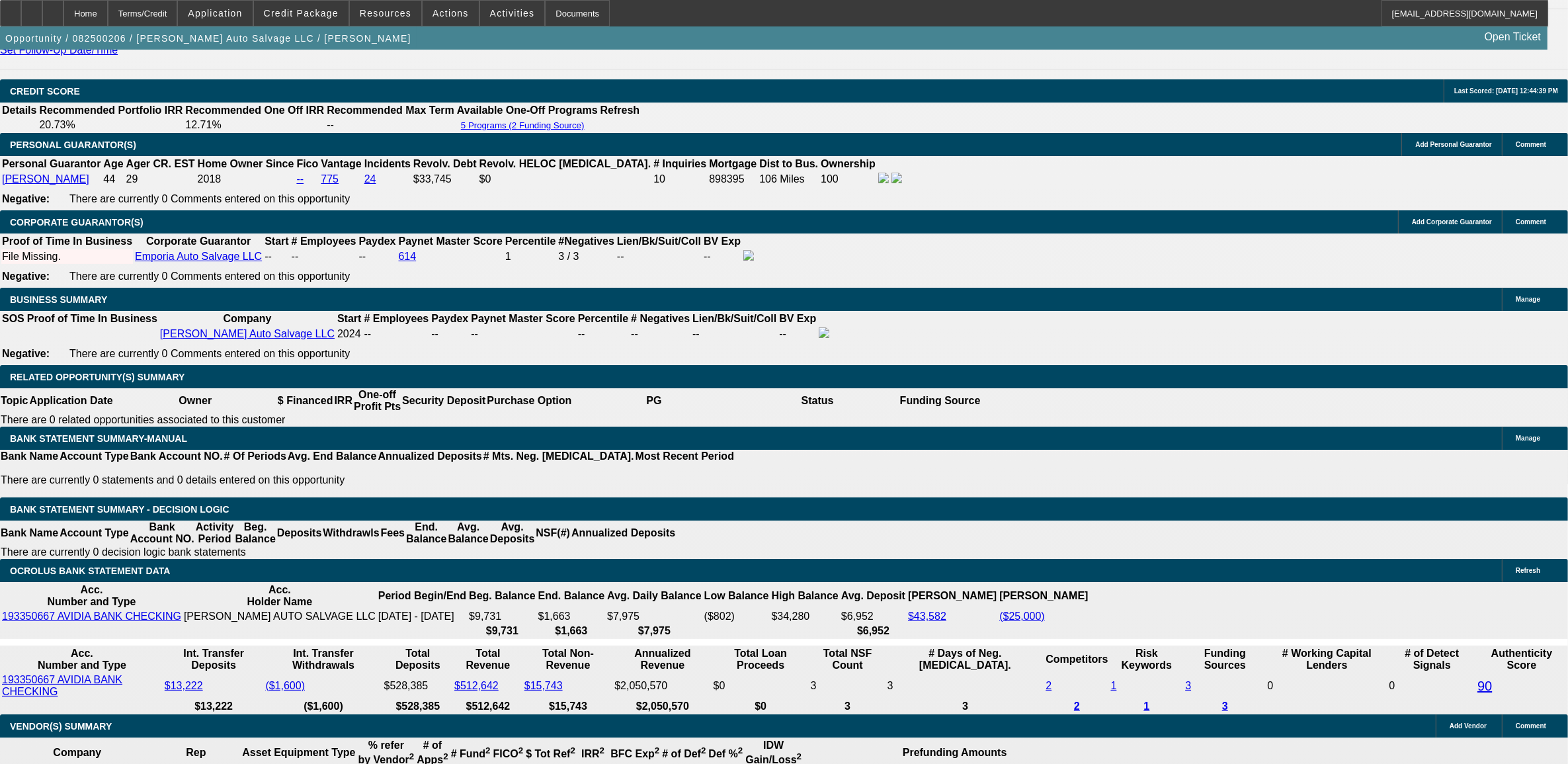
type input "14"
type input "$2,908.53"
type input "14"
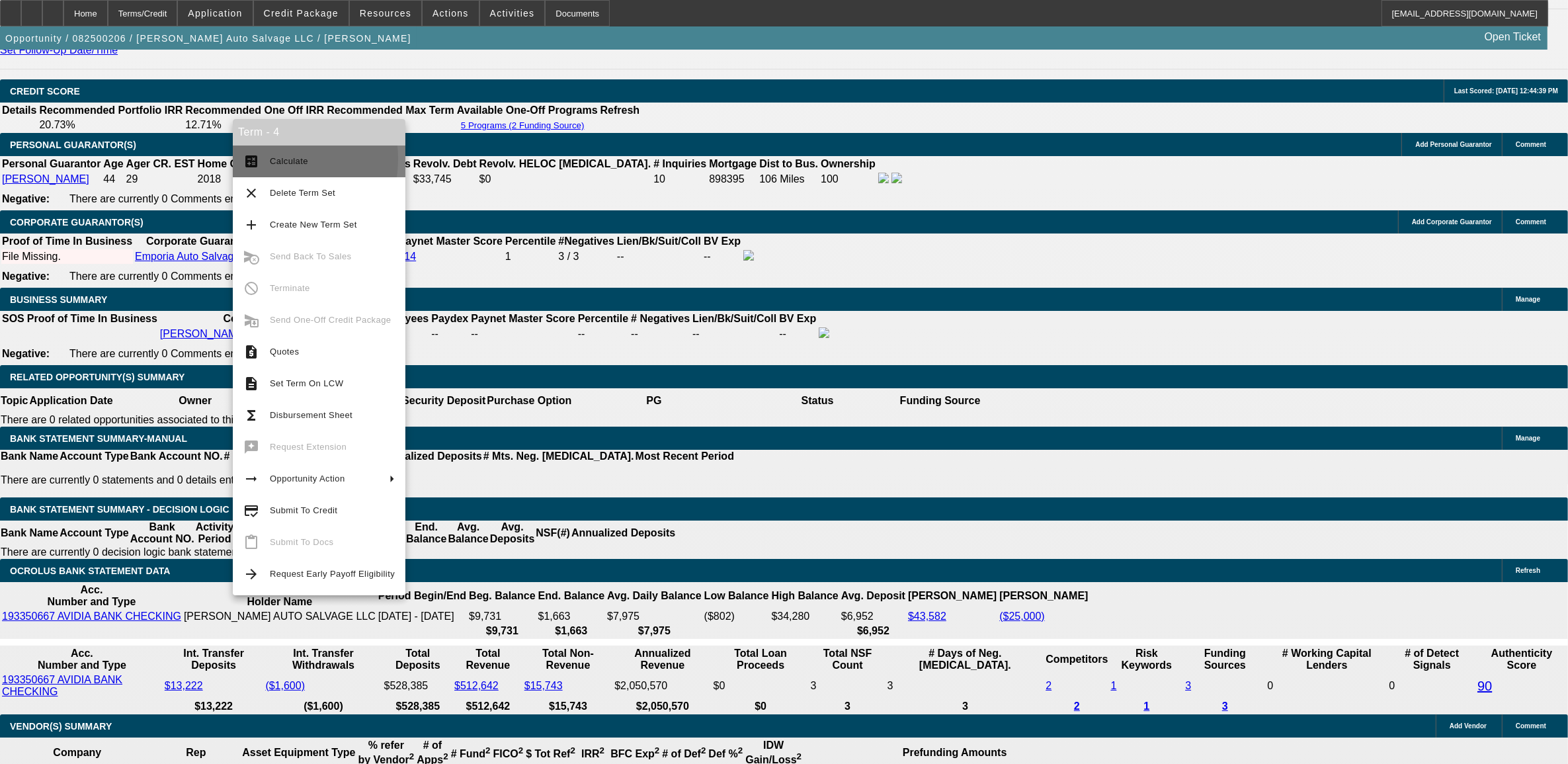
click at [265, 157] on button "calculate Calculate" at bounding box center [319, 161] width 172 height 32
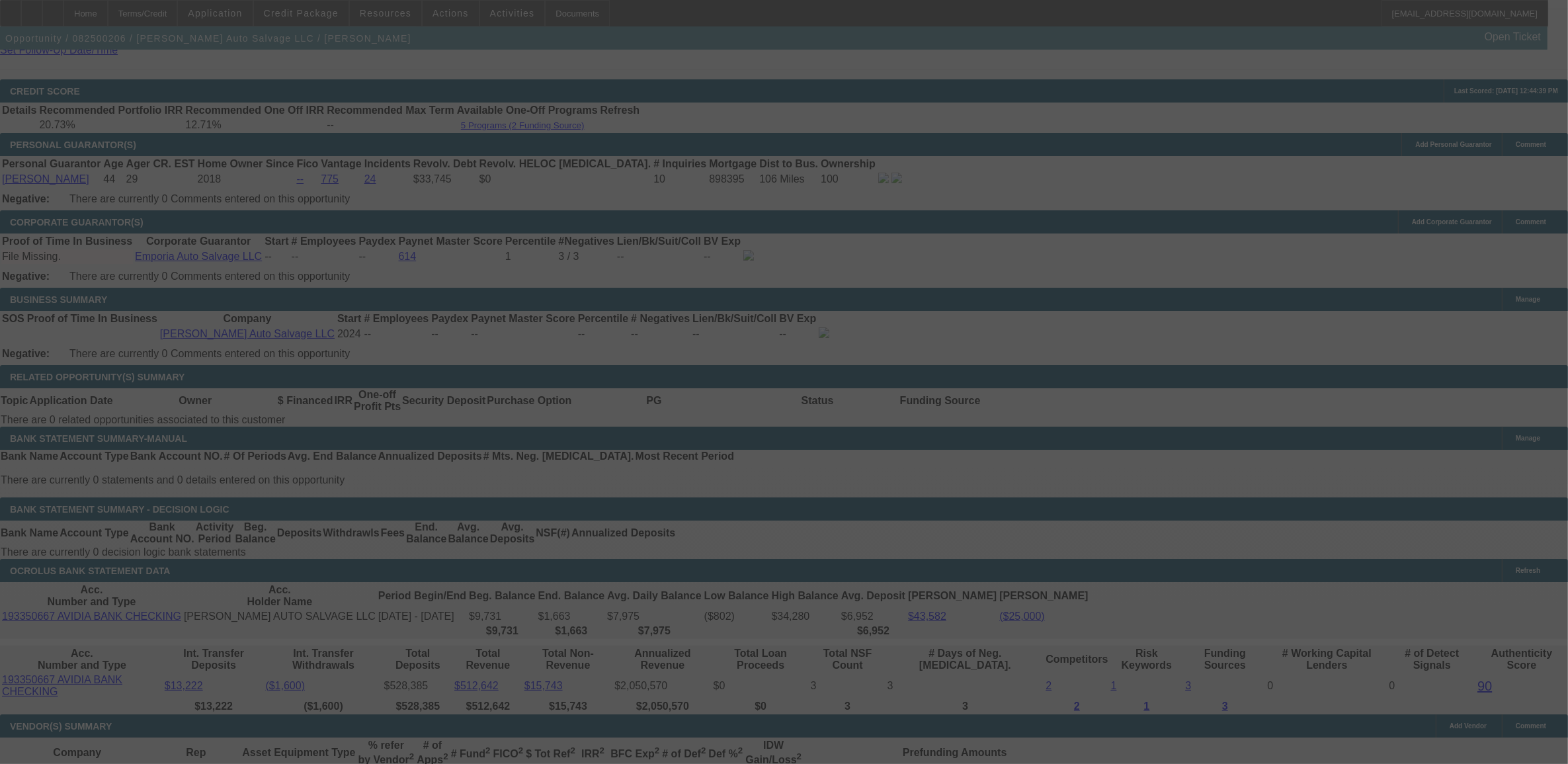
select select "0"
select select "2"
select select "0"
select select "6"
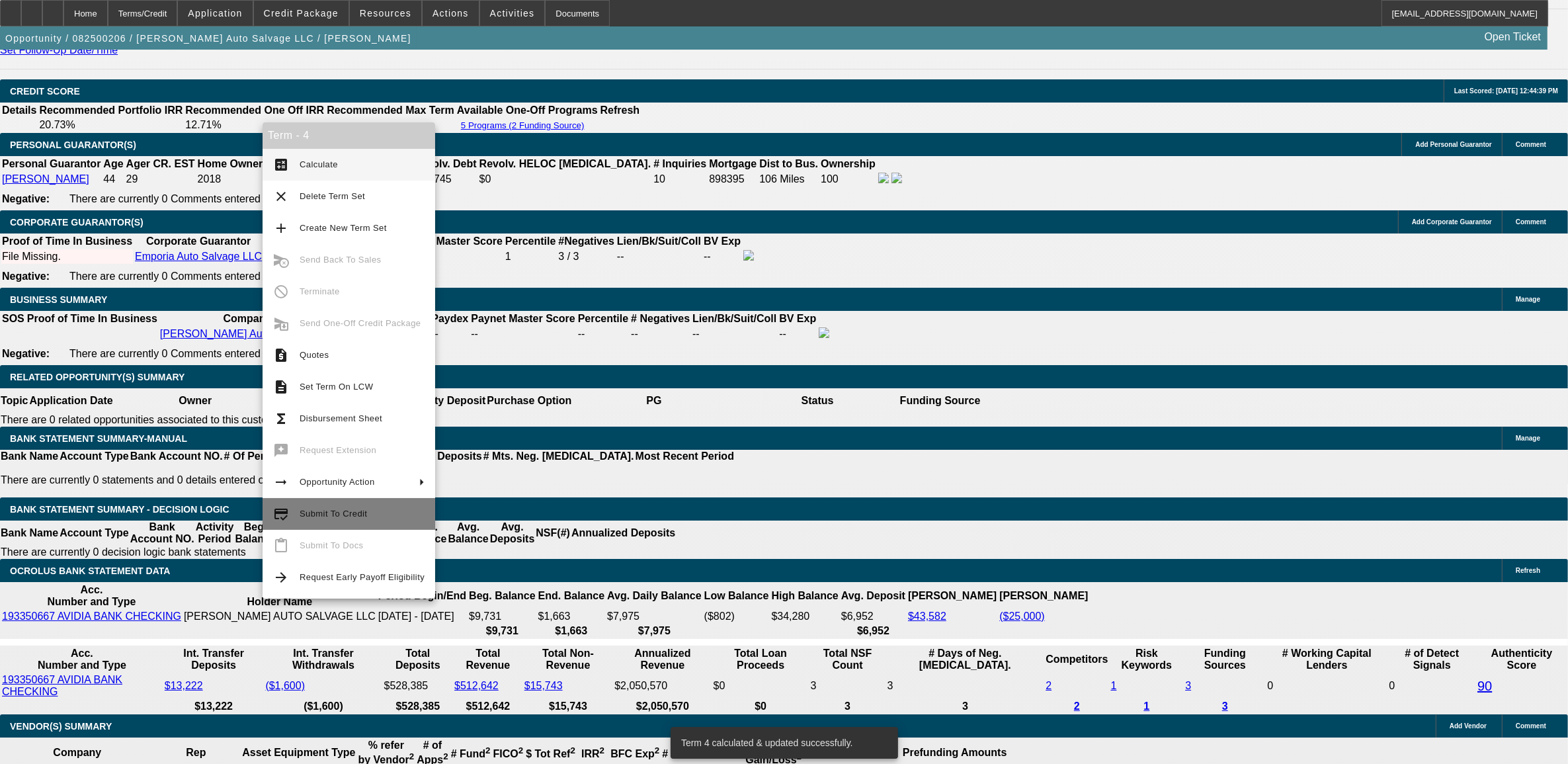
click at [312, 519] on span "Submit To Credit" at bounding box center [362, 514] width 125 height 16
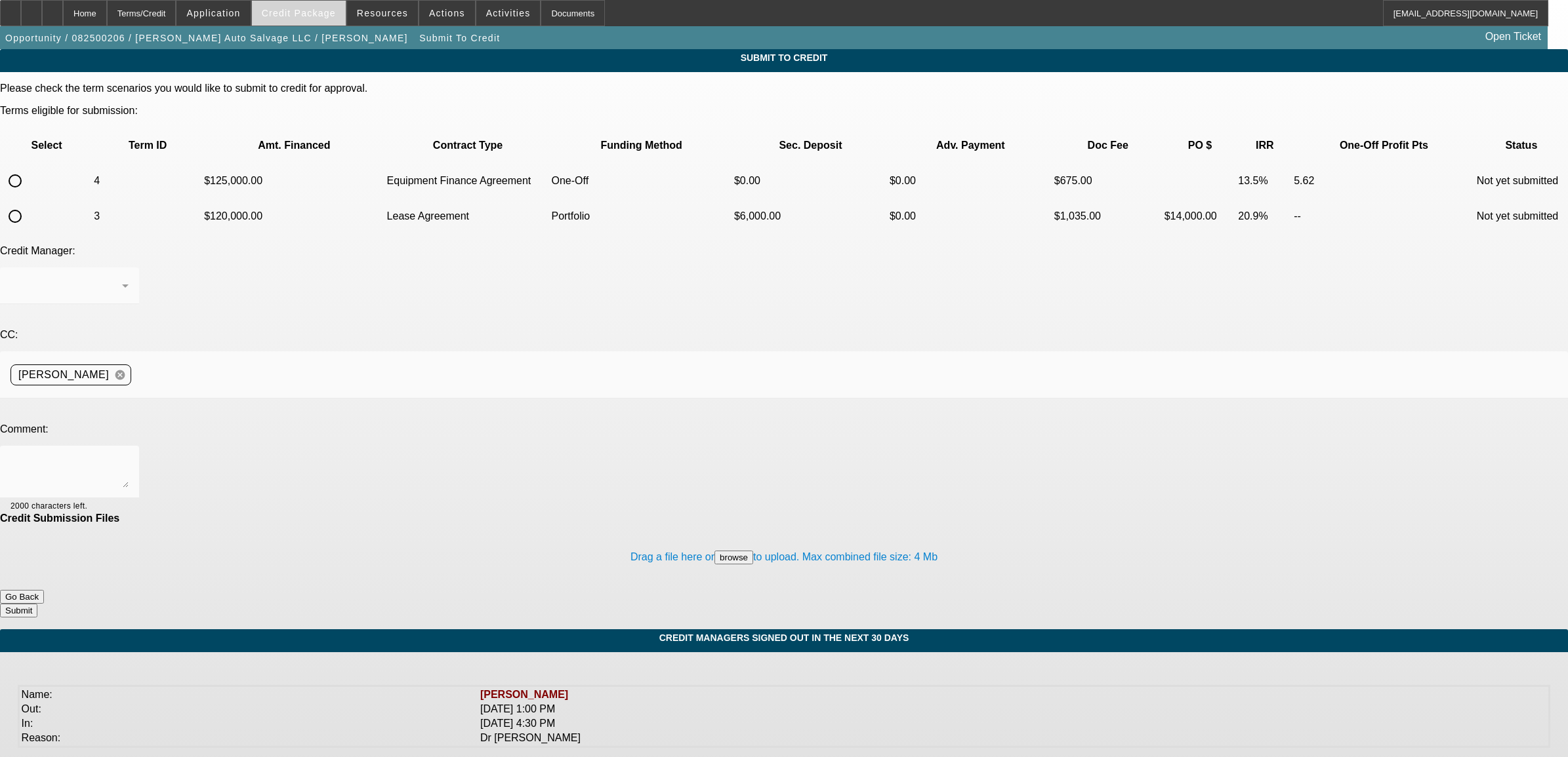
click at [338, 23] on span at bounding box center [299, 13] width 94 height 31
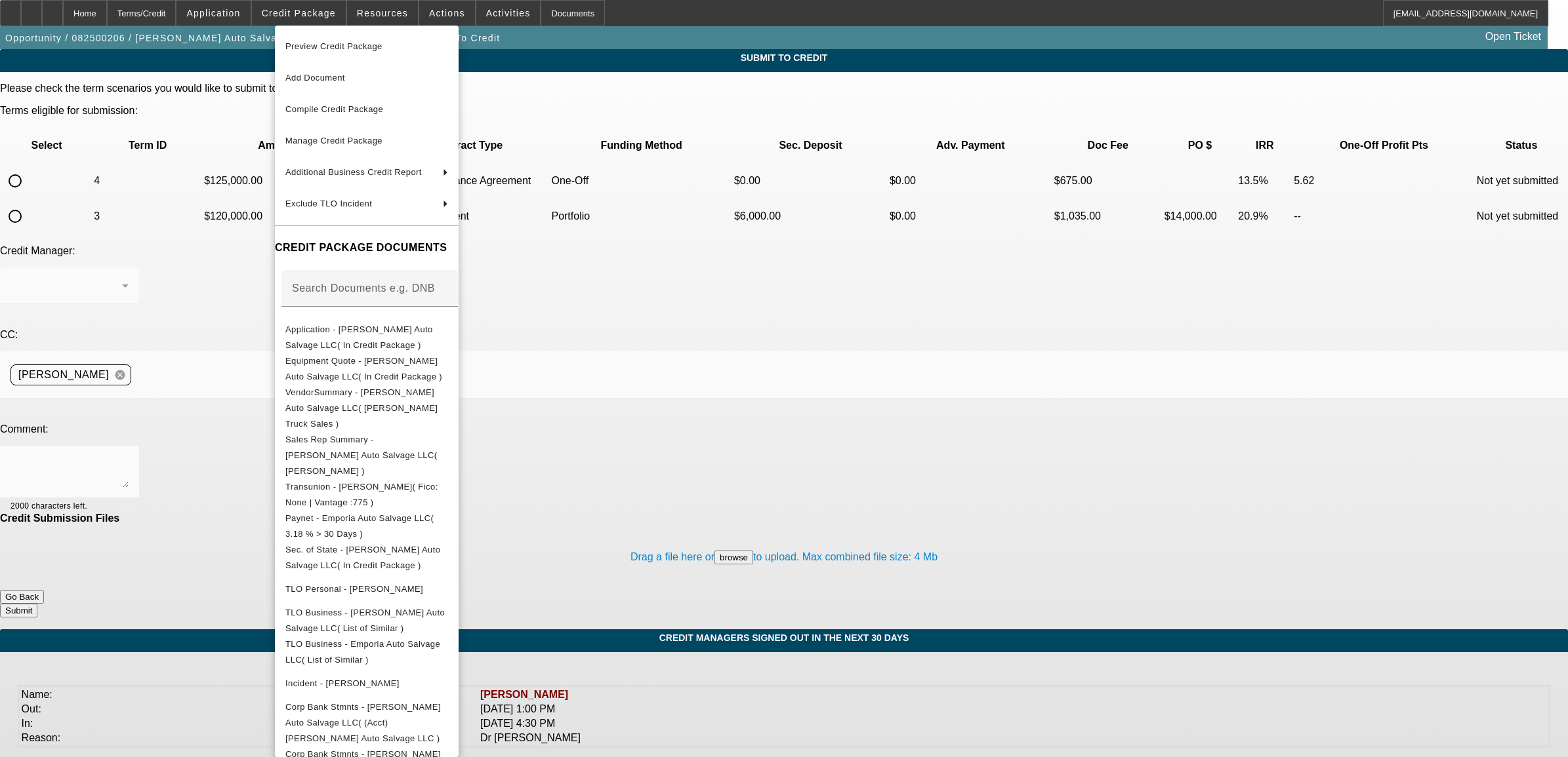
click at [235, 336] on div at bounding box center [784, 378] width 1568 height 757
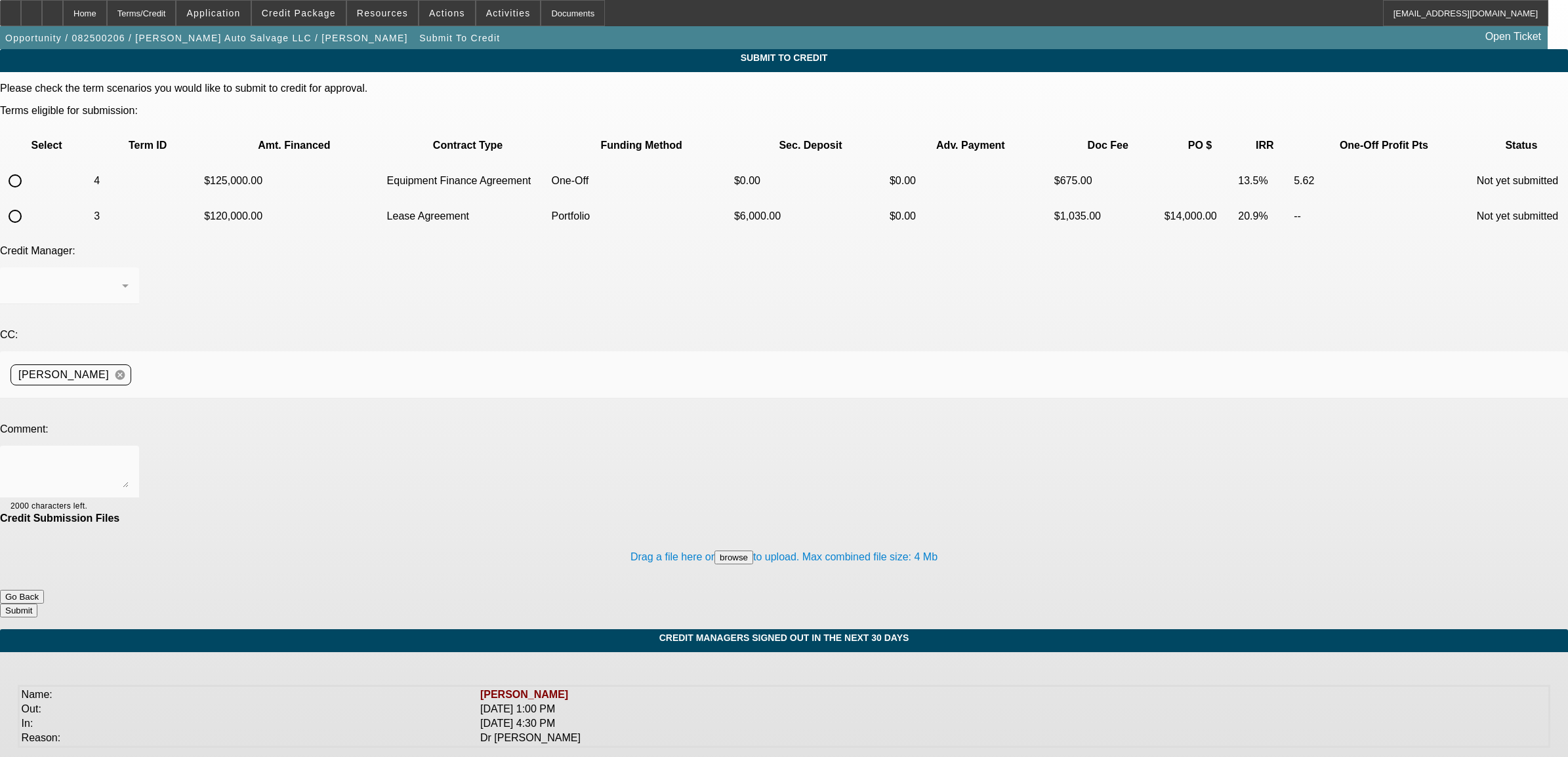
click at [139, 267] on mat-form-field at bounding box center [69, 293] width 139 height 51
click at [31, 165] on div at bounding box center [15, 181] width 31 height 31
radio input "true"
click at [128, 456] on textarea at bounding box center [69, 472] width 118 height 31
type textarea "please try Channel. see additional comments. Nick"
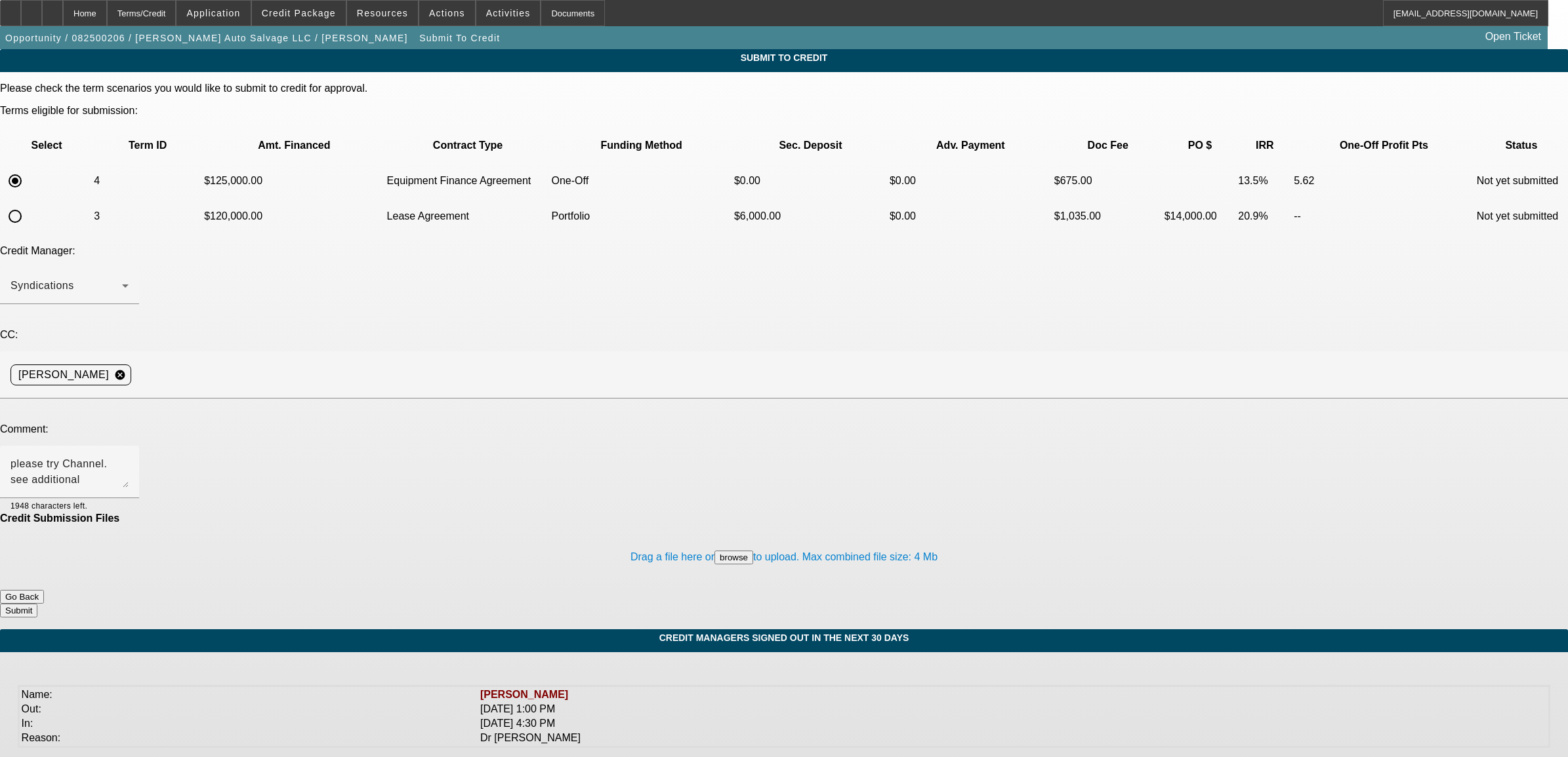
click at [37, 604] on button "Submit" at bounding box center [19, 611] width 37 height 13
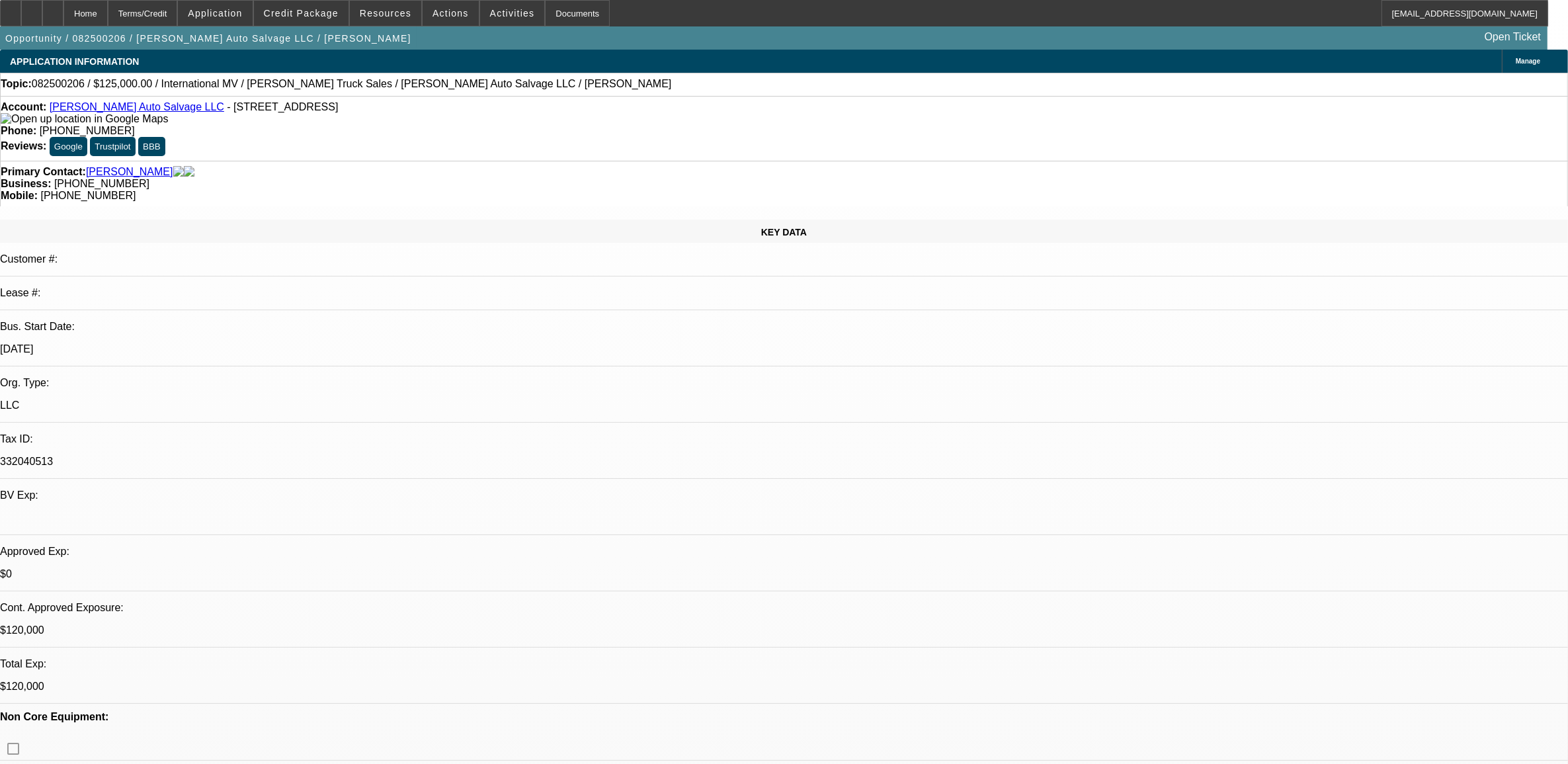
select select "0"
select select "2"
select select "0"
select select "6"
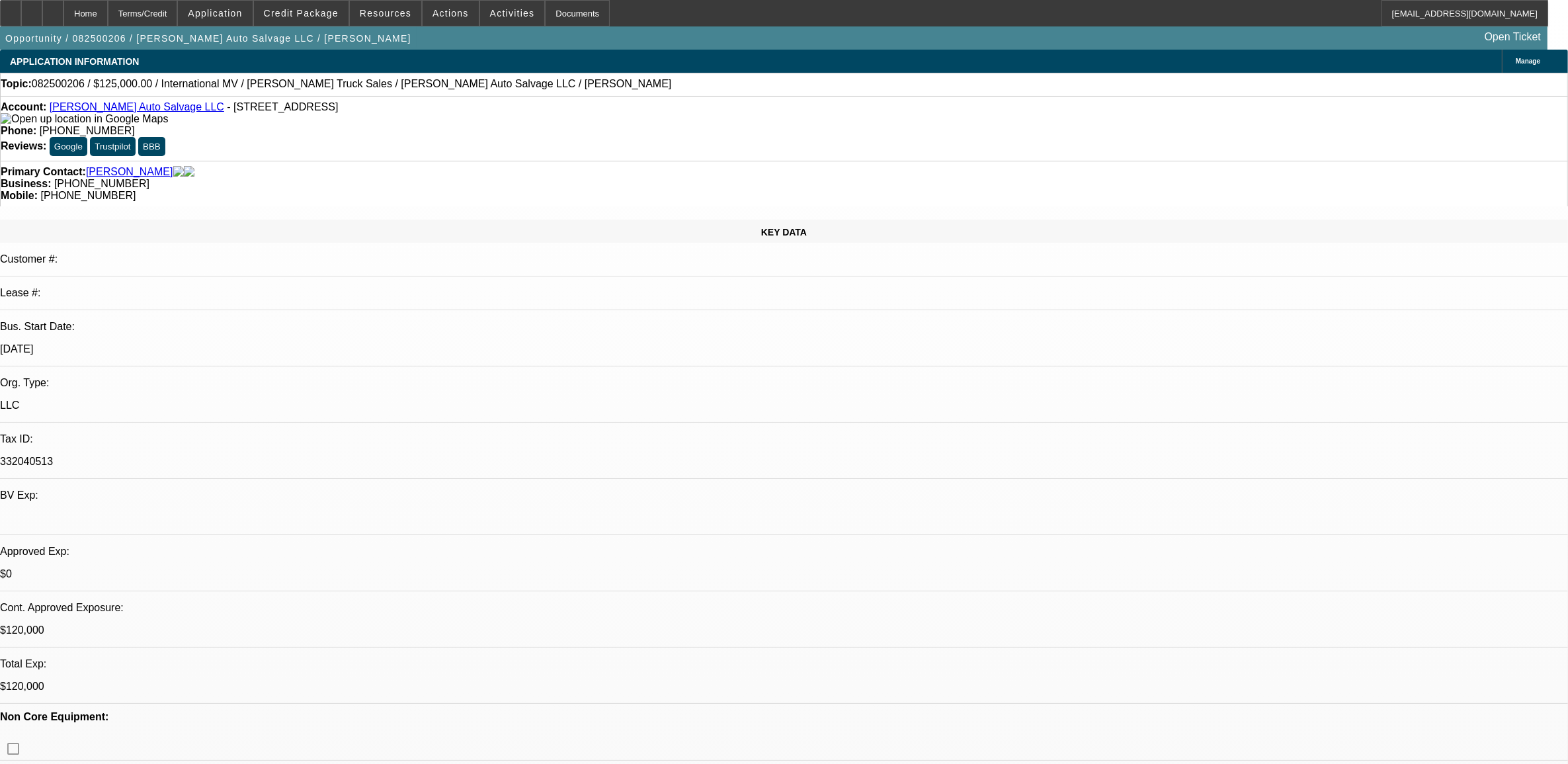
select select "0"
select select "2"
select select "0.1"
select select "4"
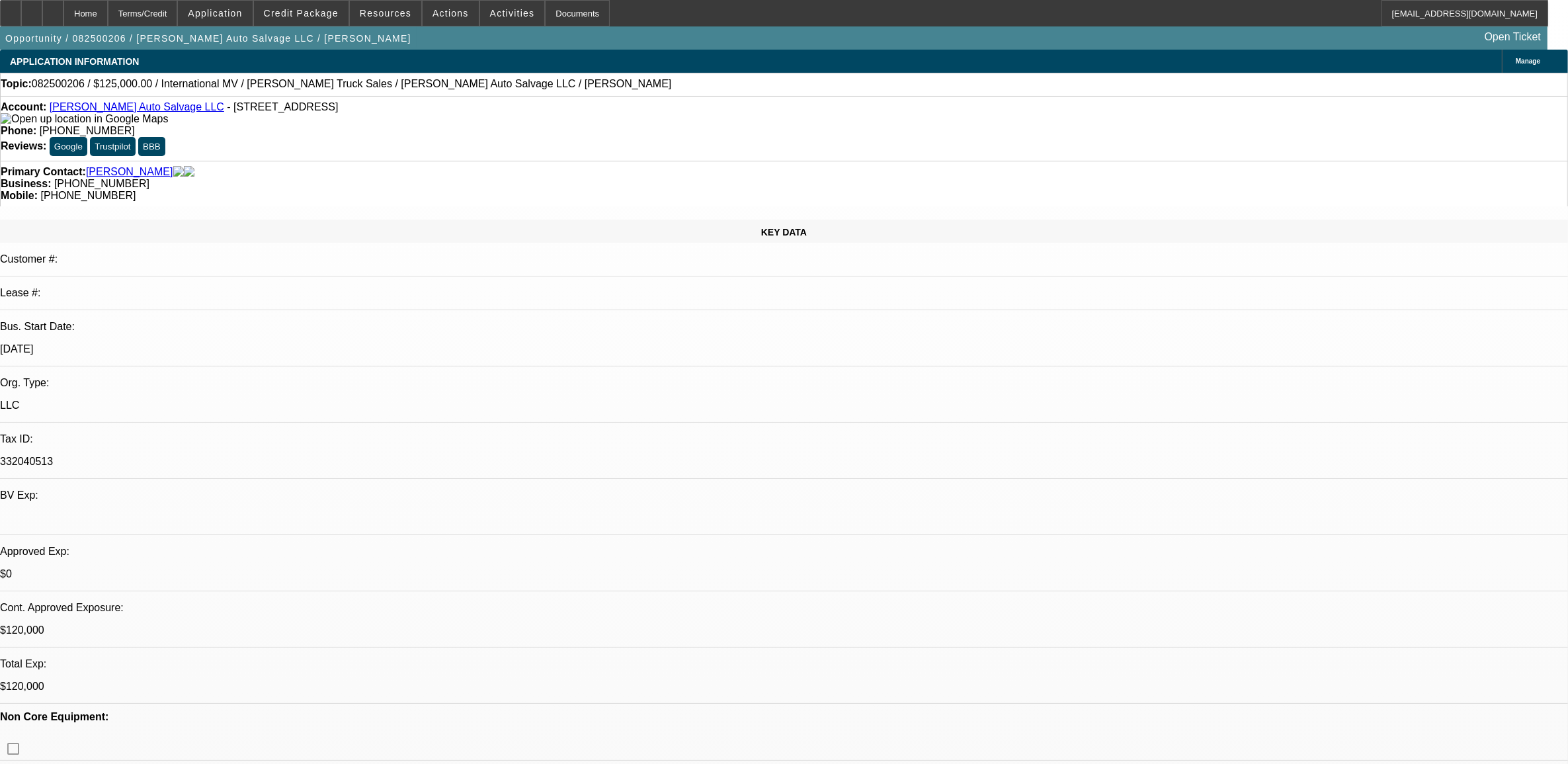
select select "0"
select select "2"
select select "0.1"
select select "4"
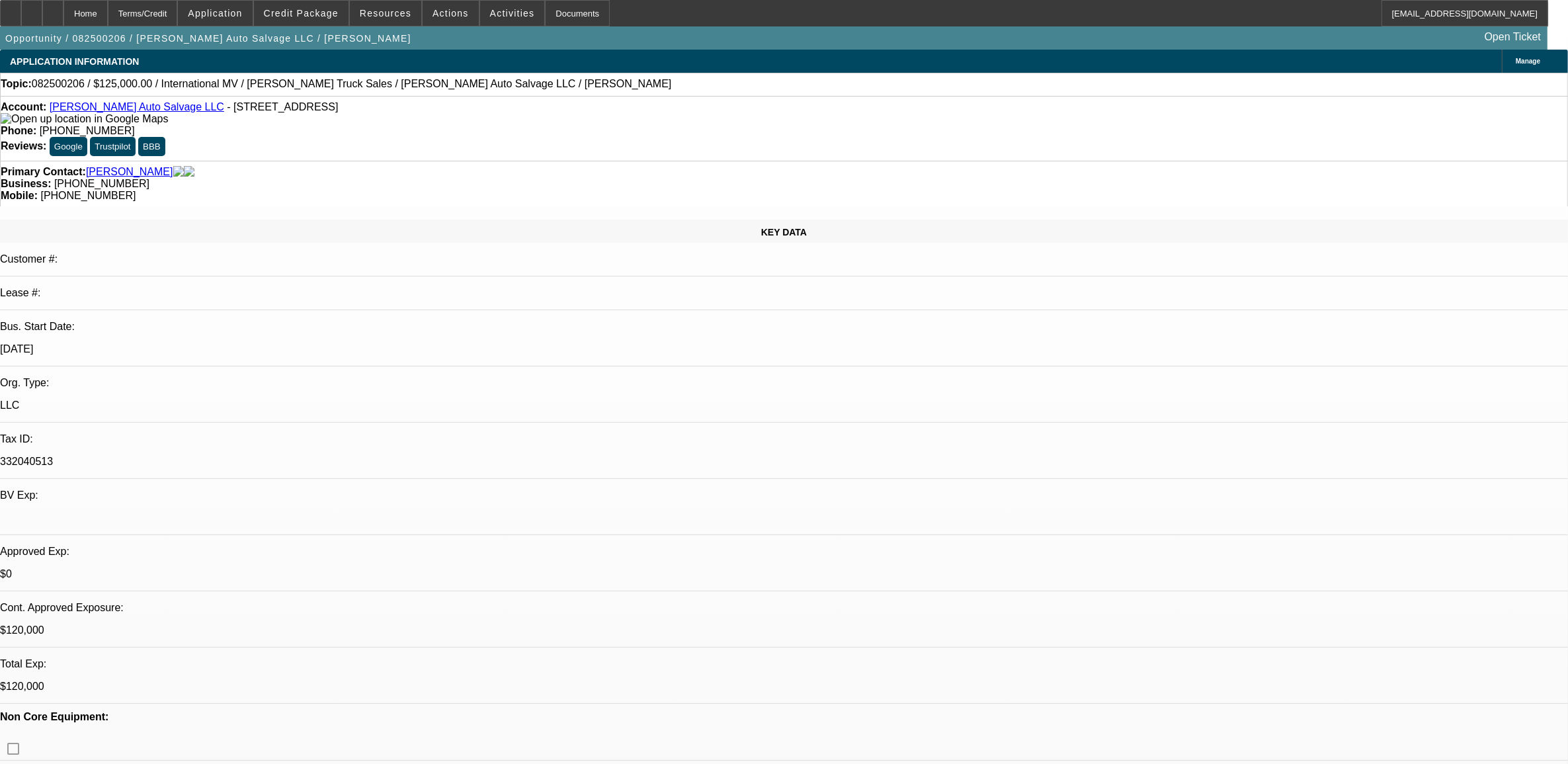
select select "0"
select select "2"
select select "0.1"
select select "4"
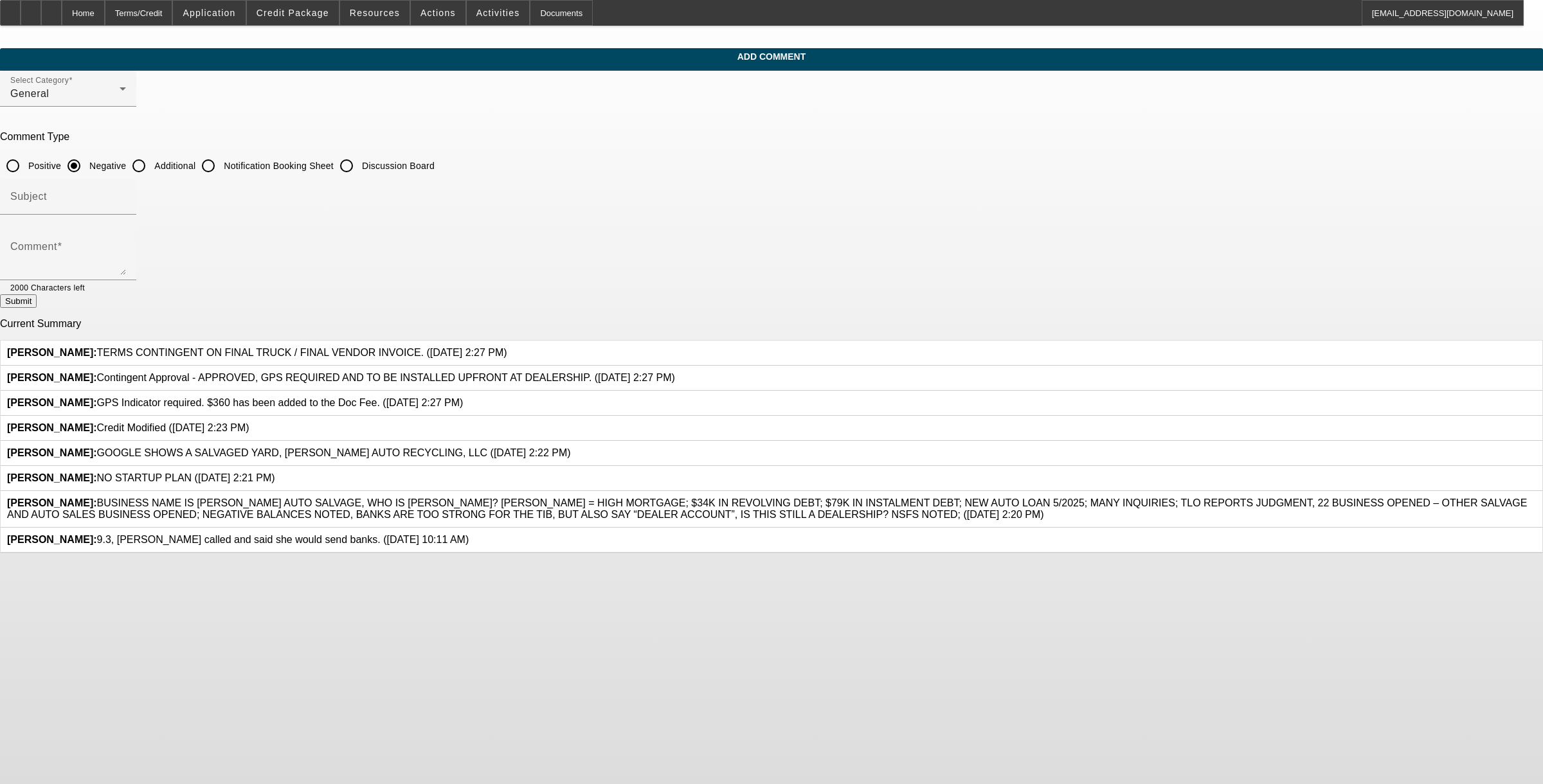
click at [152, 160] on input "Additional" at bounding box center [138, 165] width 26 height 26
radio input "true"
click at [126, 255] on textarea "Comment" at bounding box center [68, 260] width 116 height 31
type textarea "m"
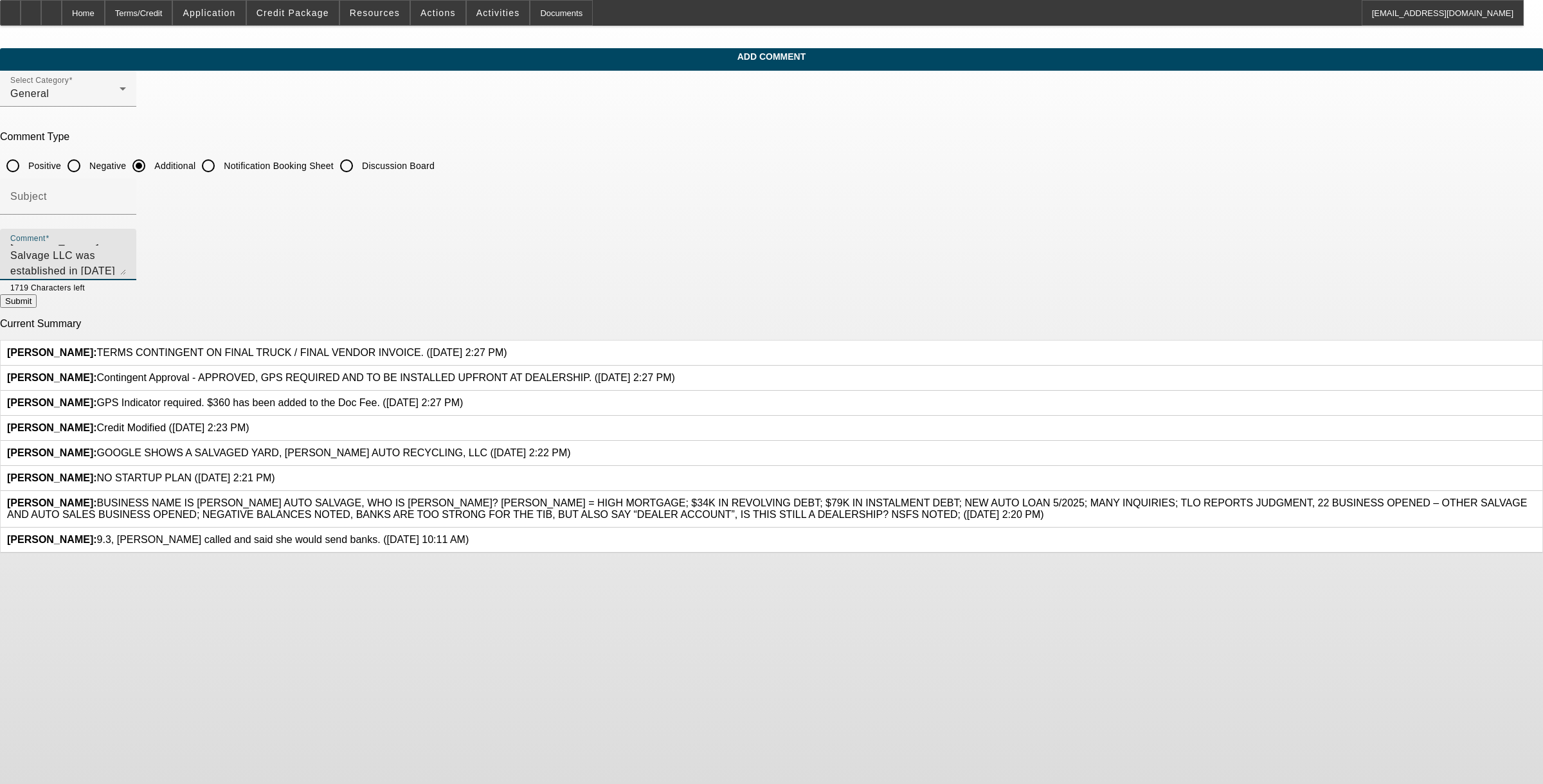
click at [126, 270] on textarea "[PERSON_NAME] Auto Salvage LLC was established in [DATE] by our PG. He also own…" at bounding box center [68, 260] width 116 height 31
click at [126, 265] on textarea "Smith Auto Salvage LLC was established in 2024 by our PG. He also owns and oper…" at bounding box center [68, 260] width 116 height 31
click at [126, 272] on textarea "Smith Auto Salvage LLC was established in 2024 by our PG. He also owns and oper…" at bounding box center [68, 260] width 116 height 31
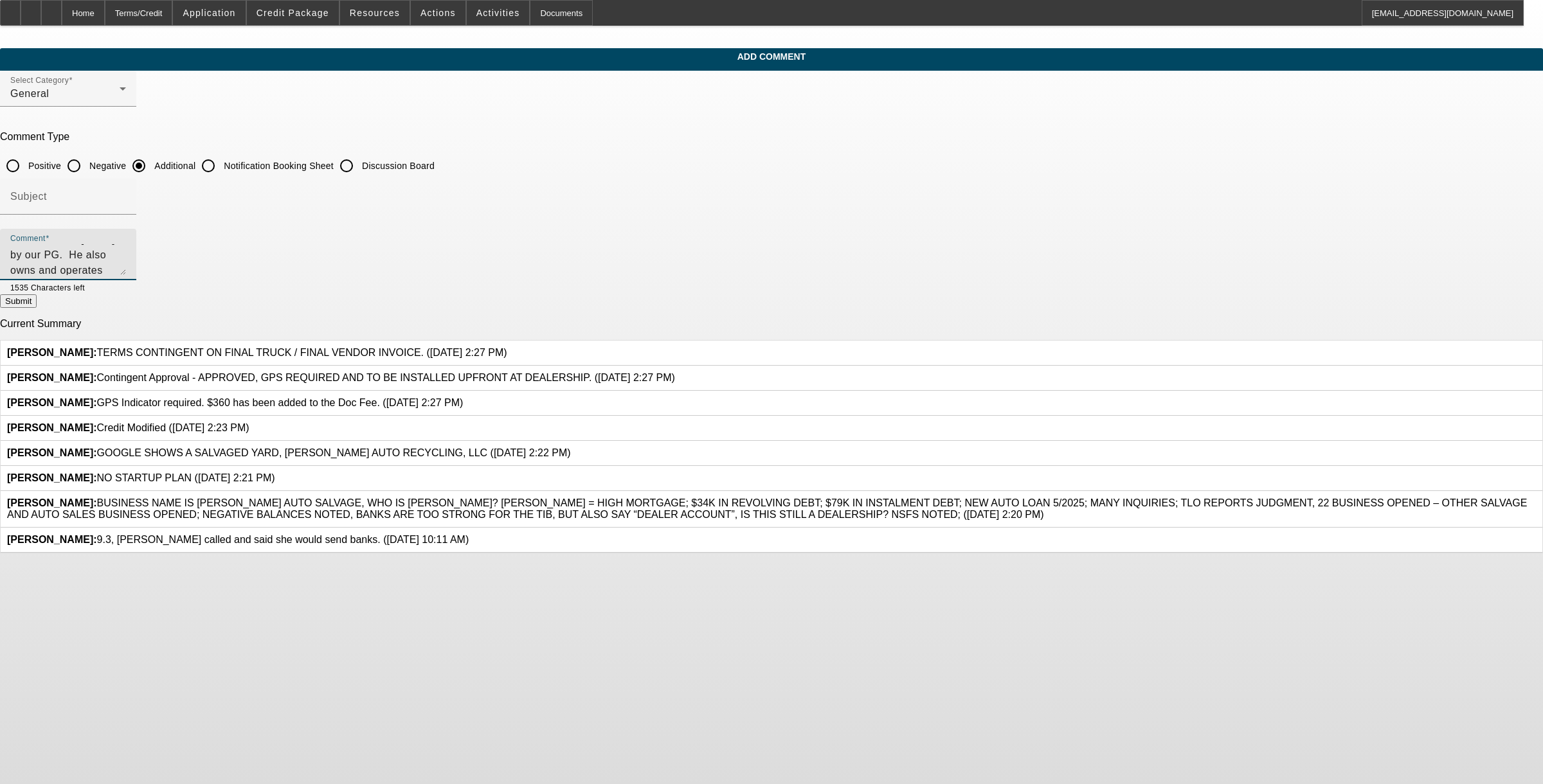
click at [126, 253] on textarea "Smith Auto Salvage LLC was established in 2024 by our PG. He also owns and oper…" at bounding box center [68, 260] width 116 height 31
type textarea "[PERSON_NAME] Auto Salvage LLC was established in [DATE] by our PG. He also own…"
click at [126, 277] on div "Comment Smith Auto Salvage LLC was established in 2024 by our PG. He also owns …" at bounding box center [68, 255] width 116 height 51
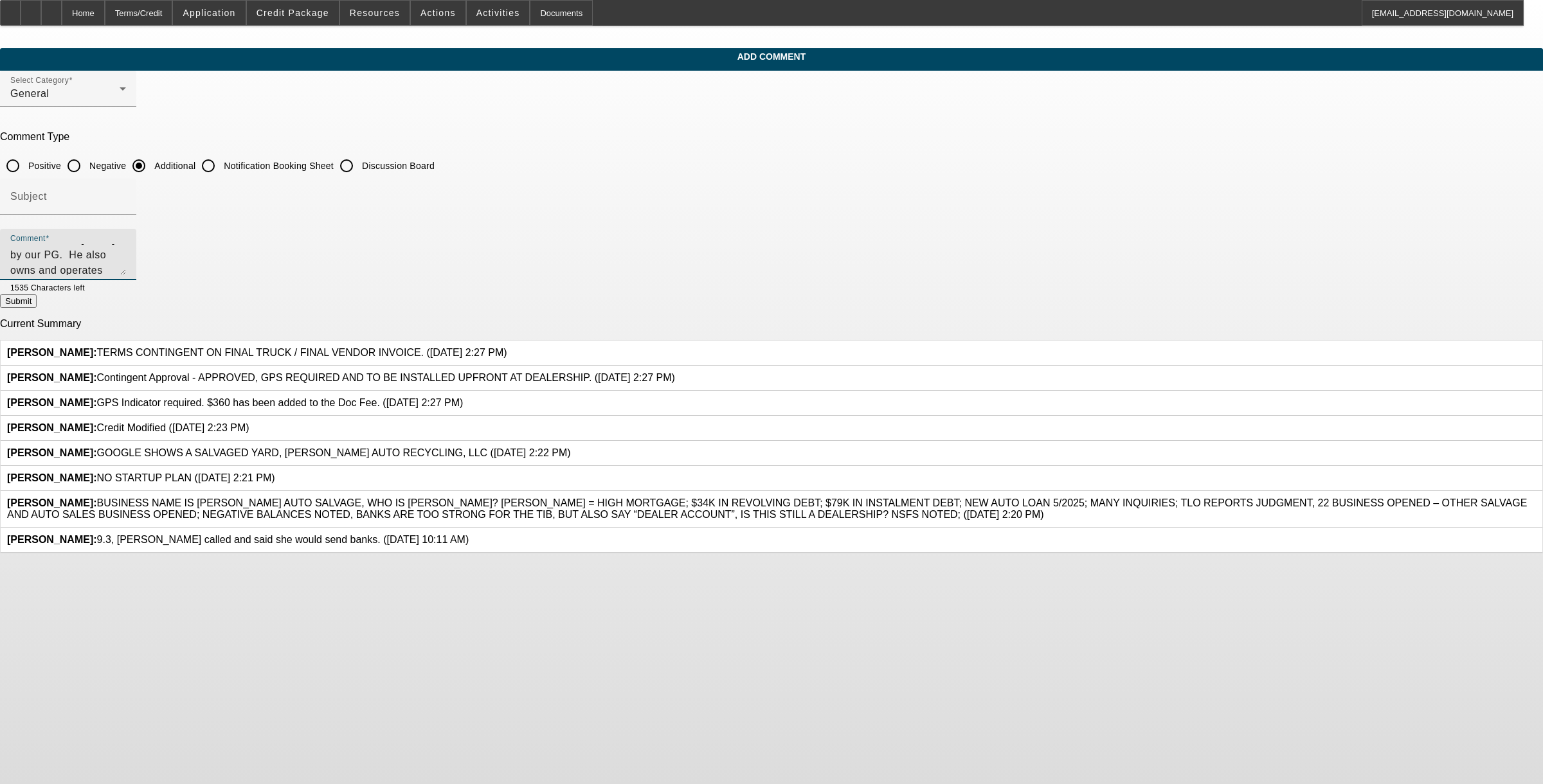
click at [126, 269] on textarea "[PERSON_NAME] Auto Salvage LLC was established in [DATE] by our PG. He also own…" at bounding box center [68, 260] width 116 height 31
click at [37, 300] on button "Submit" at bounding box center [18, 301] width 37 height 13
radio input "true"
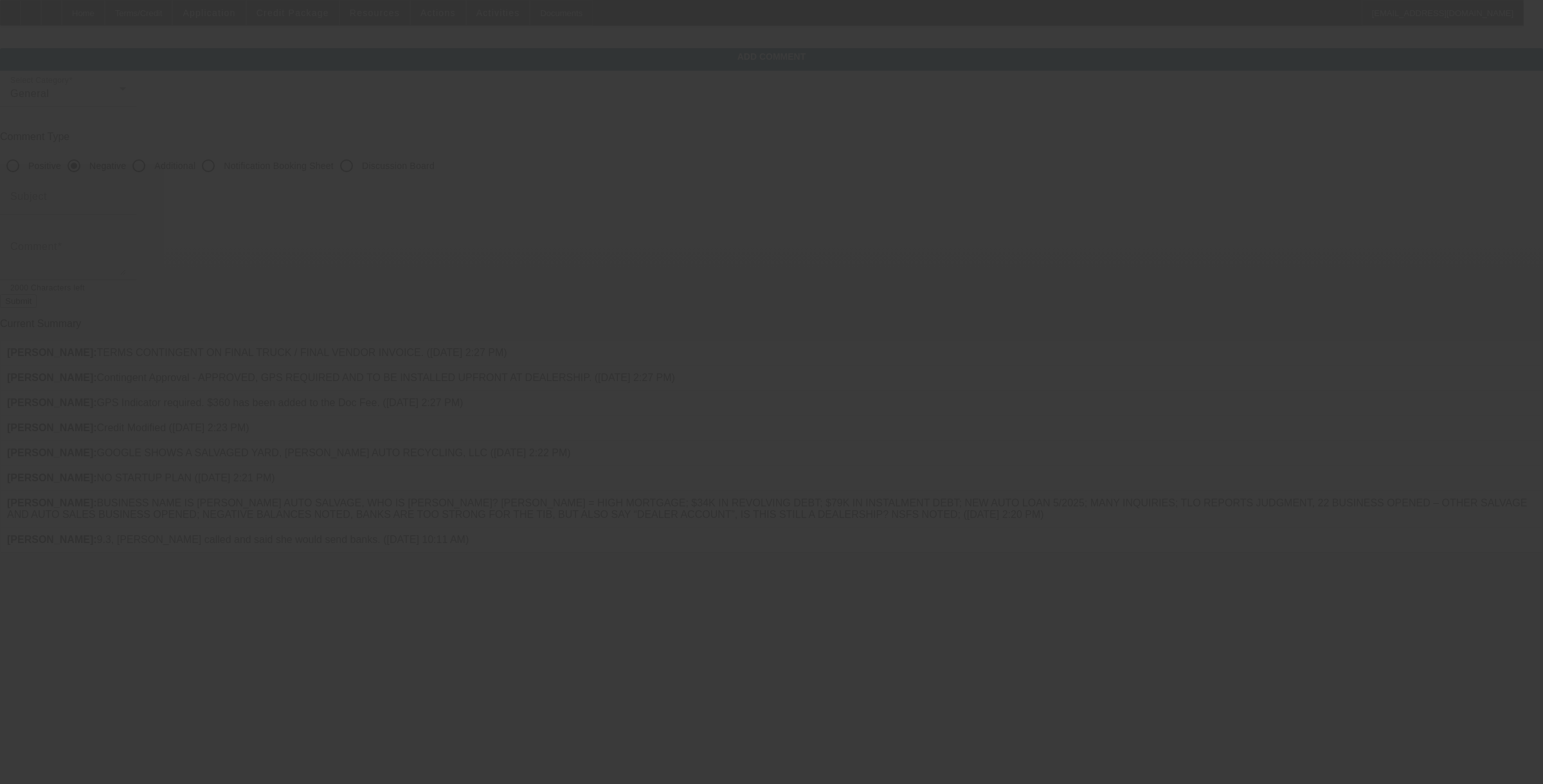
scroll to position [0, 0]
